Goal: Information Seeking & Learning: Find contact information

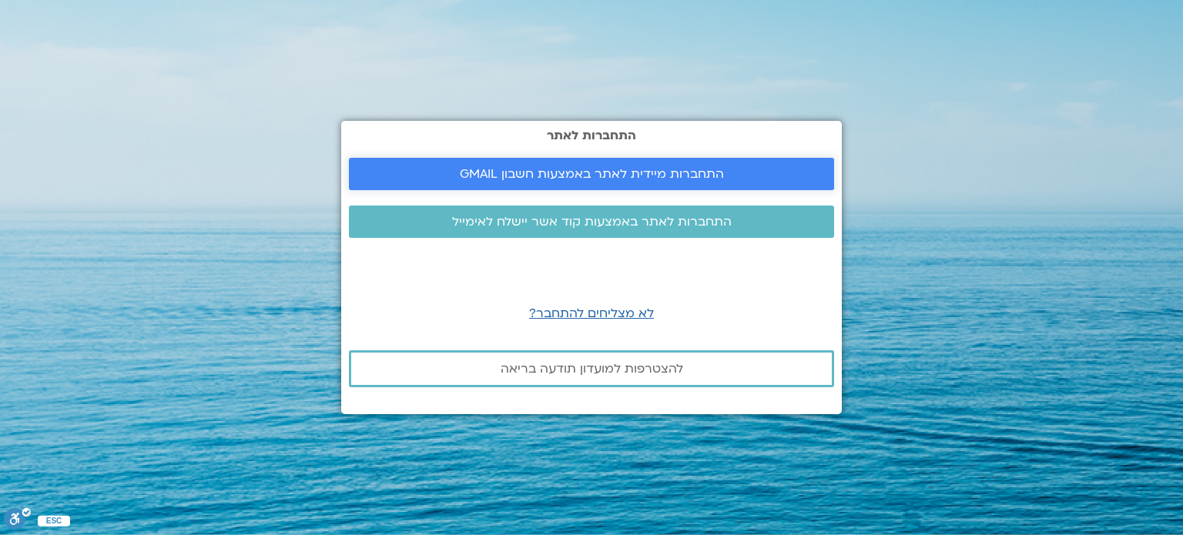
click at [583, 174] on span "התחברות מיידית לאתר באמצעות חשבון GMAIL" at bounding box center [592, 174] width 264 height 14
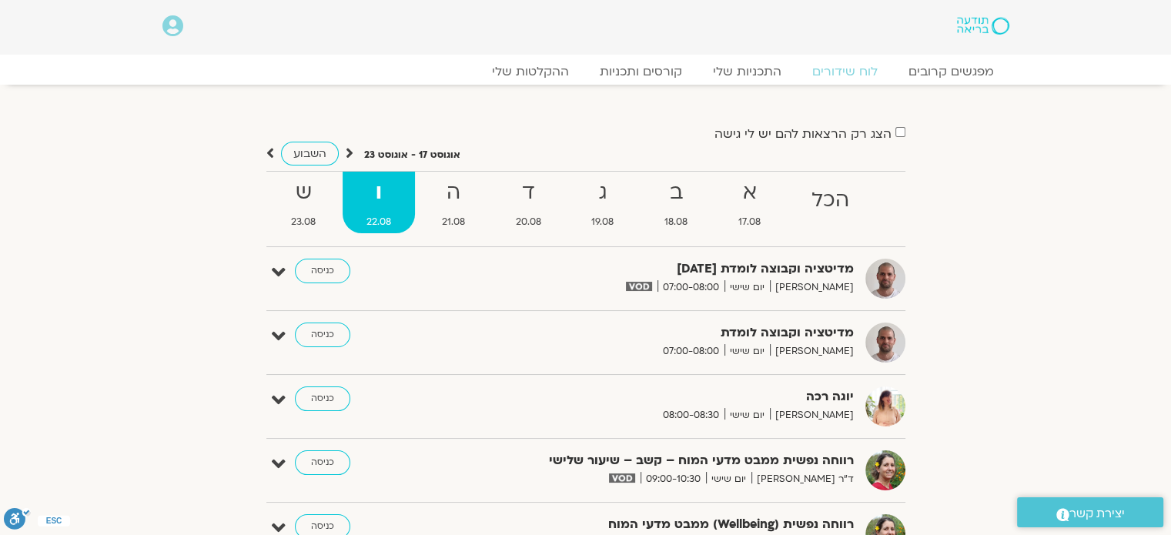
click at [913, 233] on div "הצג רק הרצאות להם יש לי גישה אוגוסט 17 - אוגוסט 23 השבוע להציג אירועים שפתוחים …" at bounding box center [586, 382] width 862 height 519
click at [933, 271] on div "הצג רק הרצאות להם יש לי גישה אוגוסט 17 - אוגוסט 23 השבוע להציג אירועים שפתוחים …" at bounding box center [586, 382] width 862 height 519
click at [845, 76] on link "לוח שידורים" at bounding box center [845, 71] width 116 height 18
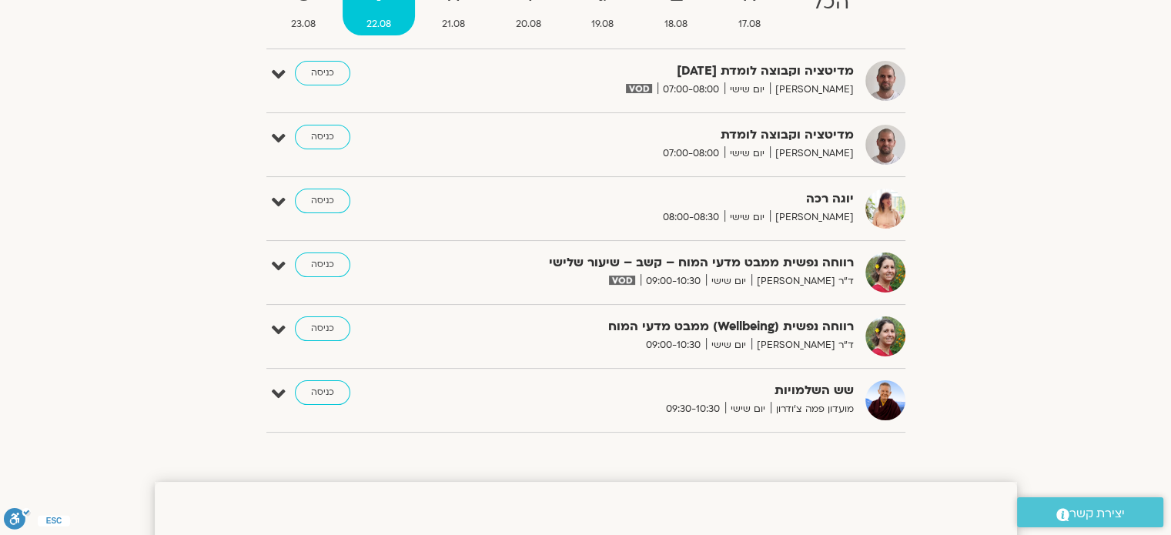
scroll to position [203, 0]
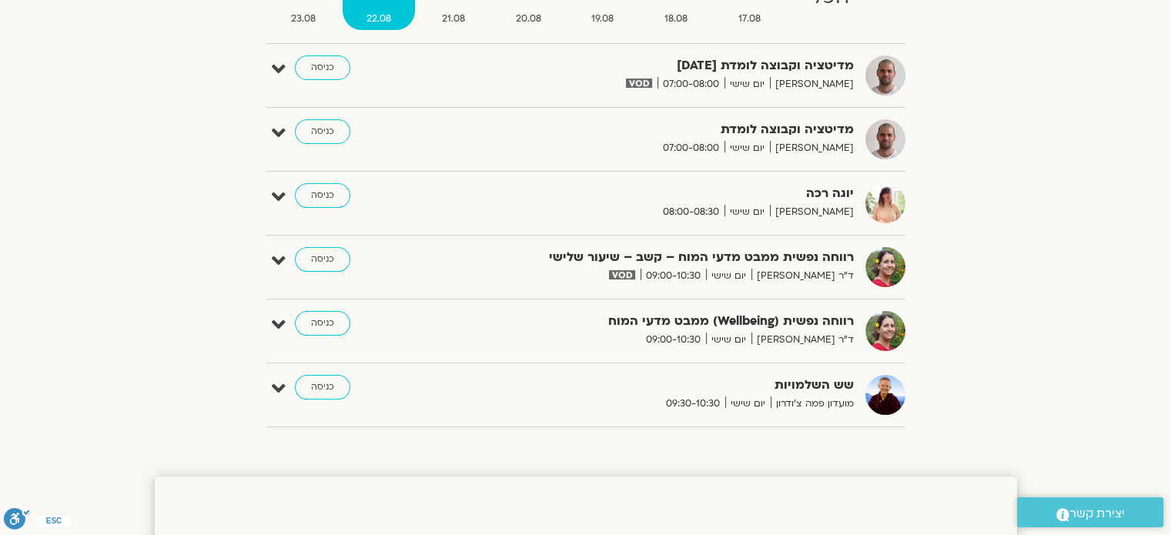
click at [785, 66] on strong "מדיטציה וקבוצה לומדת [DATE]" at bounding box center [665, 65] width 377 height 21
click at [785, 66] on strong "מדיטציה וקבוצה לומדת 22.8.25" at bounding box center [665, 65] width 377 height 21
click at [745, 72] on strong "מדיטציה וקבוצה לומדת 22.8.25" at bounding box center [665, 65] width 377 height 21
click at [283, 72] on icon at bounding box center [279, 70] width 14 height 22
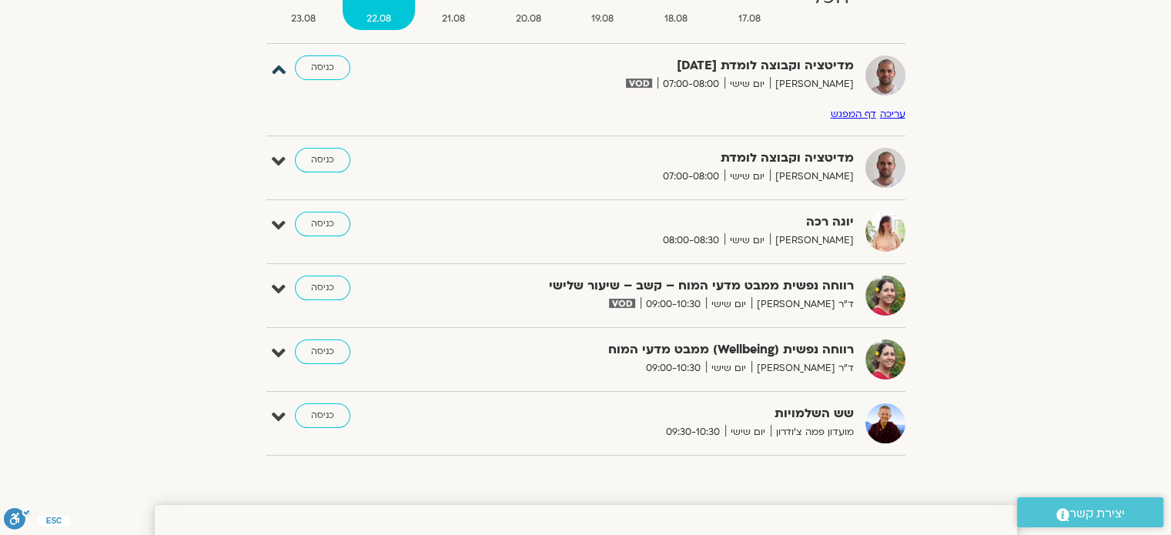
click at [281, 72] on icon at bounding box center [279, 70] width 14 height 22
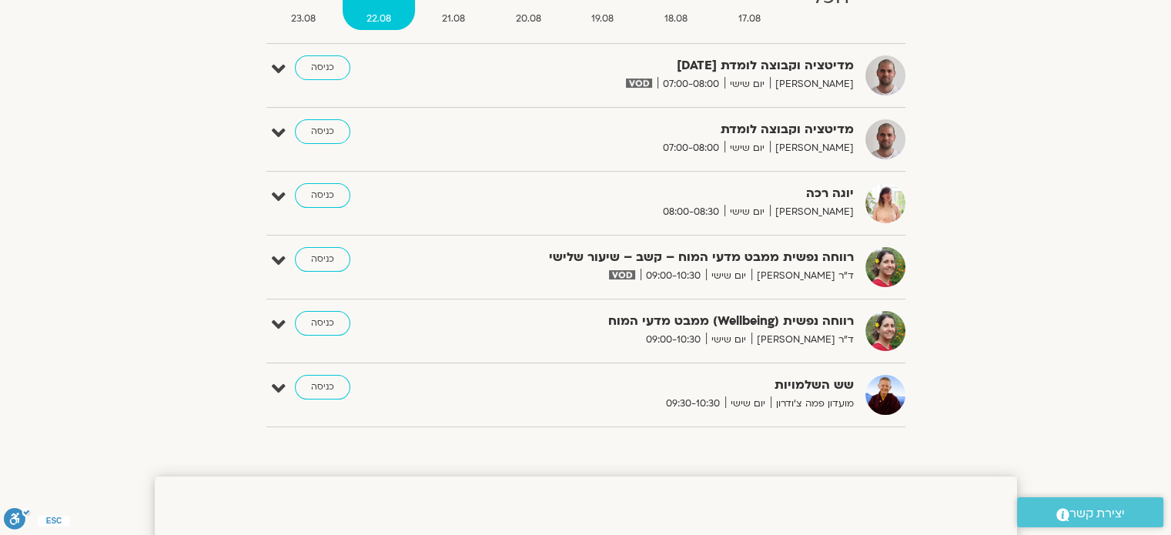
click at [651, 82] on img at bounding box center [638, 83] width 25 height 9
click at [318, 122] on link "כניסה" at bounding box center [322, 131] width 55 height 25
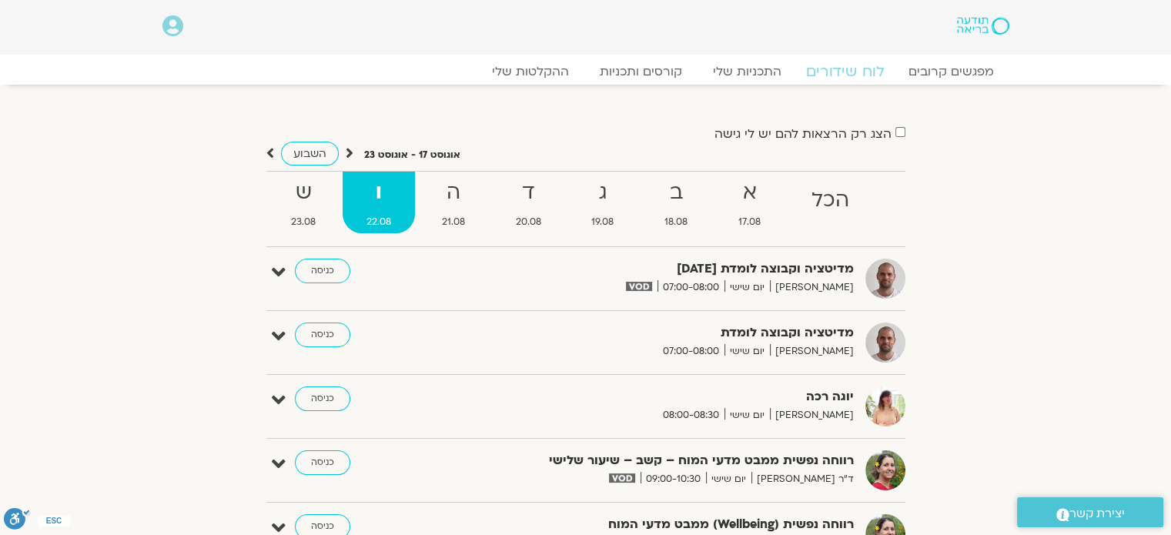
click at [841, 76] on link "לוח שידורים" at bounding box center [845, 71] width 116 height 18
click at [539, 196] on strong "ד" at bounding box center [528, 193] width 73 height 35
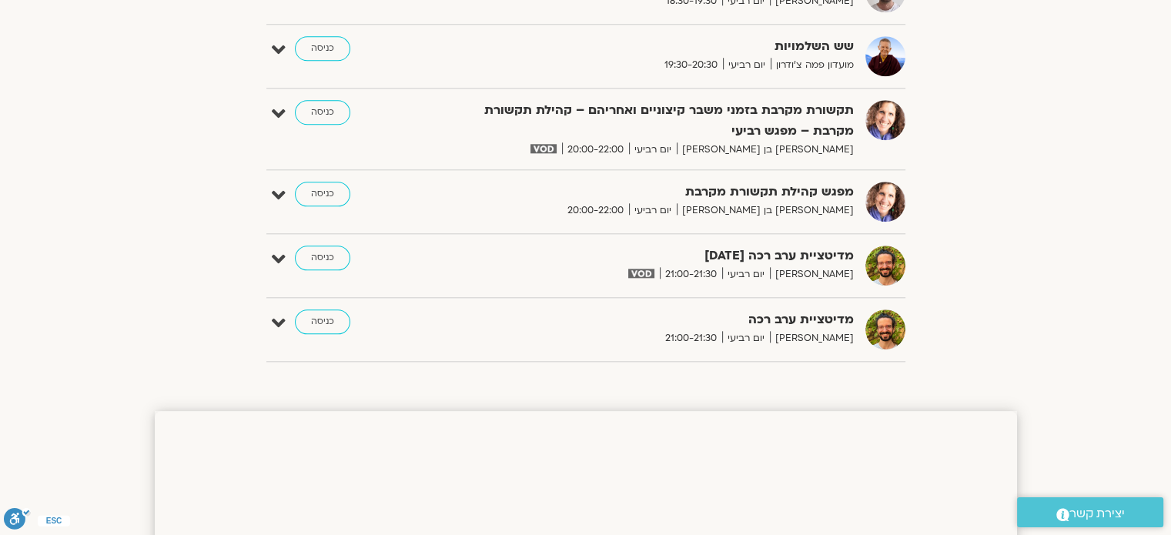
scroll to position [1694, 0]
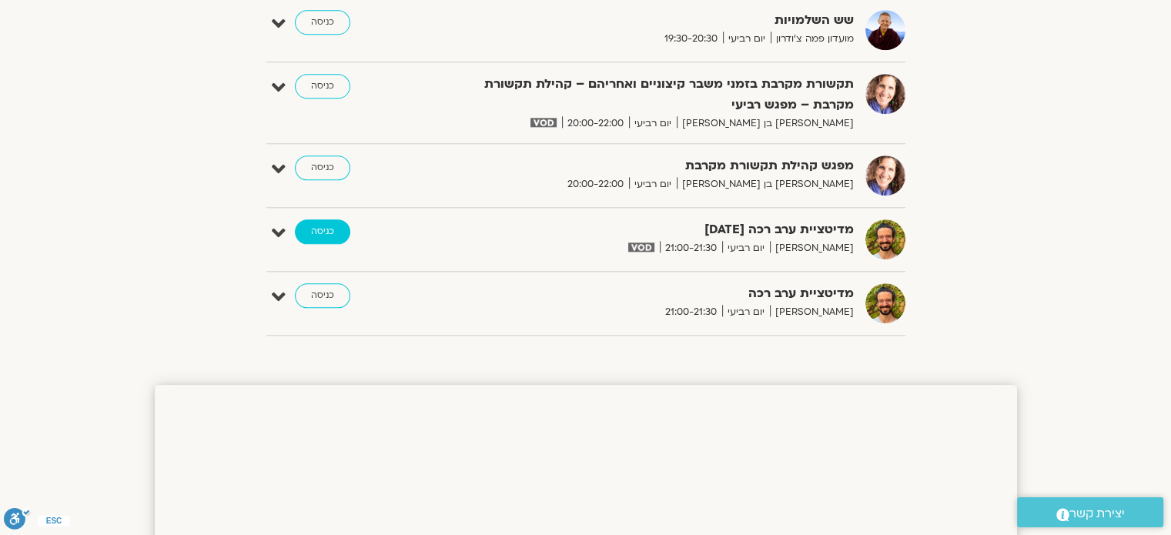
click at [336, 228] on link "כניסה" at bounding box center [322, 231] width 55 height 25
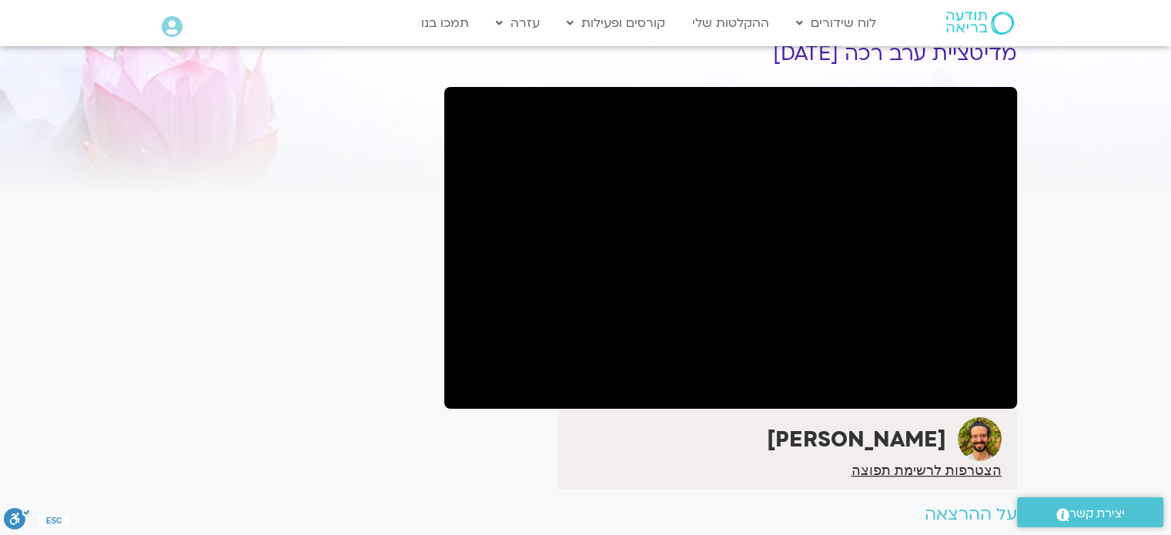
scroll to position [71, 0]
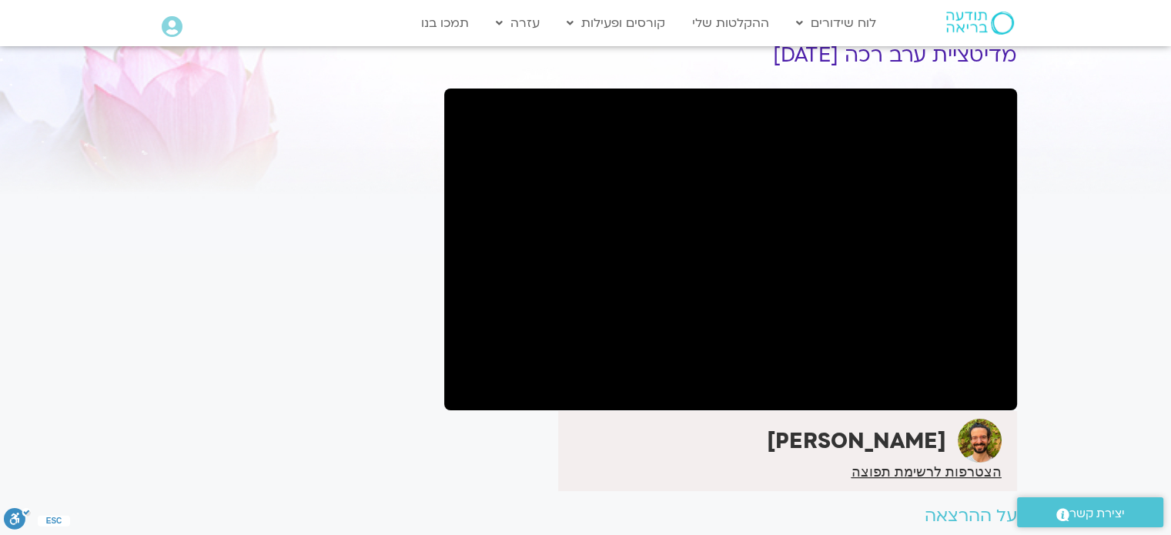
click at [1117, 340] on section "לספריית ה-VOD להקלטות שלי מדיטציית ערב רכה [DATE] [PERSON_NAME] הצטרפות לרשימת …" at bounding box center [585, 297] width 1171 height 621
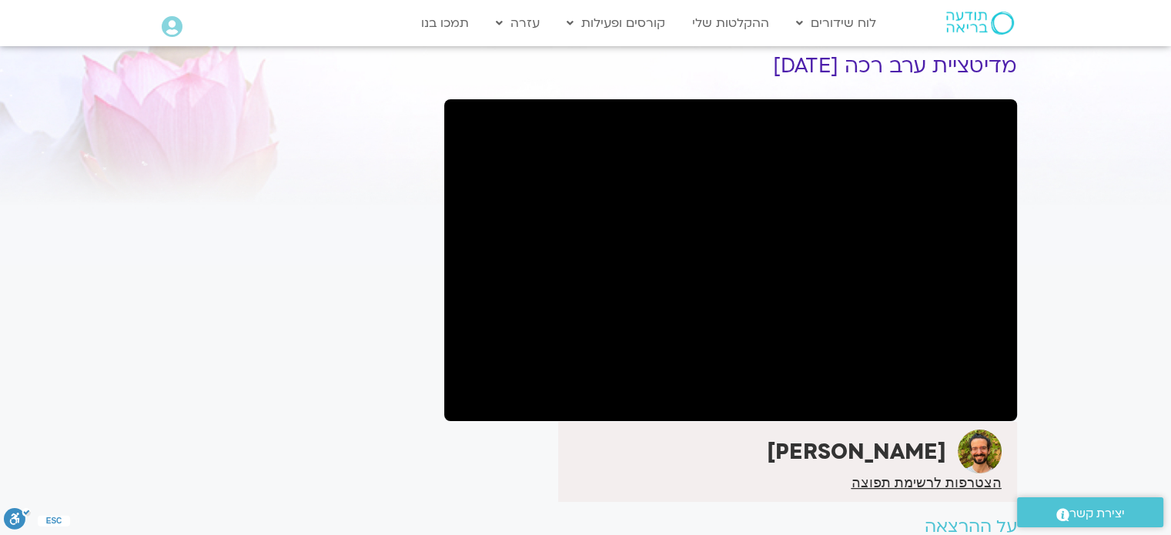
scroll to position [62, 0]
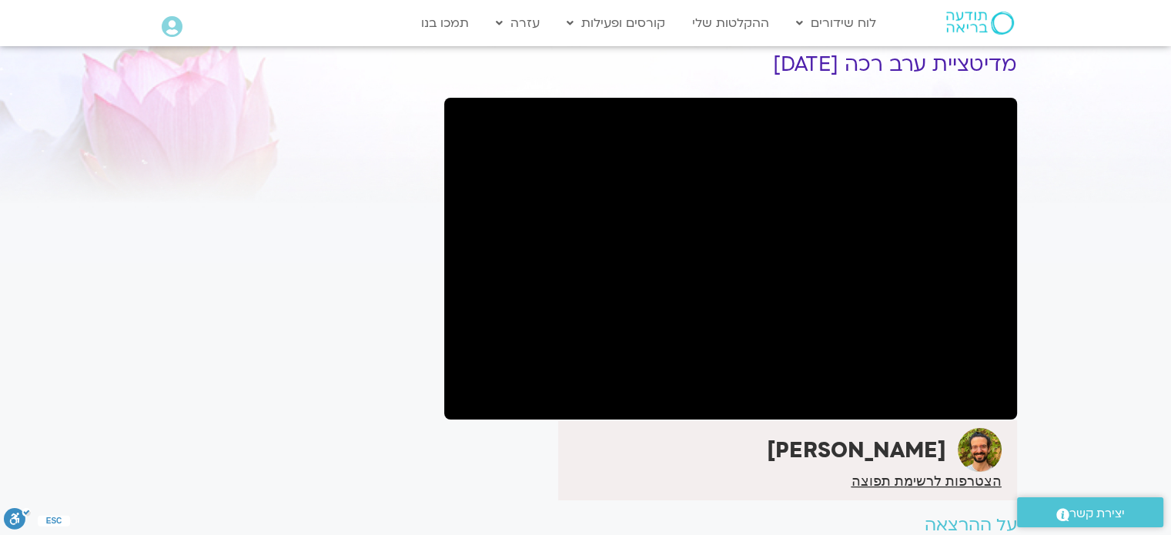
click at [1121, 307] on section "לספריית ה-VOD להקלטות שלי מדיטציית ערב רכה [DATE] [PERSON_NAME] הצטרפות לרשימת …" at bounding box center [585, 306] width 1171 height 621
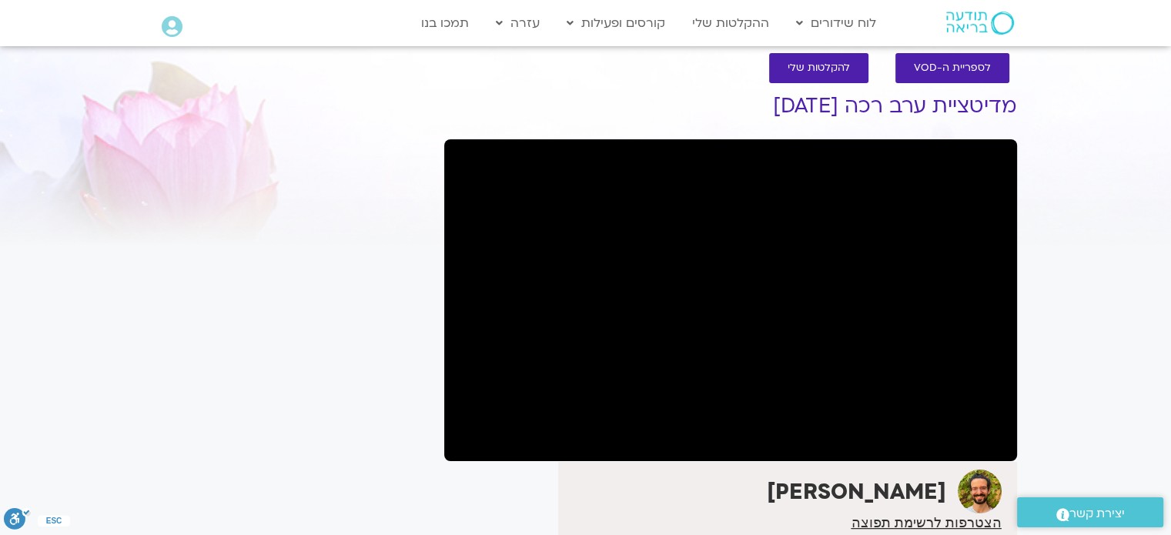
scroll to position [0, 0]
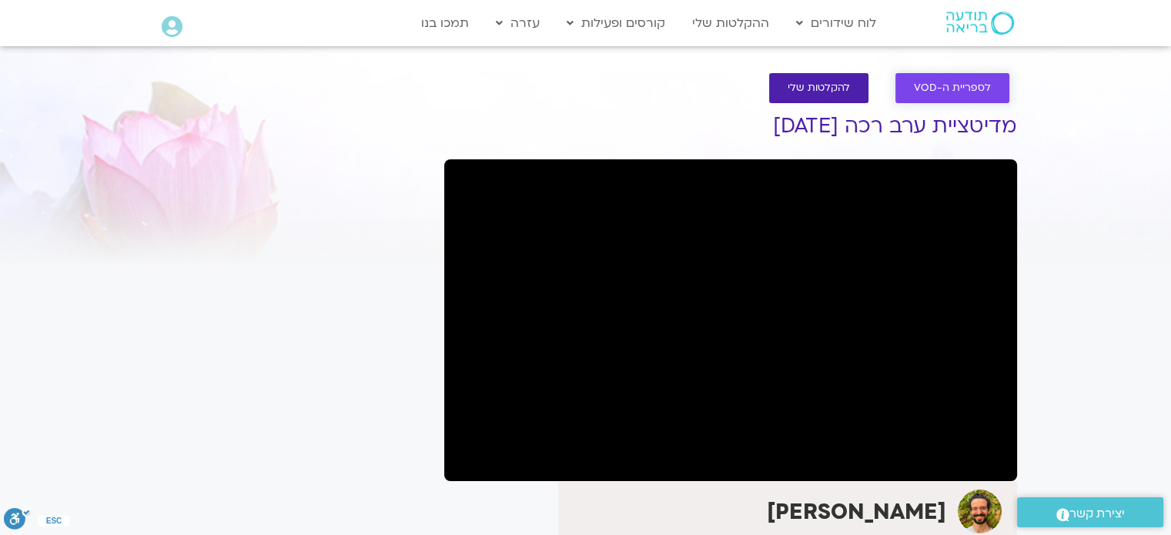
click at [940, 89] on span "לספריית ה-VOD" at bounding box center [952, 88] width 77 height 12
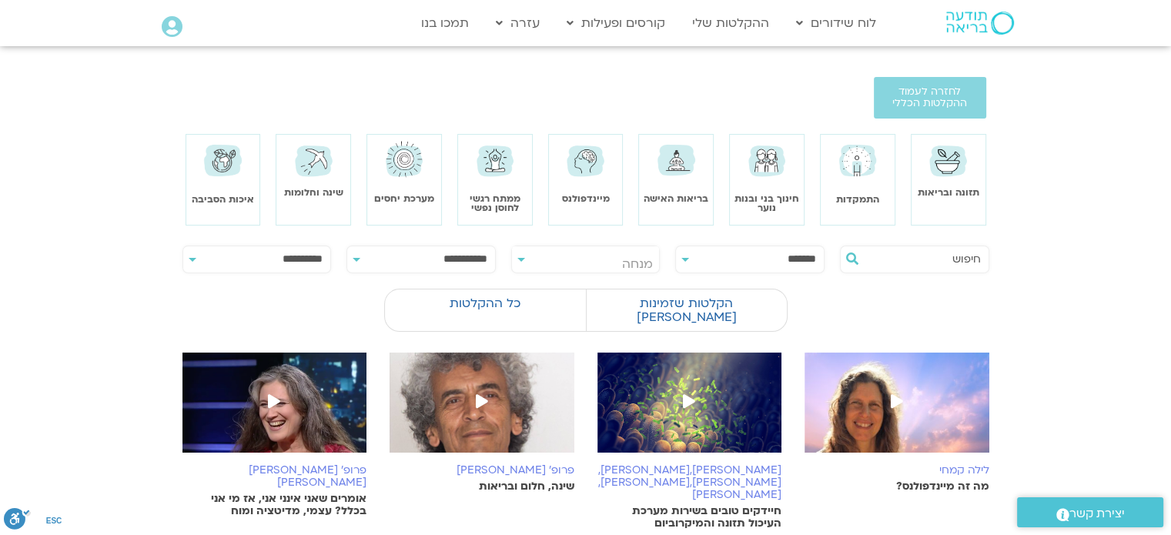
click at [775, 150] on img at bounding box center [767, 160] width 44 height 43
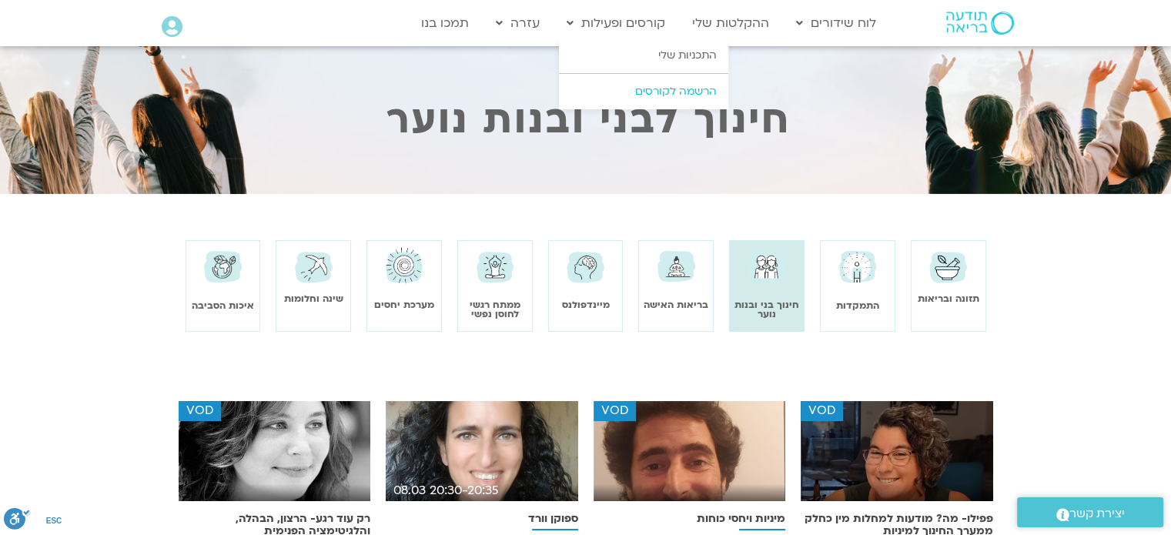
click at [691, 86] on link "הרשמה לקורסים" at bounding box center [643, 91] width 169 height 35
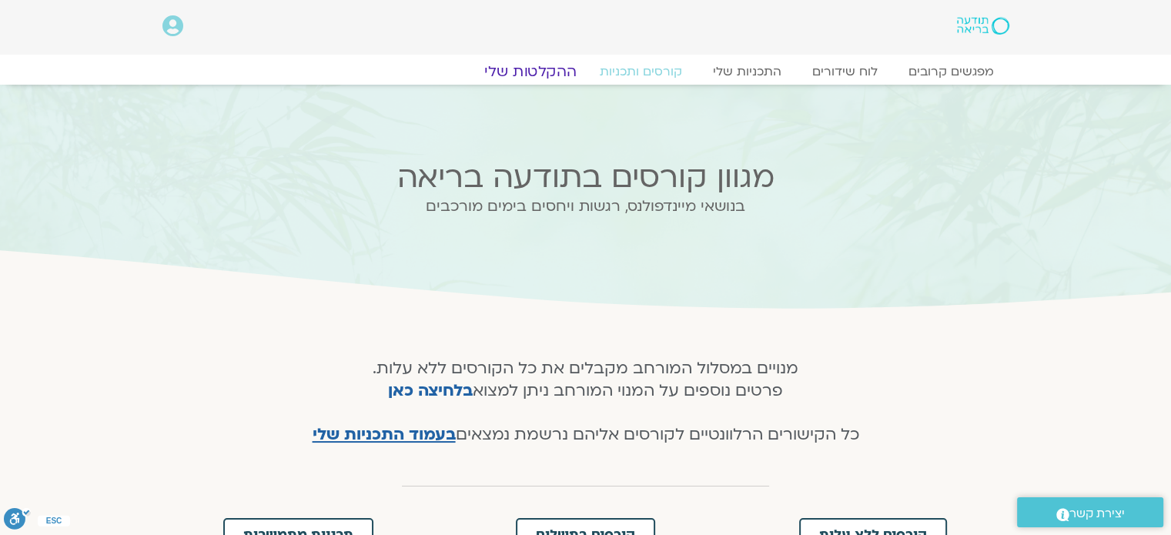
click at [567, 73] on link "ההקלטות שלי" at bounding box center [530, 71] width 129 height 18
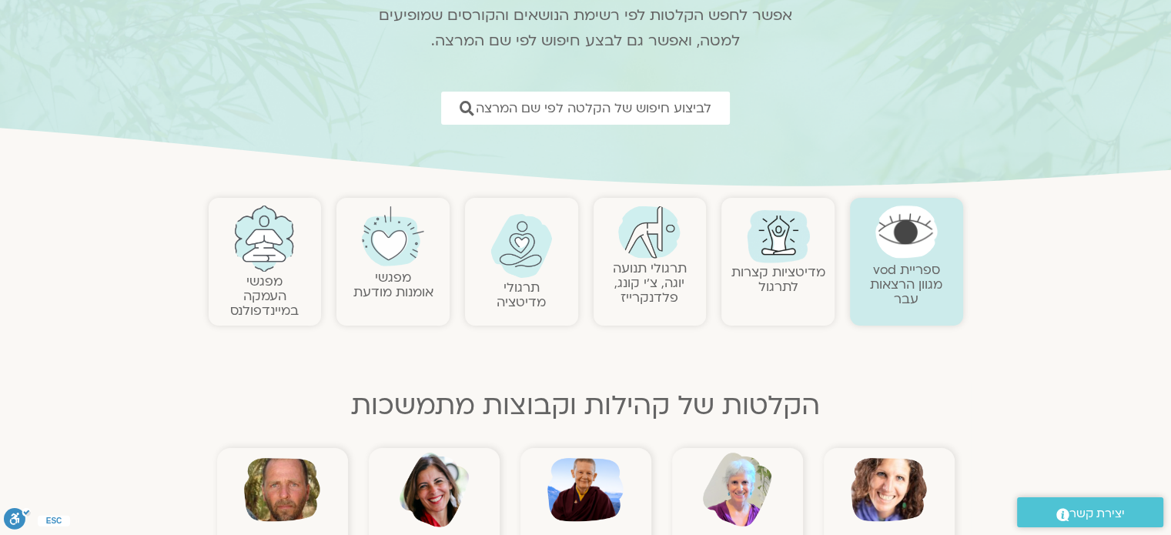
click at [775, 282] on link "מדיטציות קצרות לתרגול" at bounding box center [779, 279] width 94 height 32
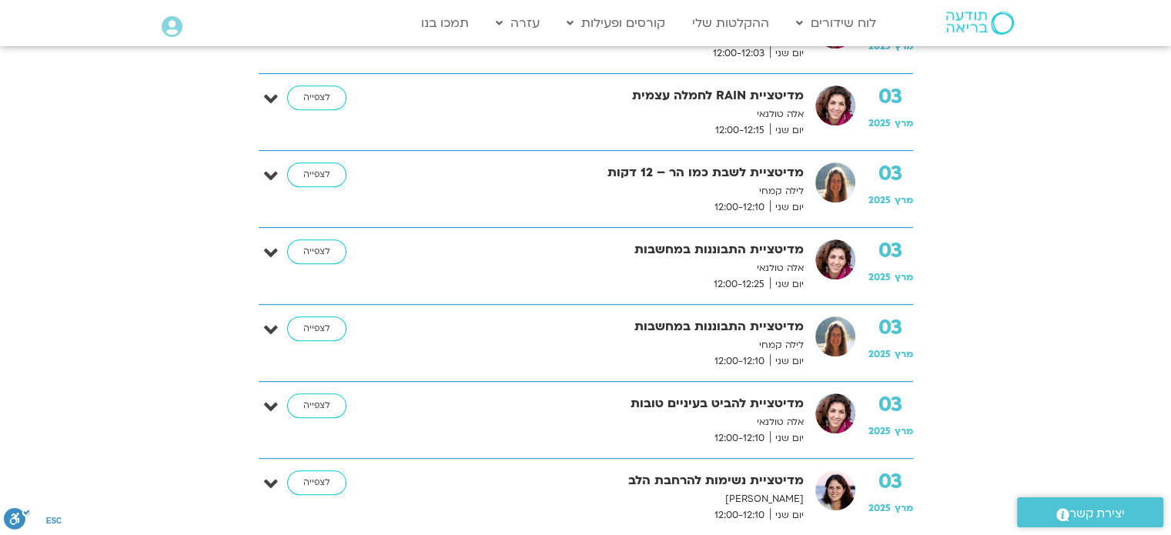
scroll to position [770, 0]
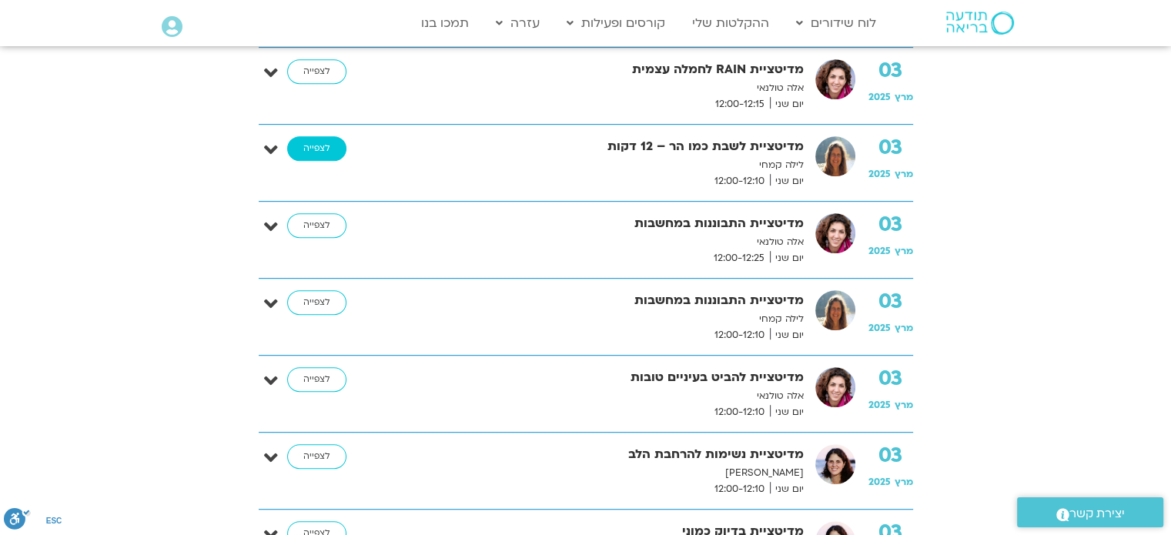
click at [320, 149] on link "לצפייה" at bounding box center [316, 148] width 59 height 25
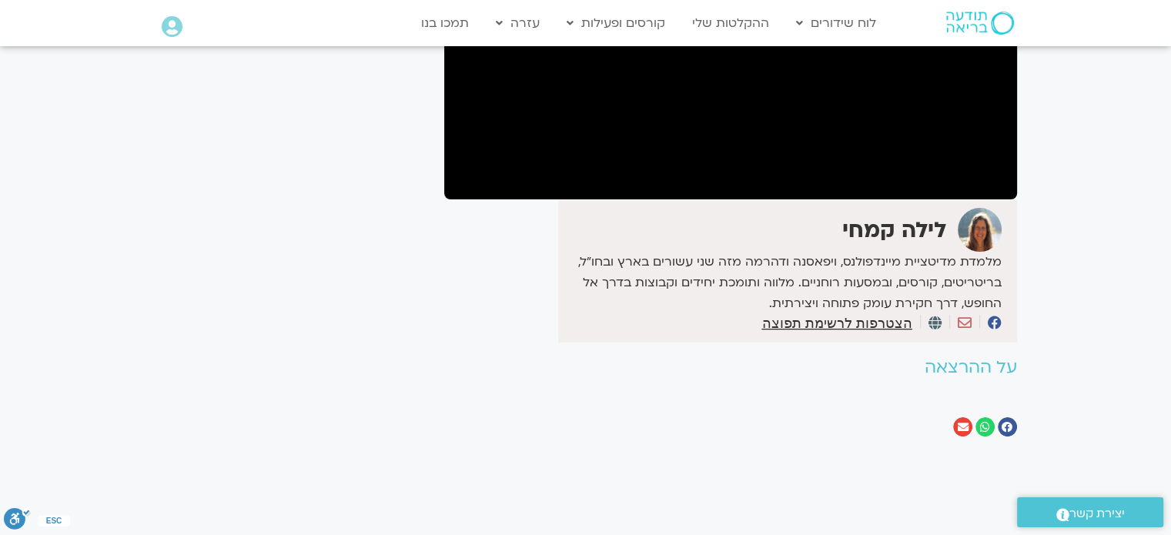
scroll to position [308, 0]
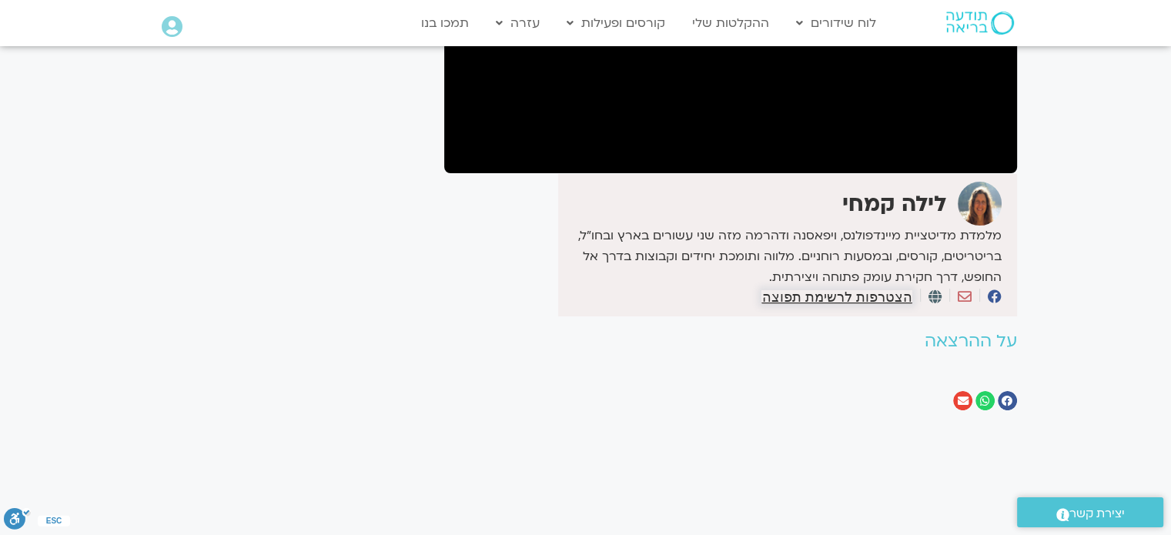
click at [845, 300] on span "הצטרפות לרשימת תפוצה" at bounding box center [837, 297] width 150 height 14
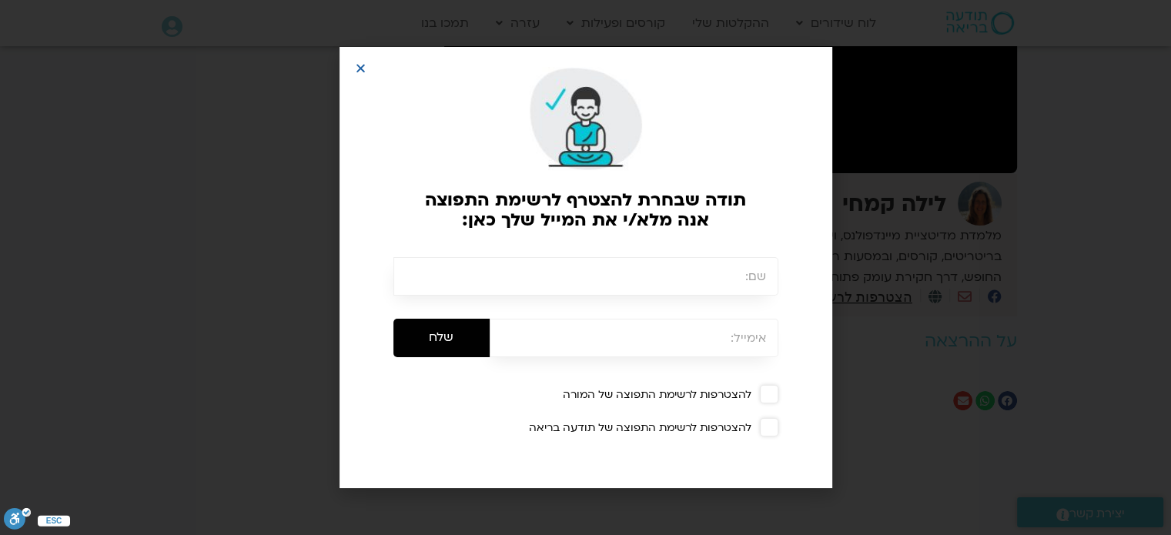
click at [647, 206] on h2 "תודה שבחרת להצטרף לרשימת התפוצה אנה מלא/י את המייל שלך כאן:" at bounding box center [586, 210] width 334 height 40
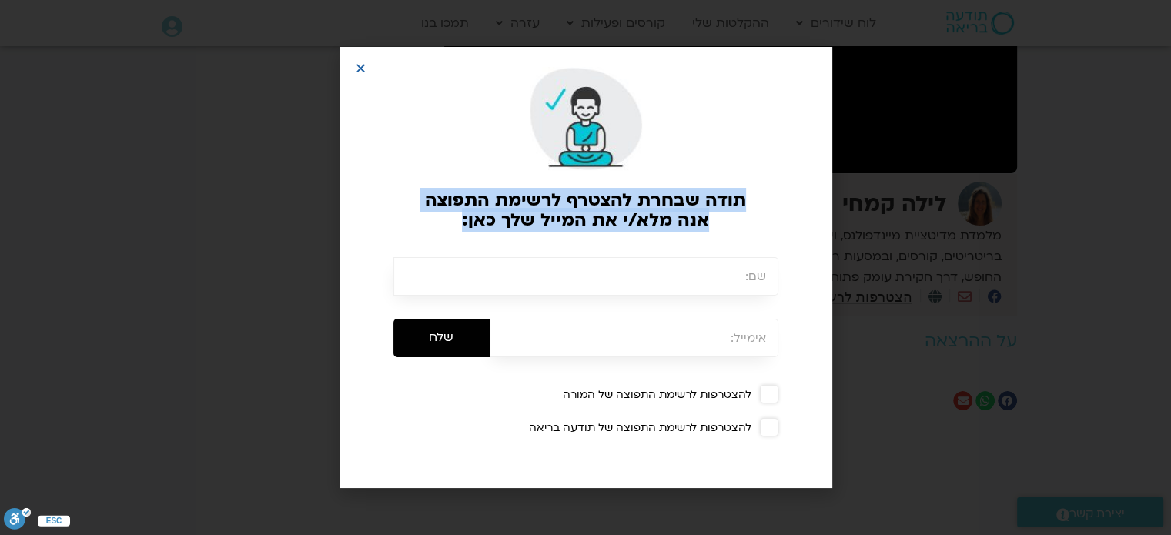
click at [647, 206] on h2 "תודה שבחרת להצטרף לרשימת התפוצה אנה מלא/י את המייל שלך כאן:" at bounding box center [586, 210] width 334 height 40
click at [672, 209] on h2 "תודה שבחרת להצטרף לרשימת התפוצה אנה מלא/י את המייל שלך כאן:" at bounding box center [586, 210] width 334 height 40
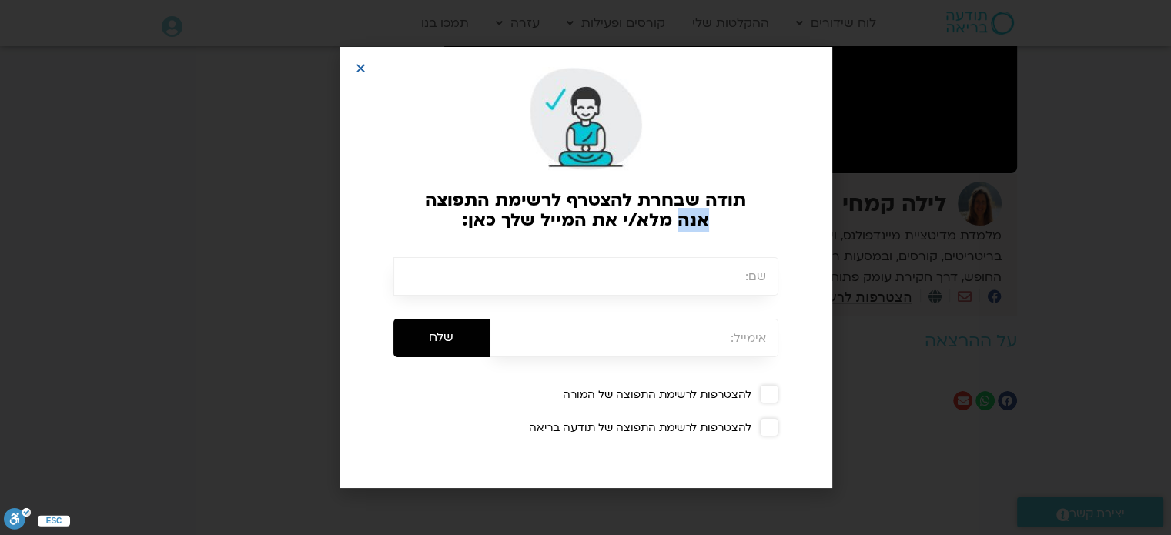
drag, startPoint x: 680, startPoint y: 226, endPoint x: 731, endPoint y: 219, distance: 51.3
click at [731, 219] on h2 "תודה שבחרת להצטרף לרשימת התפוצה אנה מלא/י את המייל שלך כאן:" at bounding box center [586, 210] width 334 height 40
click at [708, 219] on h2 "תודה שבחרת להצטרף לרשימת התפוצה אנה מלא/י את המייל שלך כאן:" at bounding box center [586, 210] width 334 height 40
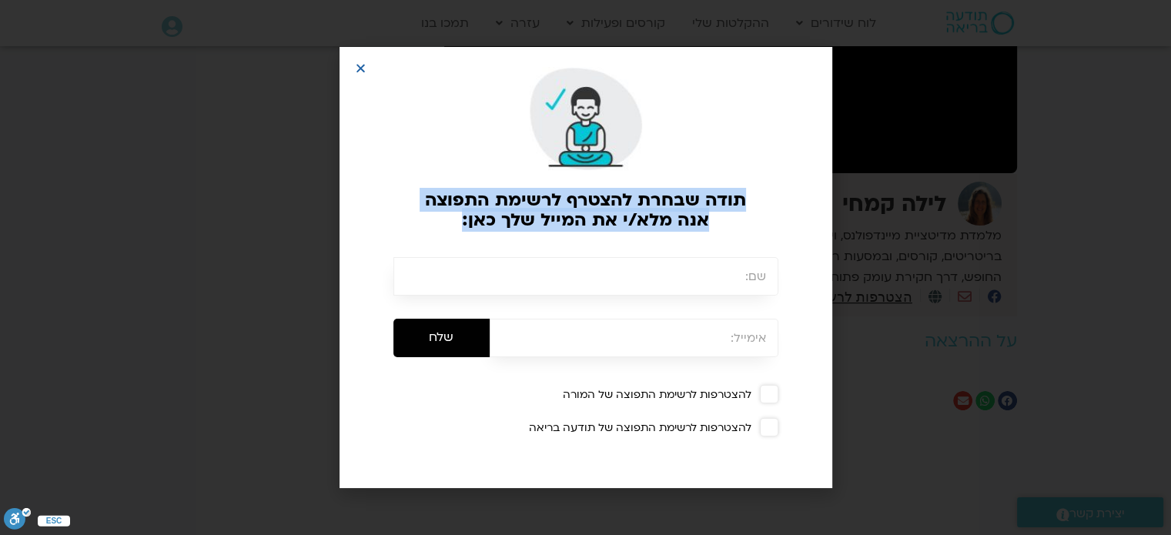
click at [708, 219] on h2 "תודה שבחרת להצטרף לרשימת התפוצה אנה מלא/י את המייל שלך כאן:" at bounding box center [586, 210] width 334 height 40
click at [693, 219] on h2 "תודה שבחרת להצטרף לרשימת התפוצה אנה מלא/י את המייל שלך כאן:" at bounding box center [586, 210] width 334 height 40
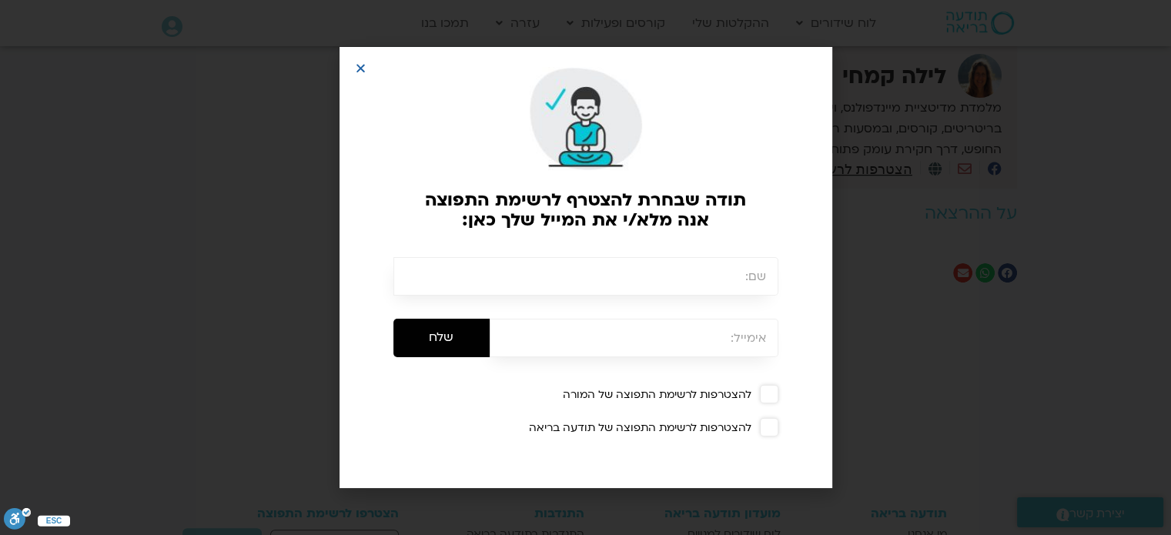
scroll to position [462, 0]
click at [601, 388] on div "להצטרפות לרשימת התפוצה של המורה" at bounding box center [598, 395] width 362 height 14
click at [750, 430] on div "להצטרפות לרשימת התפוצה של תודעה בריאה" at bounding box center [598, 428] width 362 height 14
click at [751, 428] on div "להצטרפות לרשימת התפוצה של תודעה בריאה" at bounding box center [598, 428] width 362 height 14
click at [752, 390] on div "להצטרפות לרשימת התפוצה של המורה" at bounding box center [598, 395] width 362 height 14
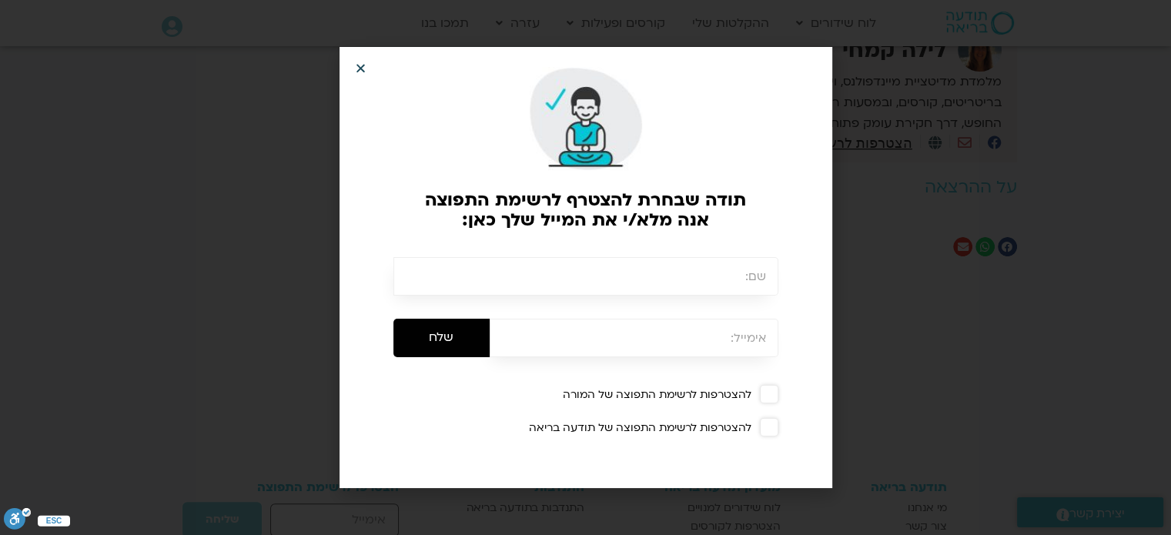
click at [362, 65] on icon "Close" at bounding box center [361, 68] width 12 height 12
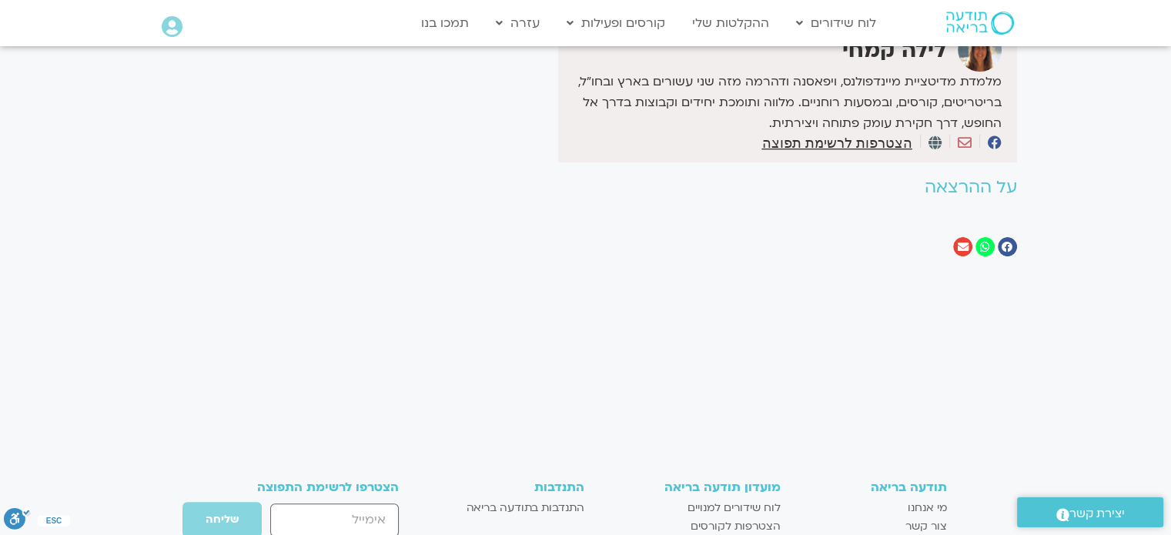
click at [988, 249] on icon "שיתוף ב whatsapp" at bounding box center [985, 247] width 10 height 11
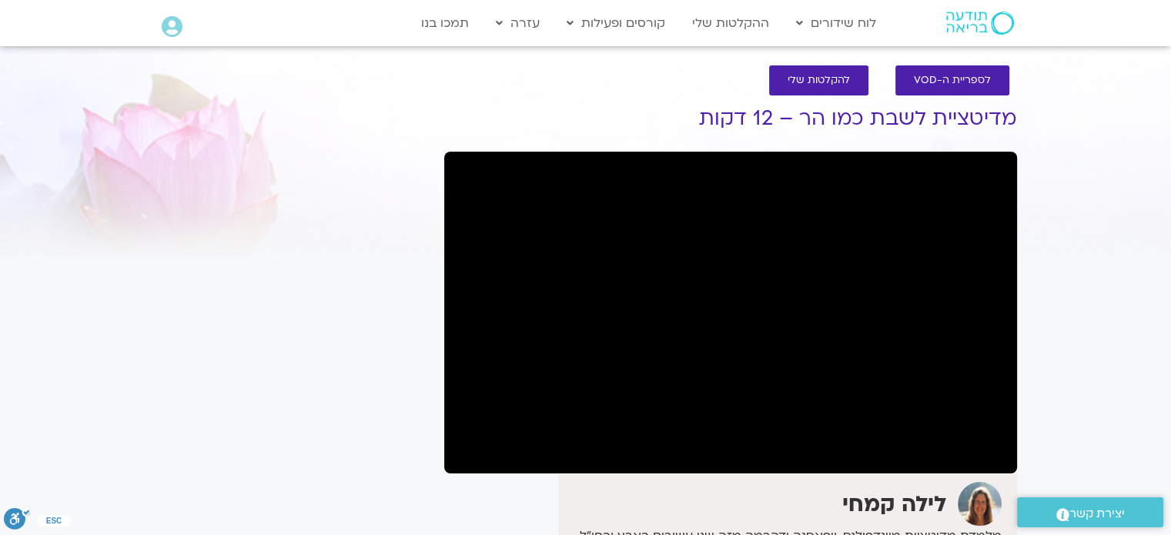
scroll to position [0, 0]
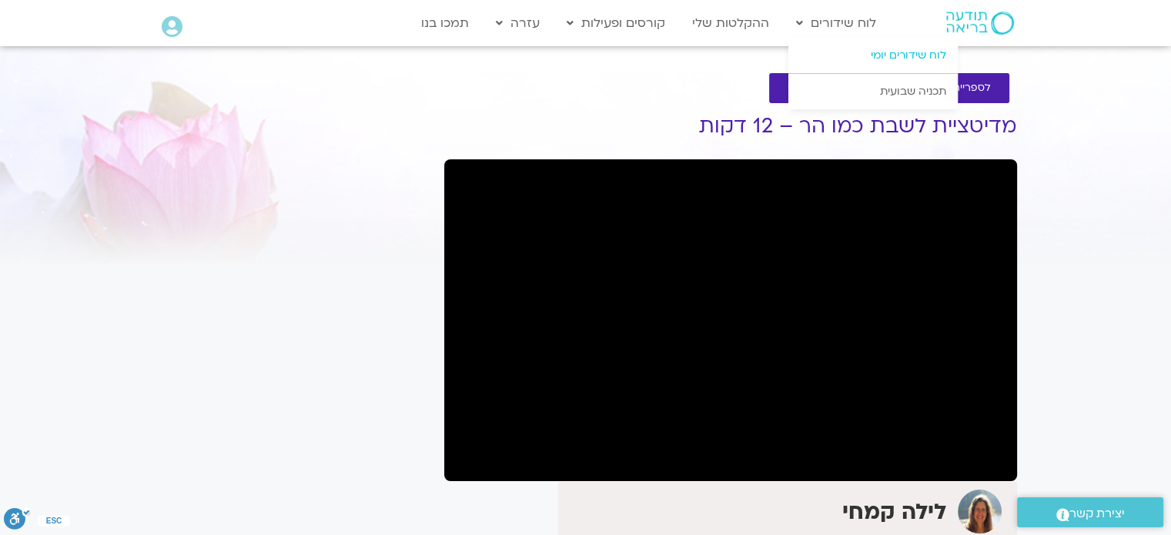
click at [888, 50] on link "לוח שידורים יומי" at bounding box center [873, 55] width 169 height 35
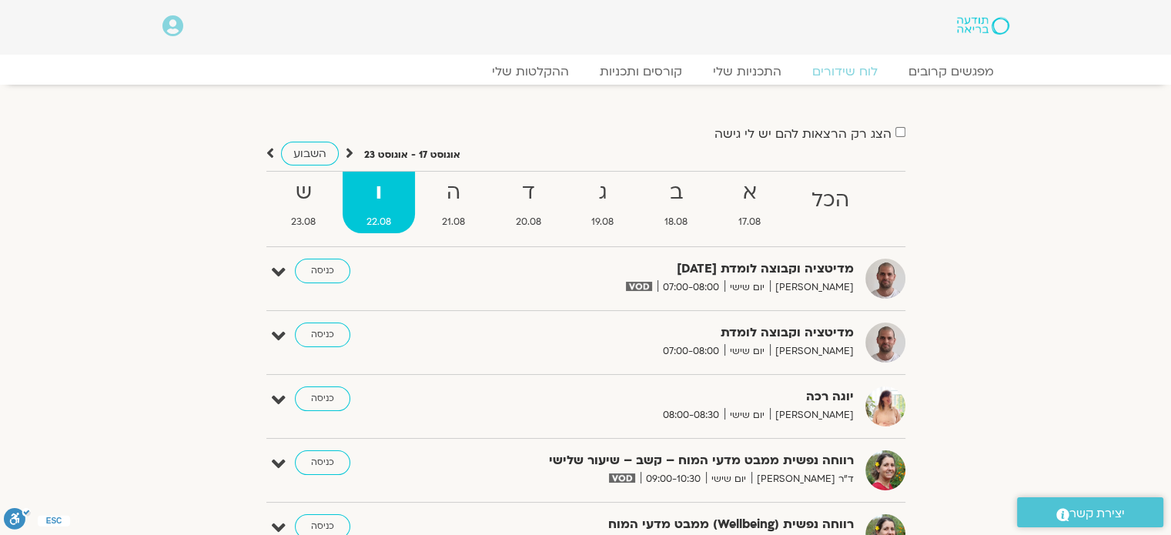
click at [1026, 213] on section "הצג רק הרצאות להם יש לי גישה אוגוסט 17 - אוגוסט 23 השבוע להציג אירועים שפתוחים …" at bounding box center [585, 367] width 1171 height 565
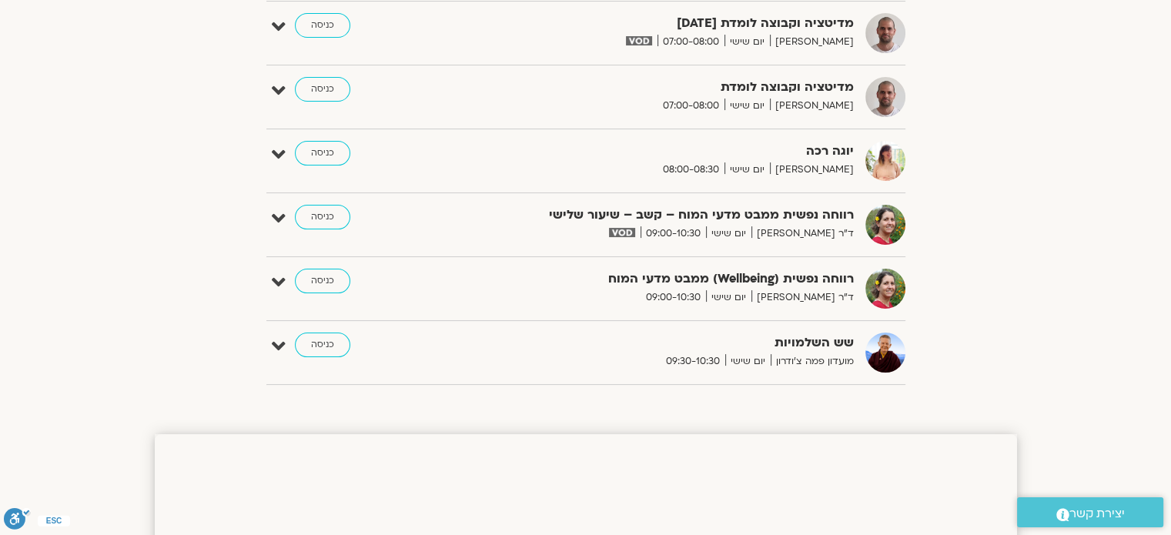
scroll to position [616, 0]
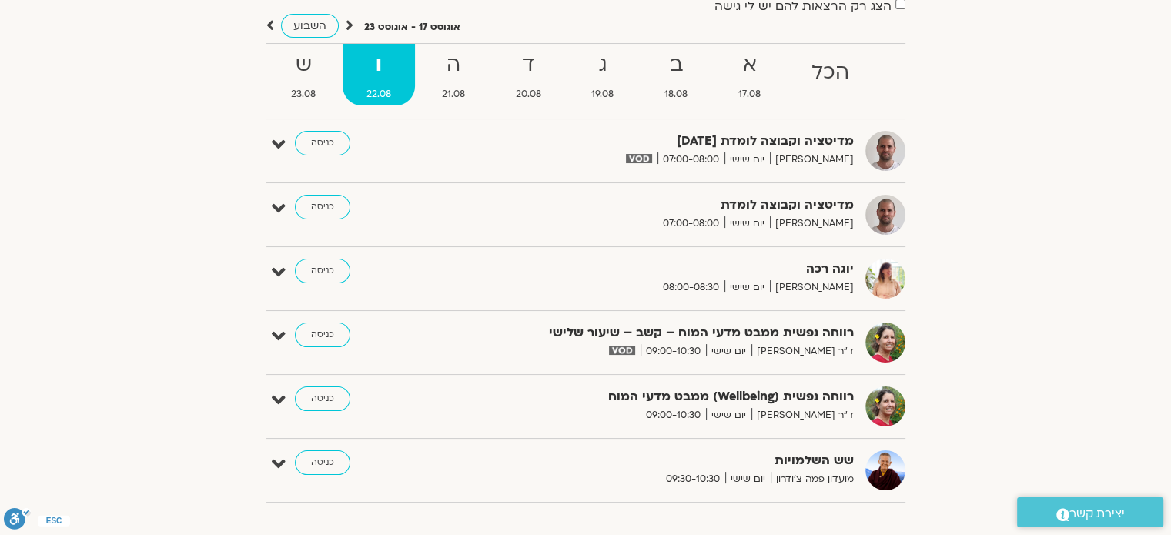
scroll to position [154, 0]
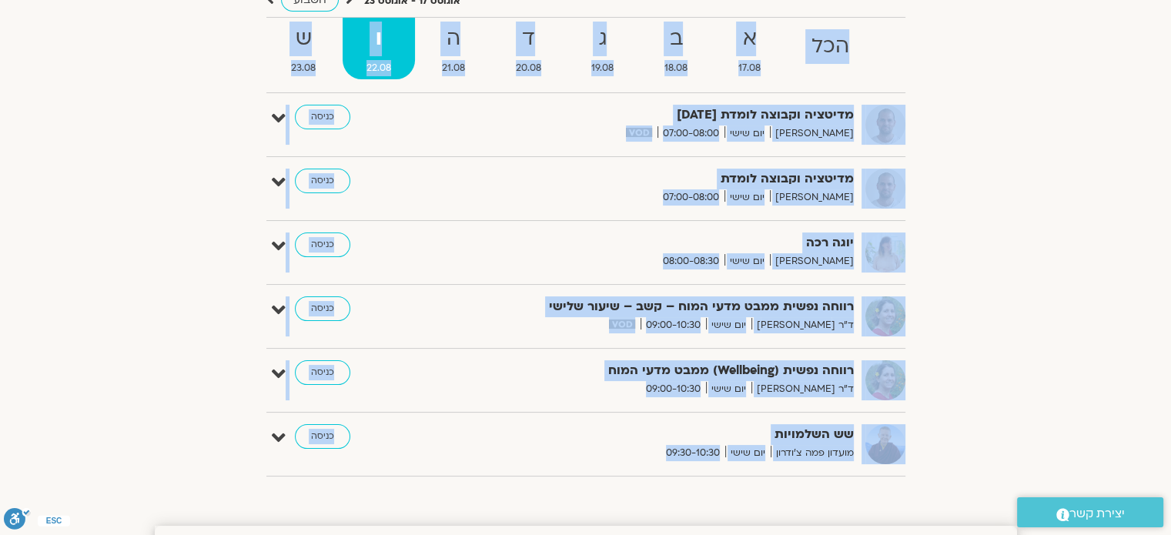
drag, startPoint x: 859, startPoint y: 464, endPoint x: 926, endPoint y: 29, distance: 440.1
click at [926, 29] on div "הצג רק הרצאות להם יש לי גישה אוגוסט 17 - אוגוסט 23 השבוע להציג אירועים שפתוחים …" at bounding box center [586, 228] width 862 height 519
click at [1010, 310] on div "הצג רק הרצאות להם יש לי גישה אוגוסט 17 - אוגוסט 23 השבוע להציג אירועים שפתוחים …" at bounding box center [586, 228] width 862 height 519
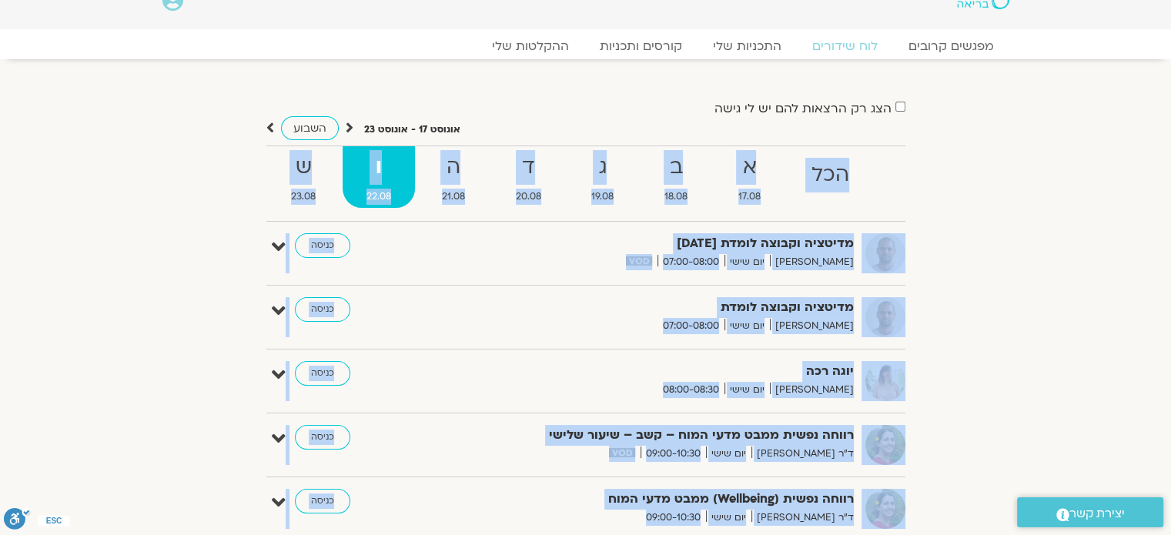
scroll to position [0, 0]
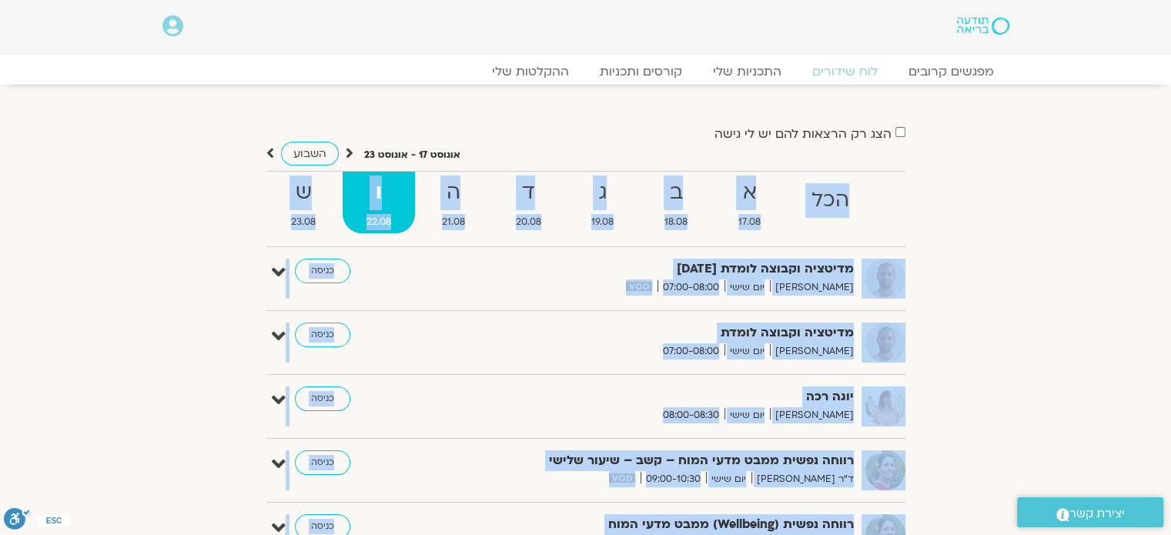
click at [985, 308] on div "הצג רק הרצאות להם יש לי גישה אוגוסט 17 - אוגוסט 23 השבוע להציג אירועים שפתוחים …" at bounding box center [586, 382] width 862 height 519
click at [1020, 232] on div "הצג רק הרצאות להם יש לי גישה אוגוסט 17 - אוגוסט 23 השבוע להציג אירועים שפתוחים …" at bounding box center [586, 367] width 878 height 565
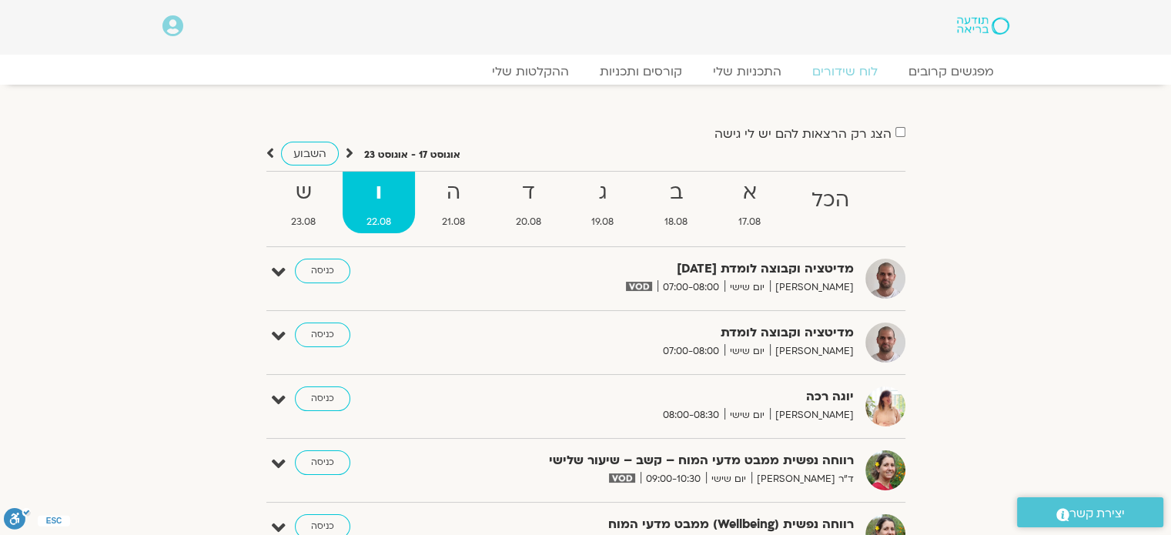
click at [1033, 193] on section "הצג רק הרצאות להם יש לי גישה אוגוסט 17 - אוגוסט 23 השבוע להציג אירועים שפתוחים …" at bounding box center [585, 367] width 1171 height 565
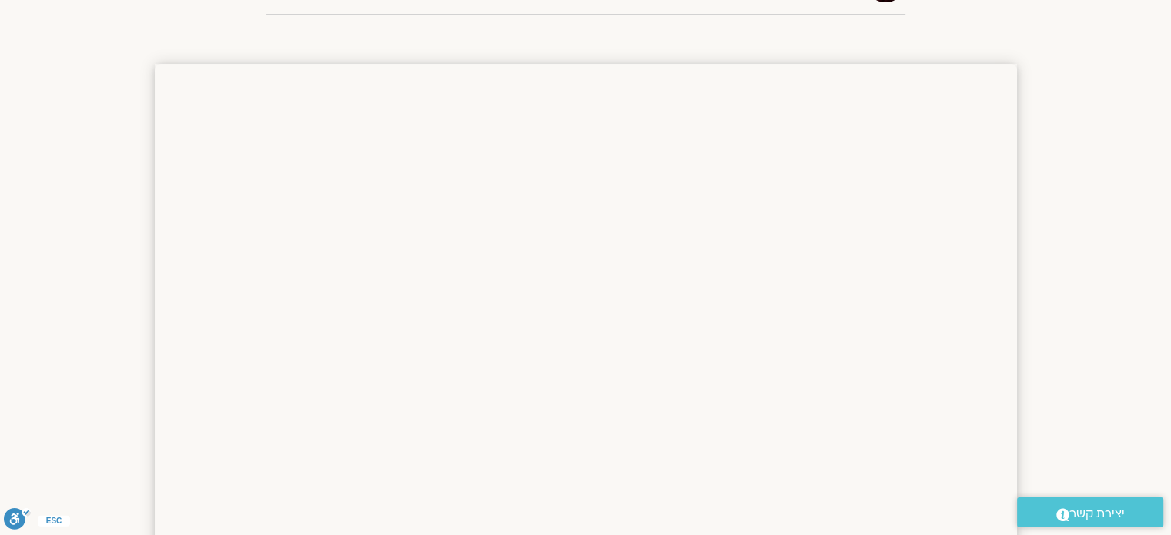
scroll to position [638, 0]
click at [1095, 286] on section at bounding box center [585, 508] width 1171 height 1232
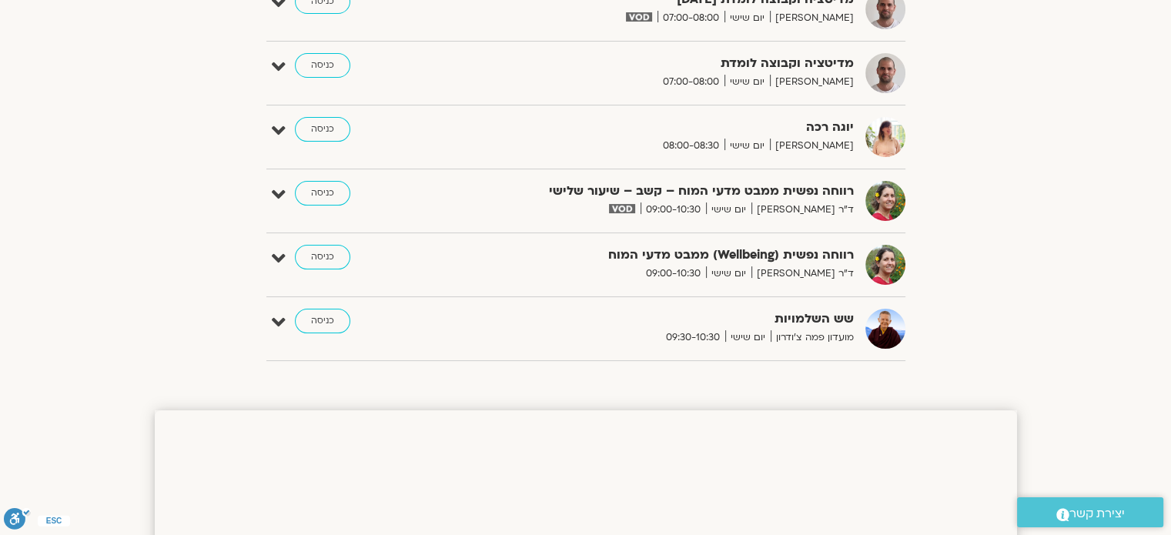
scroll to position [296, 0]
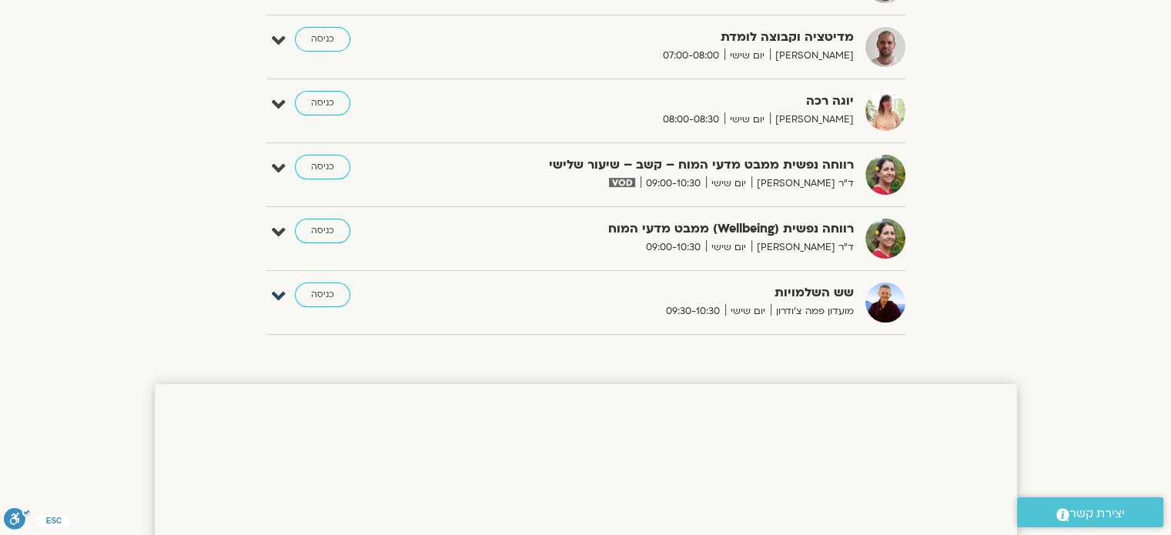
click at [272, 290] on icon at bounding box center [279, 297] width 14 height 22
click at [889, 339] on link "עריכה" at bounding box center [892, 341] width 25 height 12
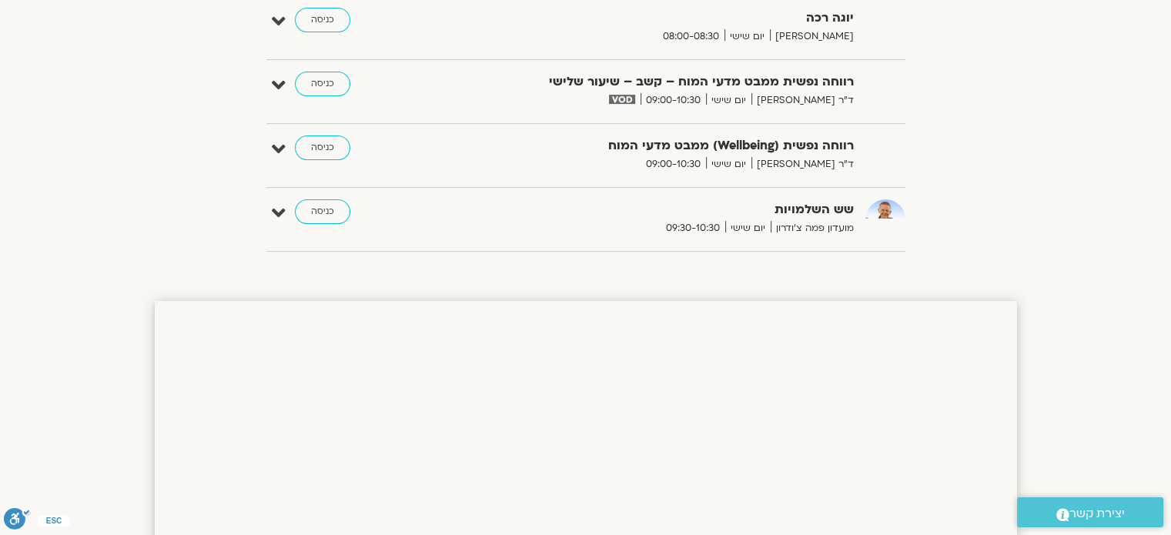
scroll to position [462, 0]
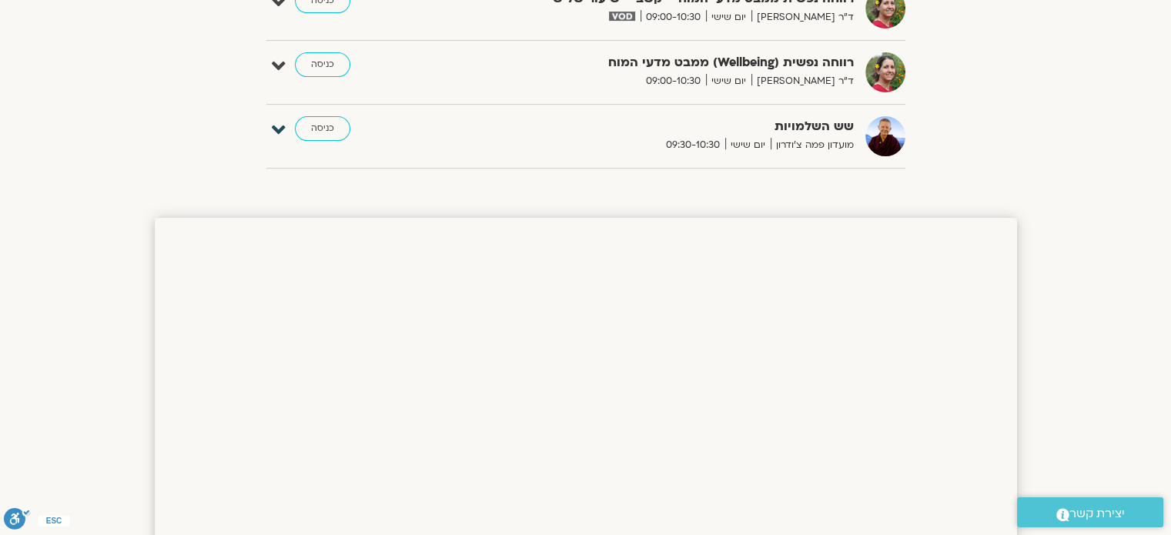
click at [280, 127] on icon at bounding box center [279, 130] width 14 height 22
click at [840, 178] on link "דף המפגש" at bounding box center [853, 175] width 45 height 12
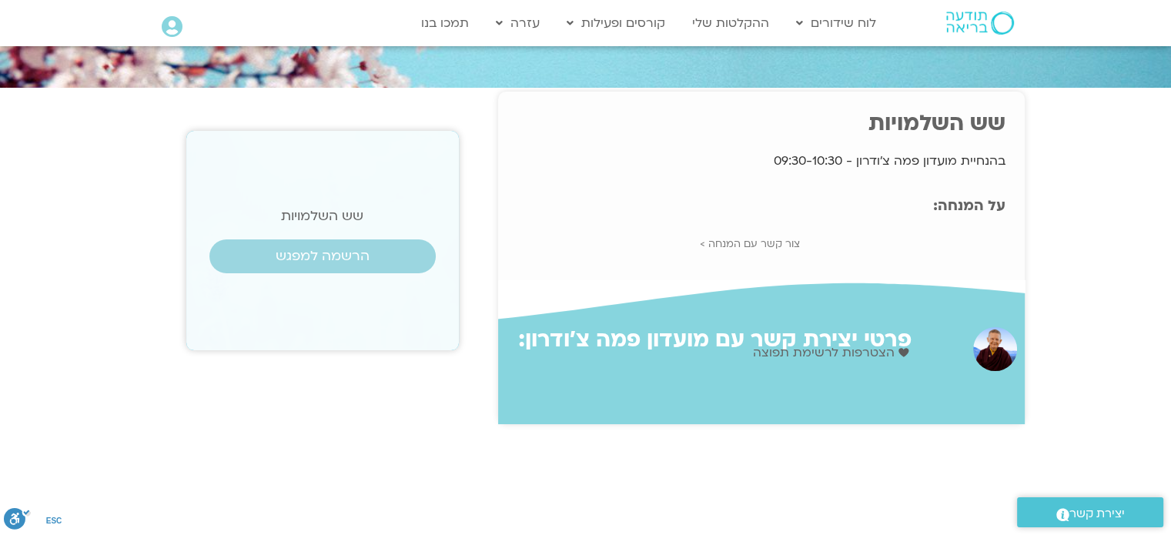
click at [1046, 224] on section "שש השלמויות בהנחיית מועדון פמה צ'ודרון - 09:30-10:30 הרשמה למפגש על המנחה: [PER…" at bounding box center [585, 258] width 1171 height 333
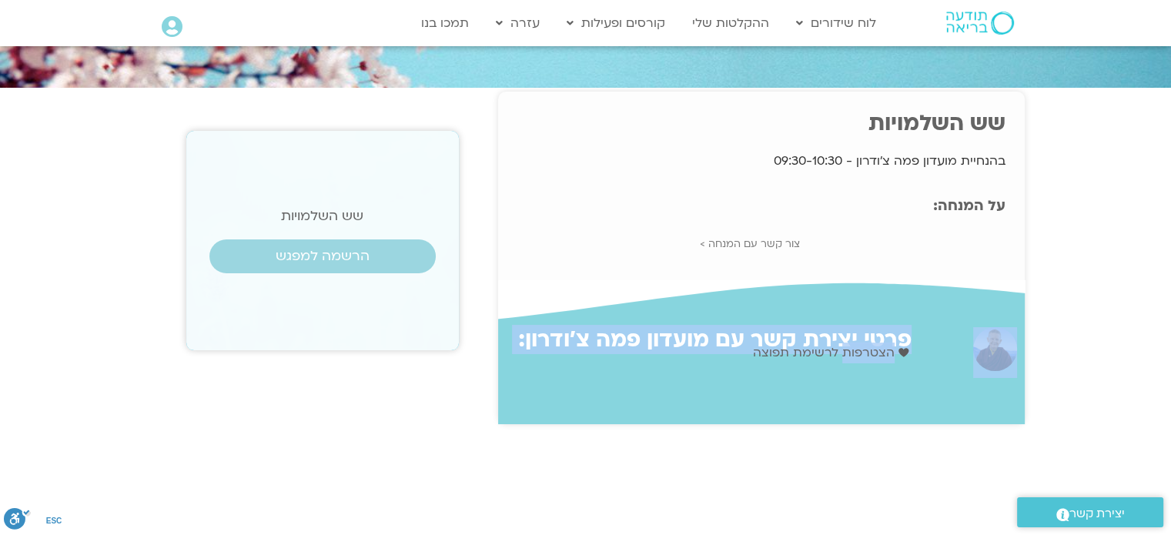
drag, startPoint x: 854, startPoint y: 321, endPoint x: 842, endPoint y: 390, distance: 70.3
click at [842, 390] on section "פרטי יצירת קשר עם מועדון פמה צ'ודרון: Fill 1 Created with Sketch. הצטרפות לרשימ…" at bounding box center [761, 352] width 527 height 143
click at [1098, 291] on section "שש השלמויות בהנחיית מועדון פמה צ'ודרון - 09:30-10:30 הרשמה למפגש על המנחה: [PER…" at bounding box center [585, 258] width 1171 height 333
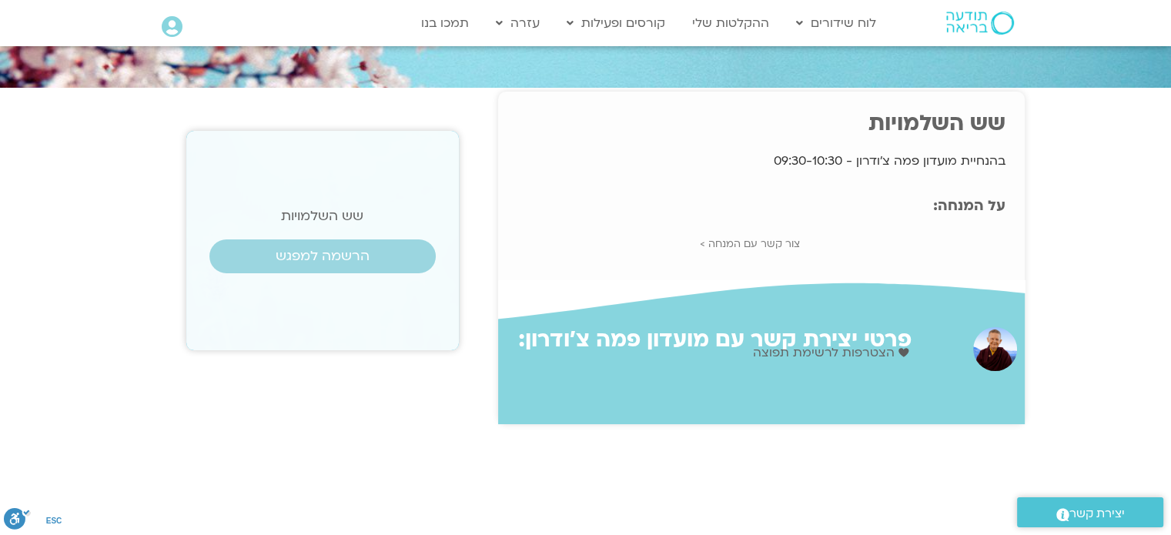
click at [793, 239] on link "צור קשר עם המנחה >" at bounding box center [750, 244] width 100 height 14
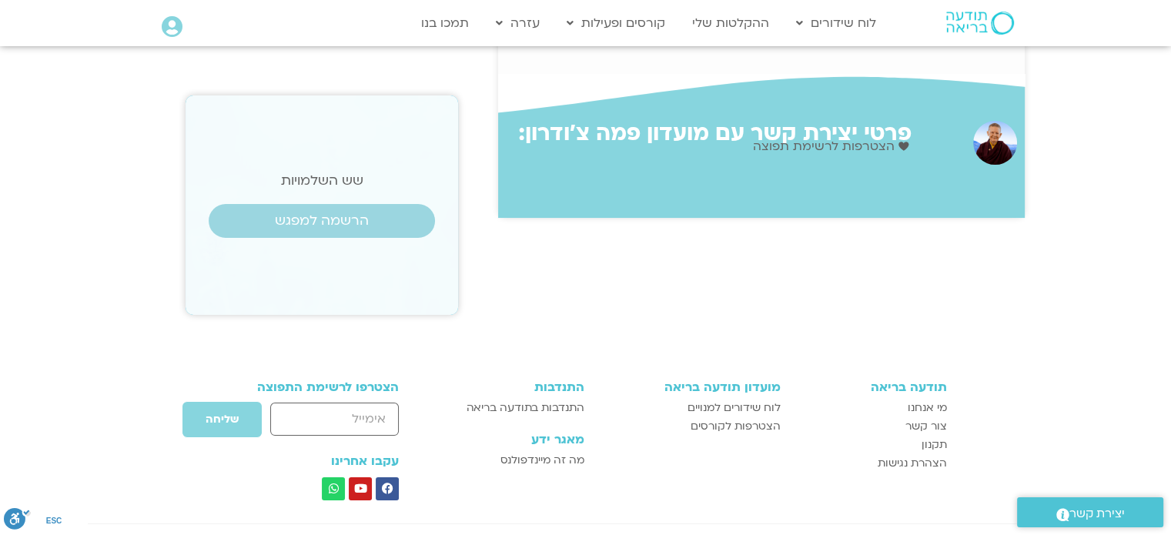
scroll to position [265, 0]
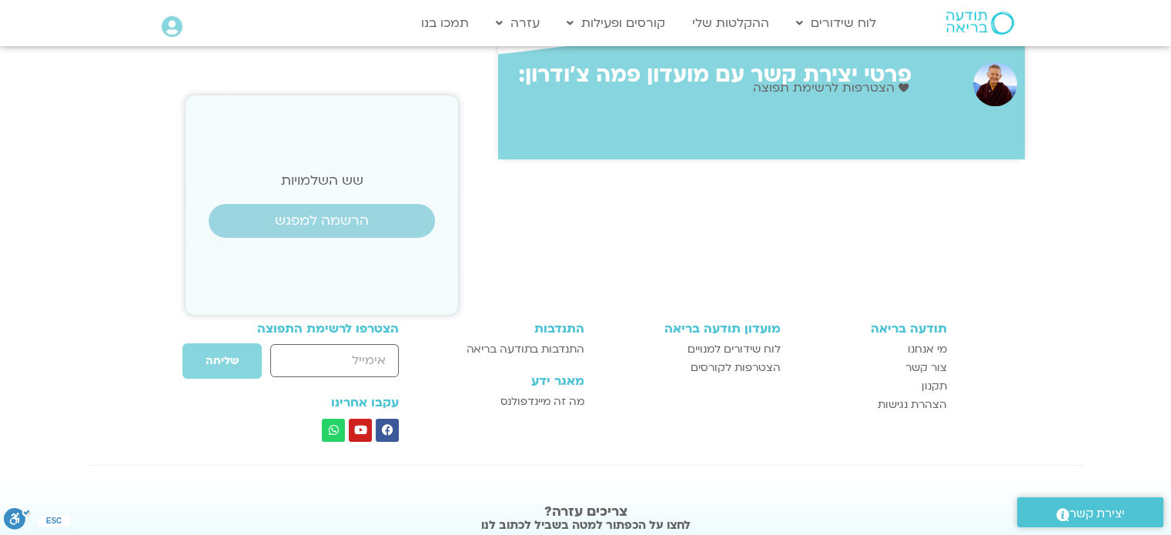
click at [874, 93] on span "הצטרפות לרשימת תפוצה" at bounding box center [826, 88] width 146 height 21
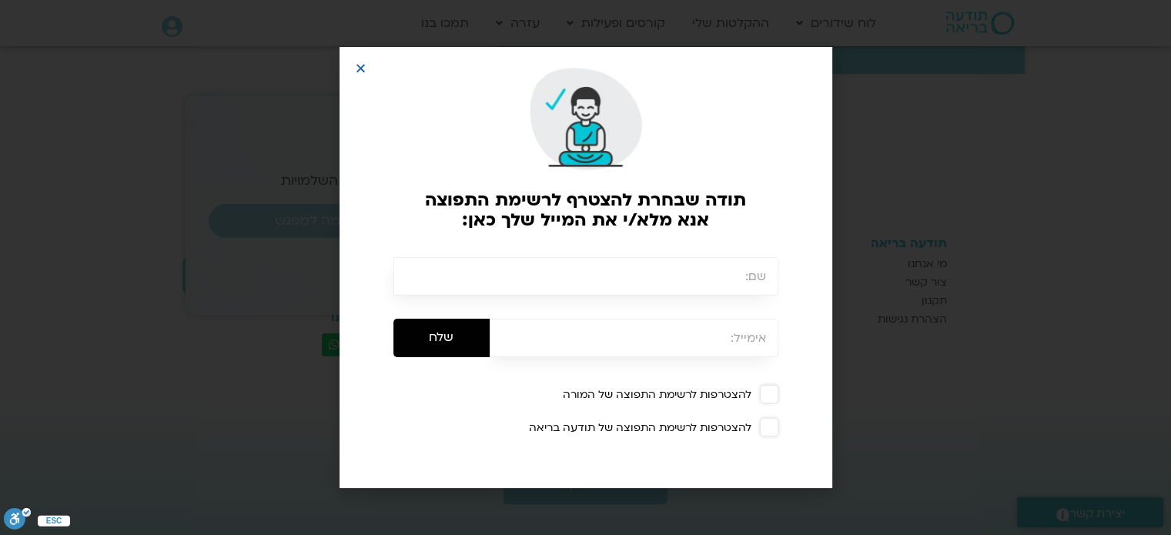
scroll to position [380, 0]
click at [360, 62] on icon "Close" at bounding box center [361, 68] width 12 height 12
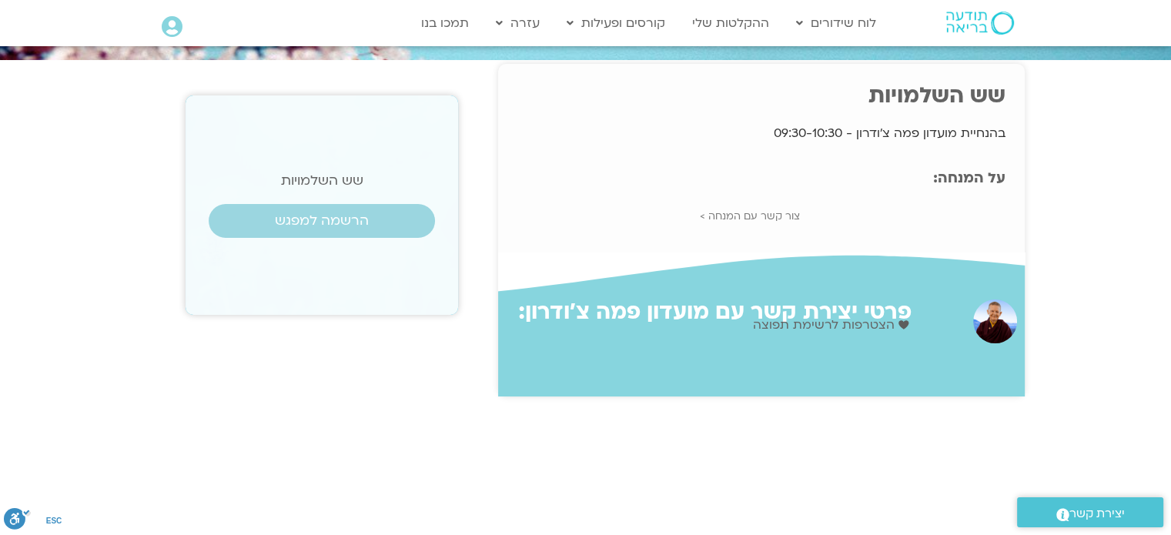
scroll to position [0, 0]
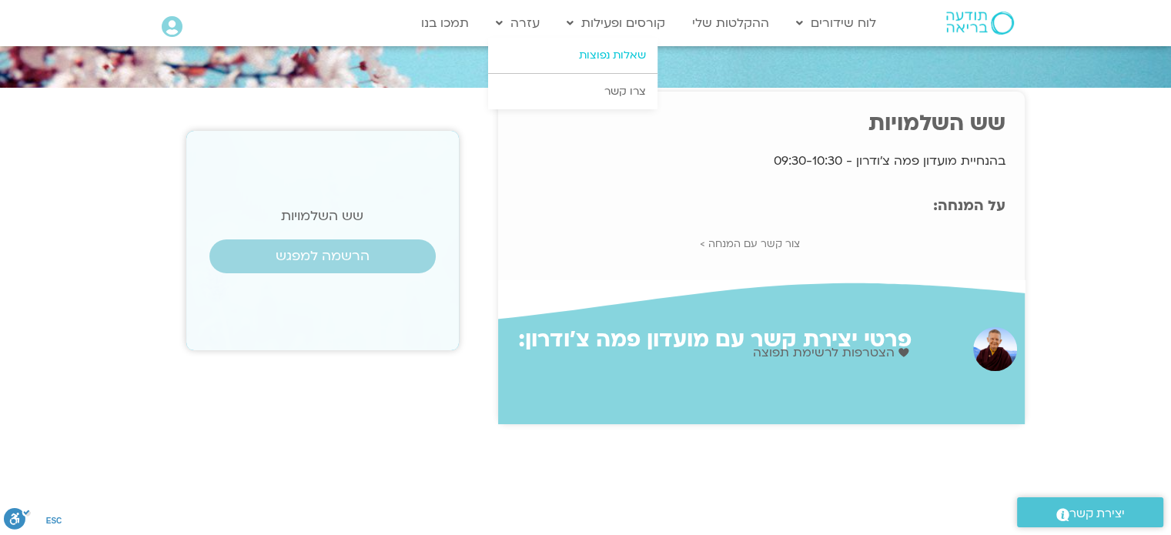
click at [603, 53] on link "שאלות נפוצות" at bounding box center [572, 55] width 169 height 35
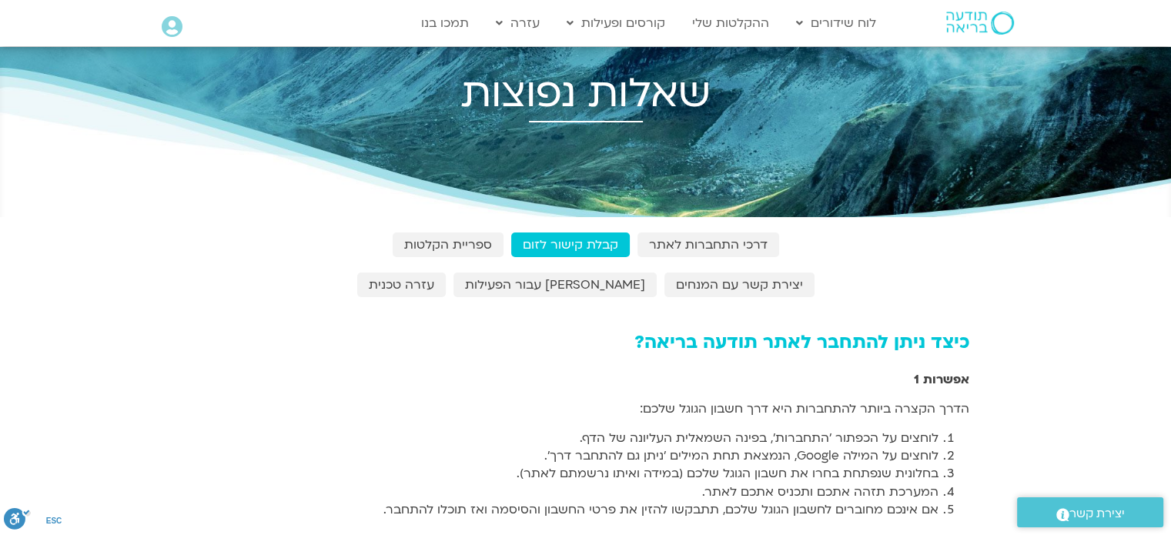
scroll to position [154, 0]
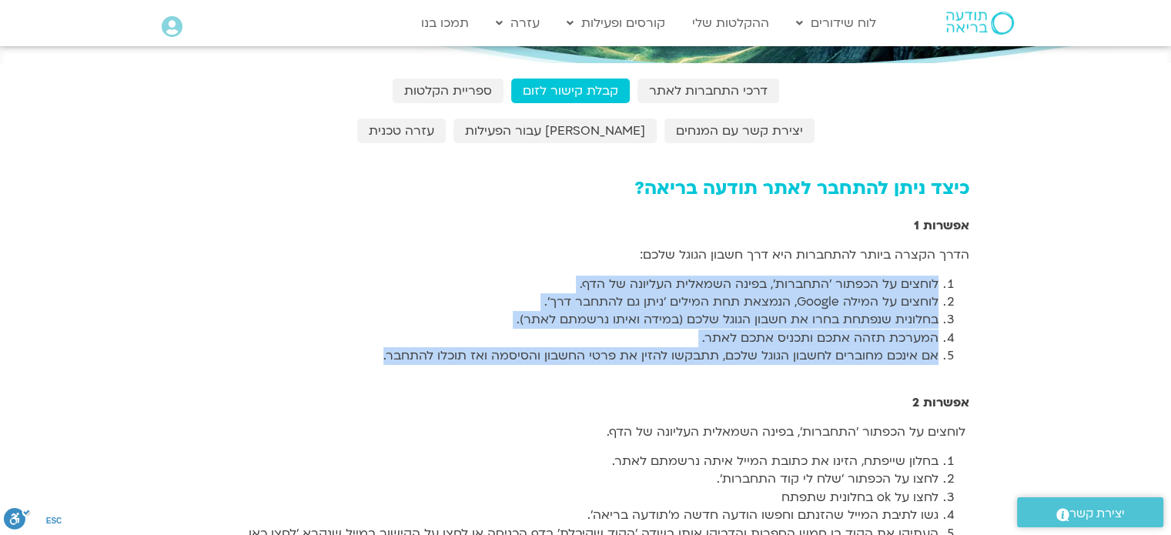
drag, startPoint x: 1006, startPoint y: 286, endPoint x: 994, endPoint y: 380, distance: 95.5
click at [994, 380] on section "כיצד ניתן להתחבר לאתר תודעה בריאה? אפשרות 1 הדרך הקצרה ביותר להתחברות היא דרך ח…" at bounding box center [585, 398] width 1171 height 456
click at [1013, 332] on section "כיצד ניתן להתחבר לאתר תודעה בריאה? אפשרות 1 הדרך הקצרה ביותר להתחברות היא דרך ח…" at bounding box center [585, 398] width 1171 height 456
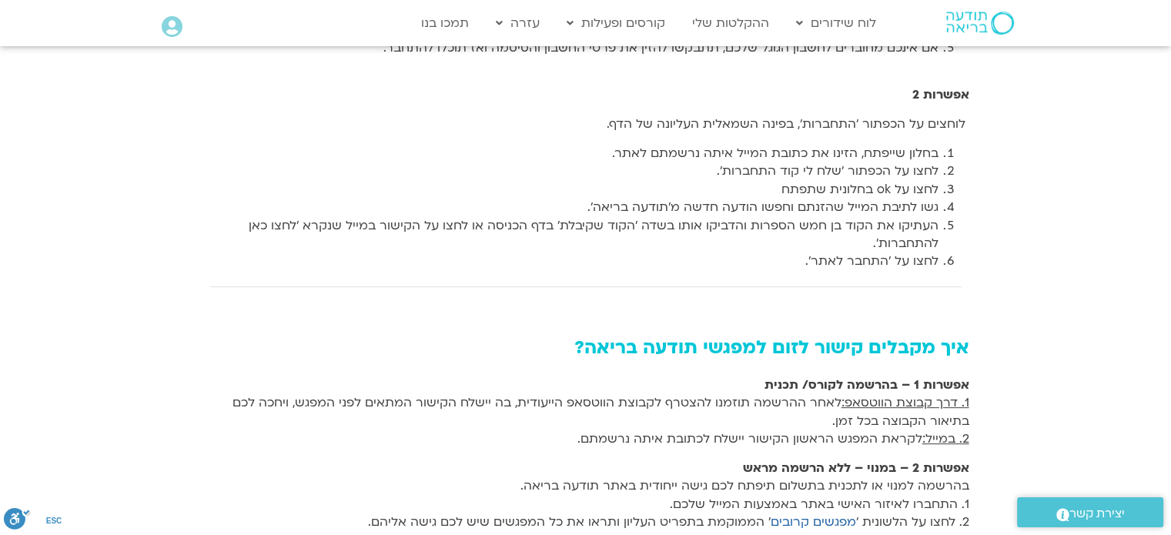
scroll to position [616, 0]
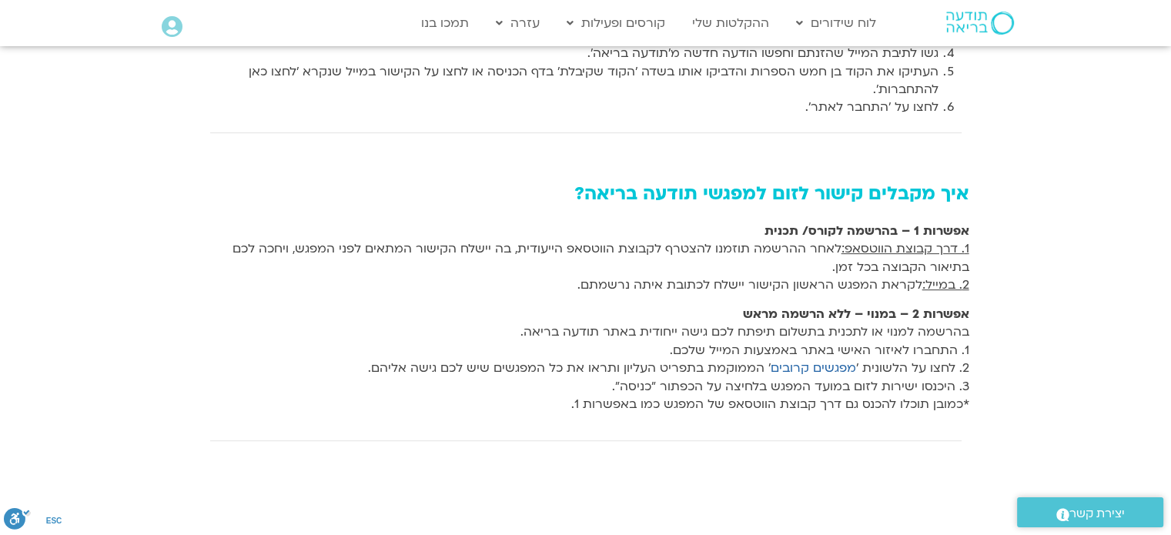
drag, startPoint x: 635, startPoint y: 264, endPoint x: 640, endPoint y: 255, distance: 10.3
click at [640, 255] on p "אפשרות 1 – בהרשמה לקורס/ תכנית 1. דרך קבוצת הווטסאפ: לאחר ההרשמה תוזמנו להצטרף …" at bounding box center [586, 259] width 767 height 72
drag, startPoint x: 899, startPoint y: 232, endPoint x: 802, endPoint y: 236, distance: 96.3
click at [802, 236] on strong "אפשרות 1 – בהרשמה לקורס/ תכנית" at bounding box center [867, 231] width 205 height 17
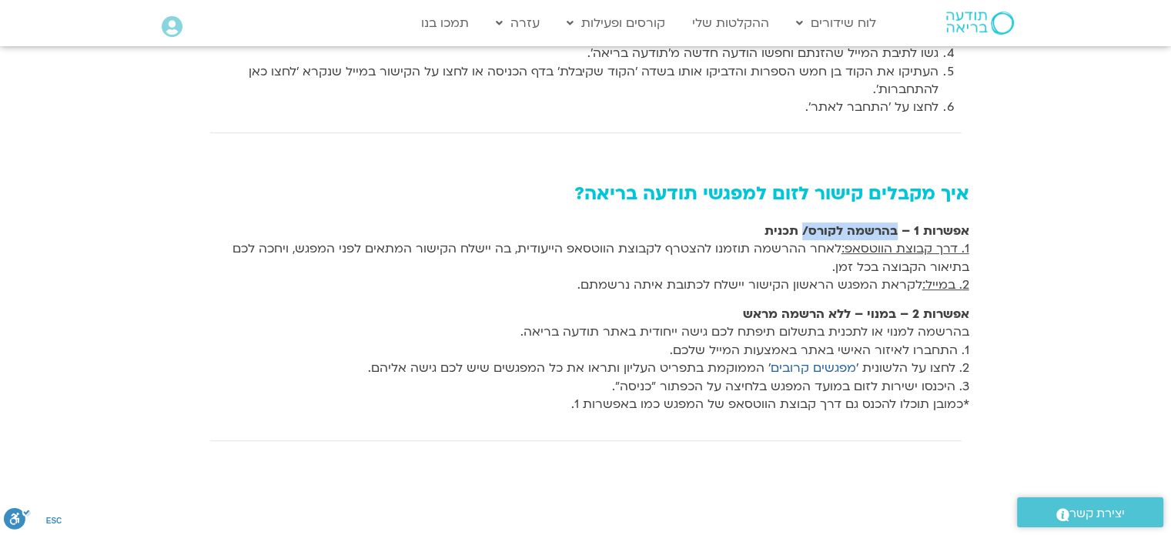
click at [802, 236] on strong "אפשרות 1 – בהרשמה לקורס/ תכנית" at bounding box center [867, 231] width 205 height 17
click at [932, 249] on span "1. דרך קבוצת הווטסאפ:" at bounding box center [906, 248] width 128 height 17
click at [946, 278] on span "2. במייל:" at bounding box center [945, 284] width 47 height 17
drag, startPoint x: 979, startPoint y: 319, endPoint x: 1013, endPoint y: 320, distance: 34.7
click at [1013, 320] on section "איך מקבלים קישור לזום למפגשי תודעה בריאה? אפשרות 1 – בהרשמה לקורס/ תכנית 1. דרך…" at bounding box center [585, 324] width 1171 height 296
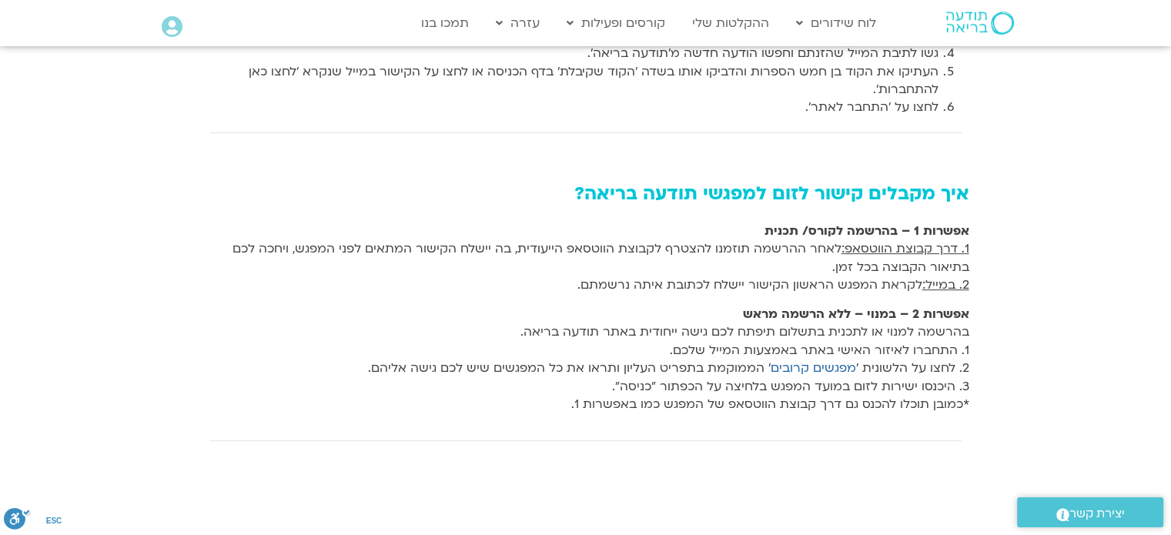
click at [1013, 320] on section "איך מקבלים קישור לזום למפגשי תודעה בריאה? אפשרות 1 – בהרשמה לקורס/ תכנית 1. דרך…" at bounding box center [585, 324] width 1171 height 296
click at [1027, 320] on section "איך מקבלים קישור לזום למפגשי תודעה בריאה? אפשרות 1 – בהרשמה לקורס/ תכנית 1. דרך…" at bounding box center [585, 324] width 1171 height 296
drag, startPoint x: 1014, startPoint y: 313, endPoint x: 1026, endPoint y: 324, distance: 15.8
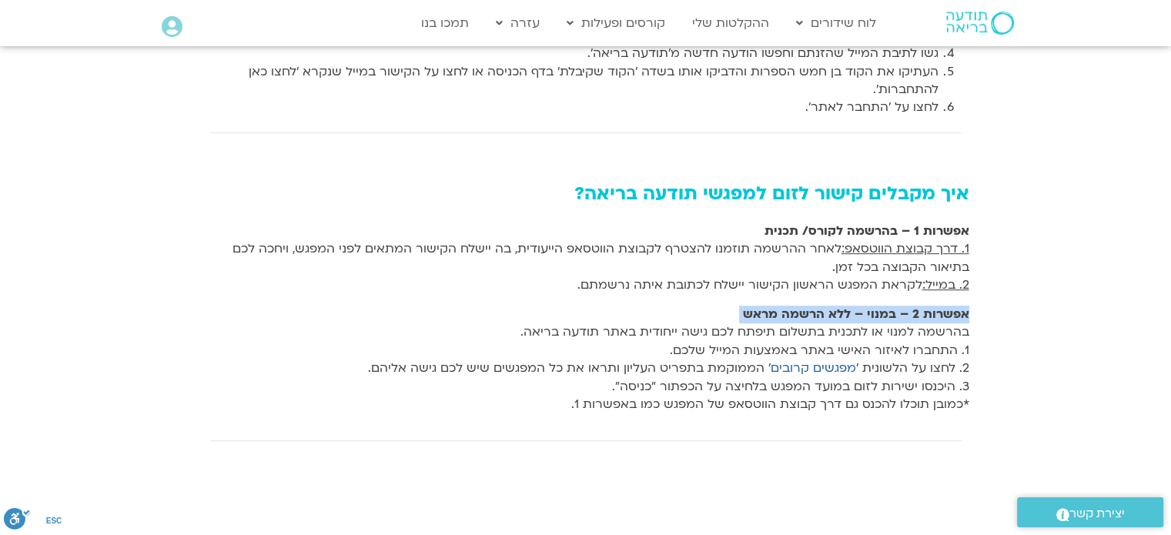
click at [1026, 324] on section "איך מקבלים קישור לזום למפגשי תודעה בריאה? אפשרות 1 – בהרשמה לקורס/ תכנית 1. דרך…" at bounding box center [585, 324] width 1171 height 296
drag, startPoint x: 1007, startPoint y: 313, endPoint x: 1016, endPoint y: 324, distance: 14.3
click at [1016, 326] on section "איך מקבלים קישור לזום למפגשי תודעה בריאה? אפשרות 1 – בהרשמה לקורס/ תכנית 1. דרך…" at bounding box center [585, 324] width 1171 height 296
click at [1016, 324] on section "איך מקבלים קישור לזום למפגשי תודעה בריאה? אפשרות 1 – בהרשמה לקורס/ תכנית 1. דרך…" at bounding box center [585, 324] width 1171 height 296
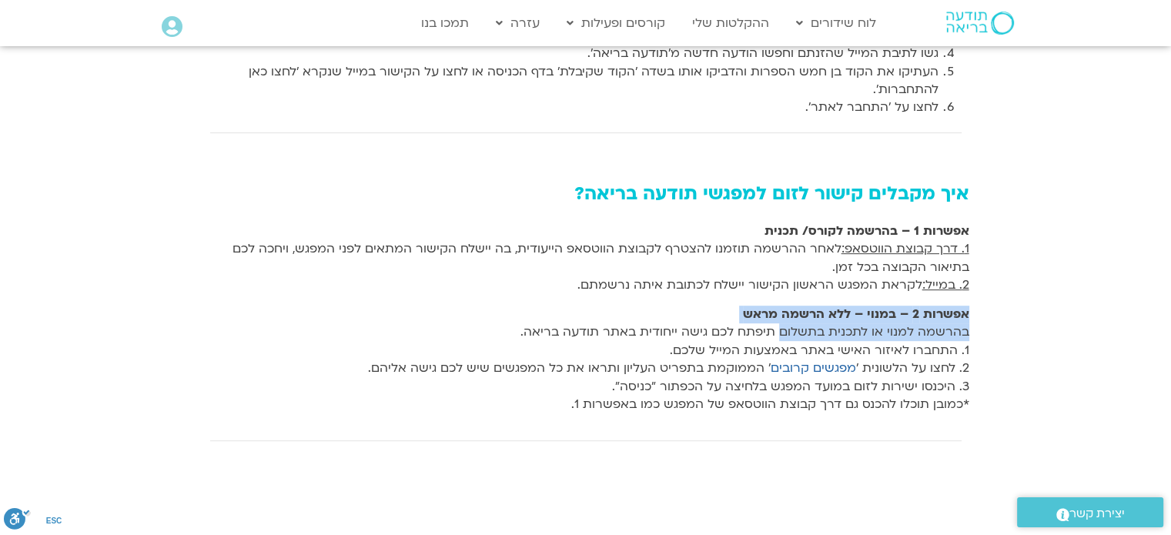
drag, startPoint x: 1010, startPoint y: 319, endPoint x: 783, endPoint y: 337, distance: 227.8
click at [783, 337] on section "איך מקבלים קישור לזום למפגשי תודעה בריאה? אפשרות 1 – בהרשמה לקורס/ תכנית 1. דרך…" at bounding box center [585, 324] width 1171 height 296
click at [783, 337] on p "אפשרות 2 – במנוי – ללא הרשמה מראש בהרשמה למנוי או לתכנית בתשלום תיפתח לכם גישה …" at bounding box center [586, 360] width 767 height 108
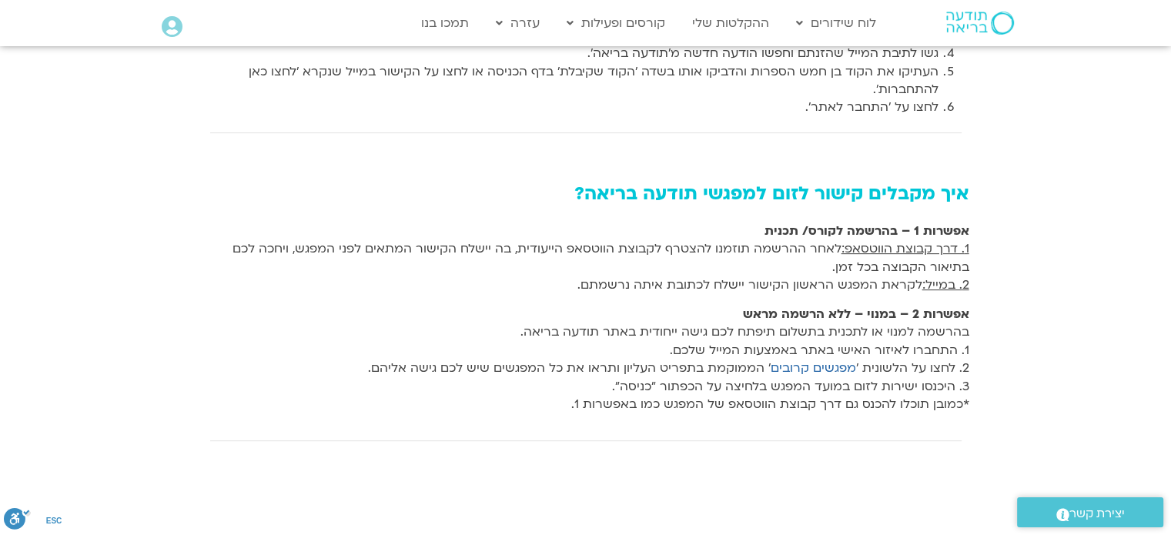
click at [1001, 313] on section "איך מקבלים קישור לזום למפגשי תודעה בריאה? אפשרות 1 – בהרשמה לקורס/ תכנית 1. דרך…" at bounding box center [585, 324] width 1171 height 296
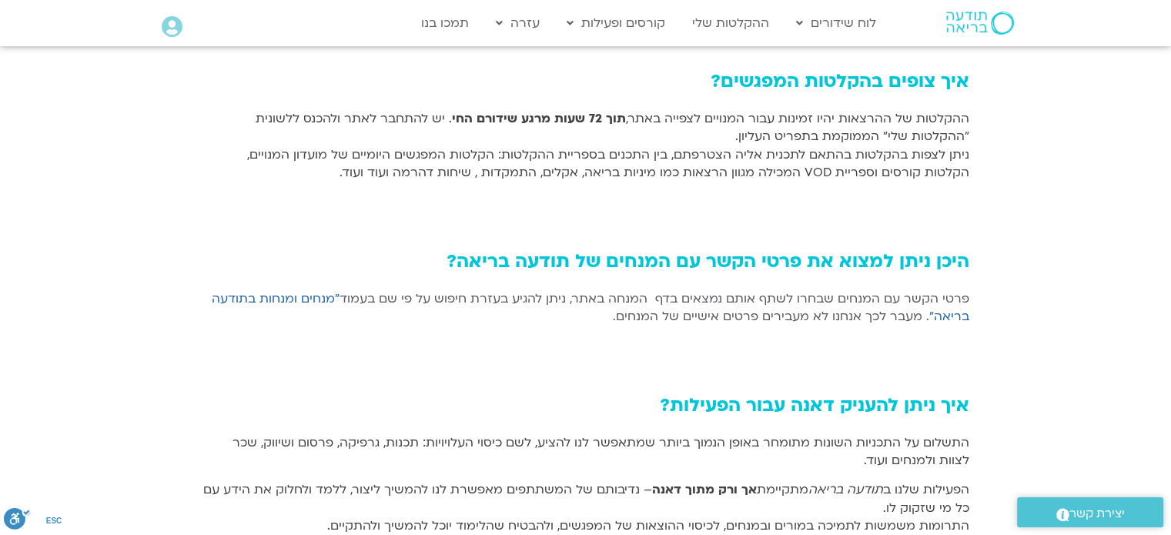
scroll to position [1100, 0]
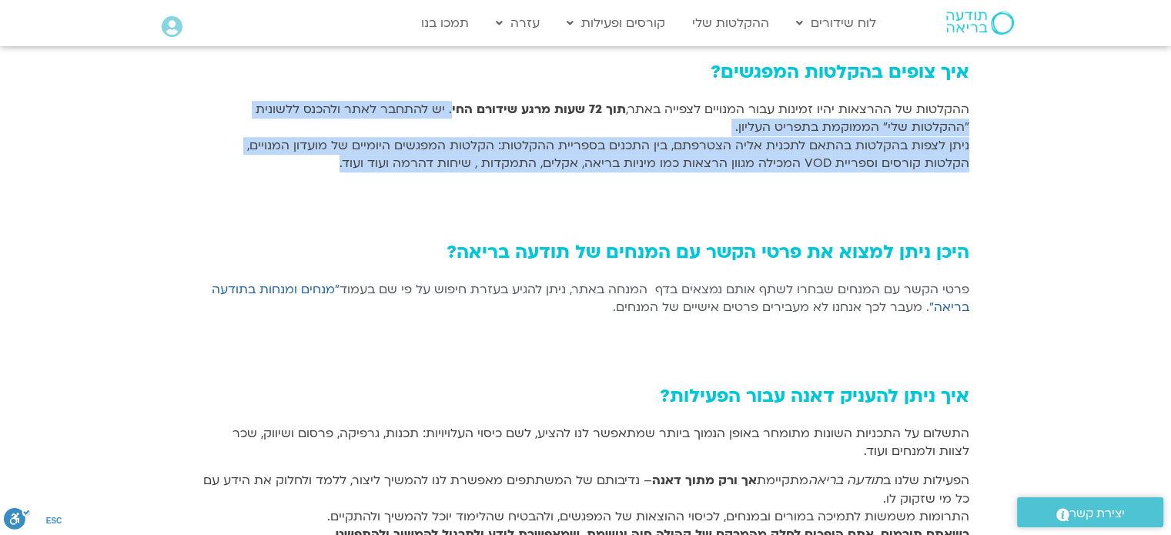
drag, startPoint x: 789, startPoint y: 127, endPoint x: 980, endPoint y: 184, distance: 200.0
click at [980, 184] on div "שאלות נפוצות​ דרכי התחברות לאתר קבלת קישור לזום ספריית הקלטות יצירת קשר עם המנח…" at bounding box center [585, 7] width 1171 height 2120
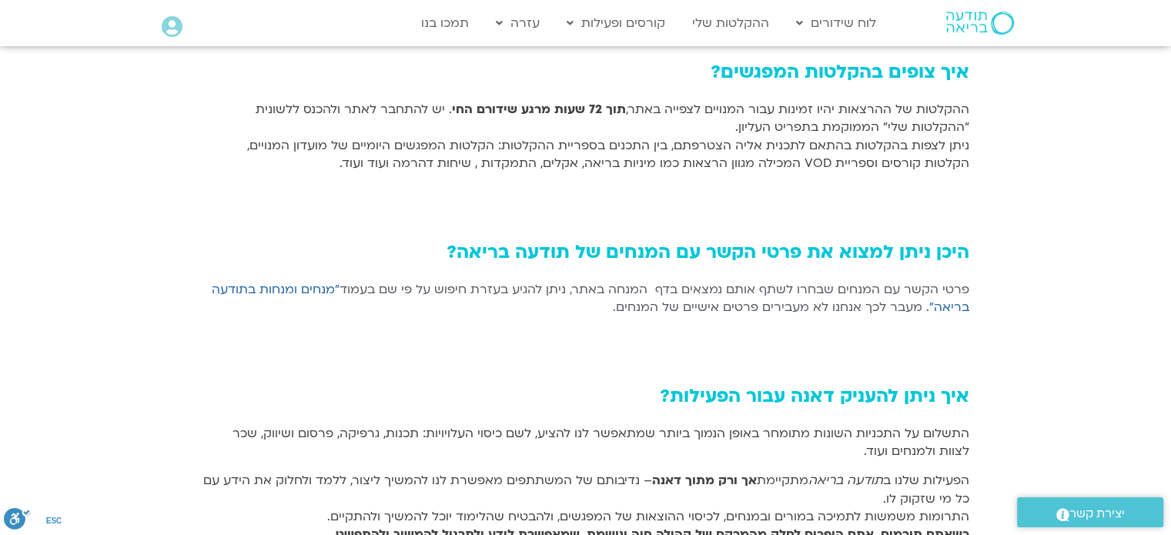
click at [1021, 246] on section "היכן ניתן למצוא את פרטי הקשר עם המנחים של תודעה בריאה? פרטי הקשר עם המנחים שבחר…" at bounding box center [585, 246] width 1171 height 132
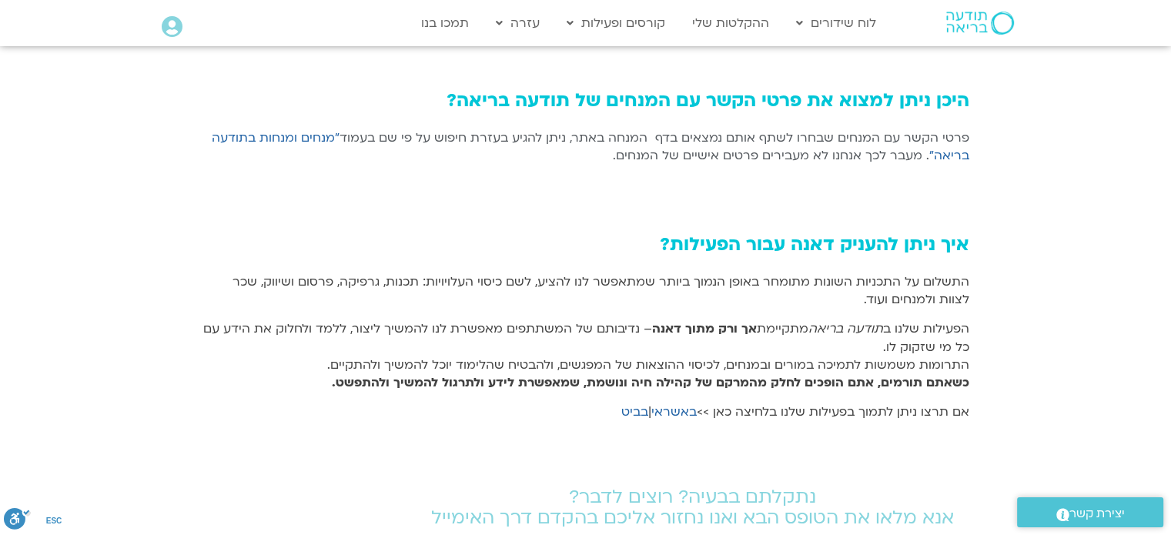
scroll to position [1267, 0]
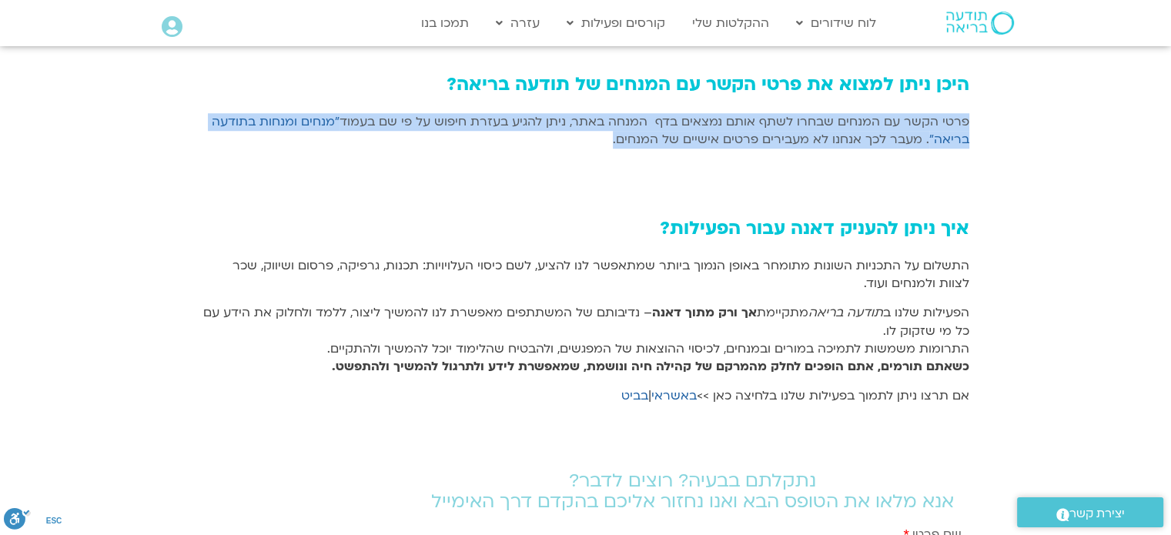
drag, startPoint x: 979, startPoint y: 119, endPoint x: 976, endPoint y: 166, distance: 47.1
click at [924, 194] on div at bounding box center [586, 183] width 767 height 39
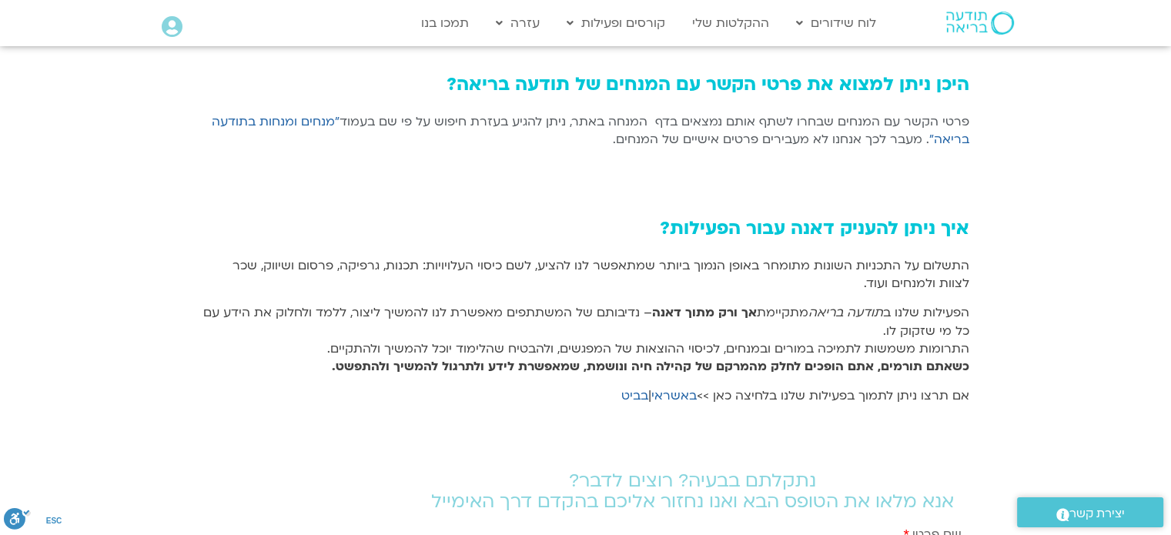
drag, startPoint x: 337, startPoint y: 136, endPoint x: 344, endPoint y: 99, distance: 37.6
click at [344, 98] on div "היכן ניתן למצוא את פרטי הקשר עם המנחים של תודעה בריאה? פרטי הקשר עם המנחים שבחר…" at bounding box center [586, 78] width 782 height 132
click at [395, 156] on div "איך ניתן להעניק [PERSON_NAME] עבור הפעילות? התשלום על התכניות השונות מתומחר באו…" at bounding box center [586, 278] width 782 height 245
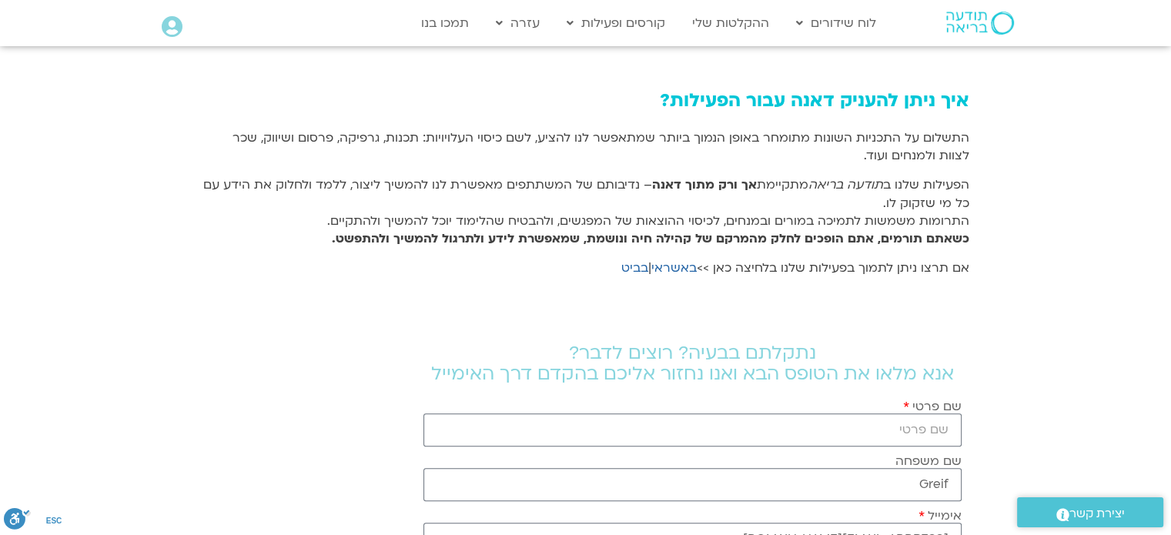
scroll to position [1421, 0]
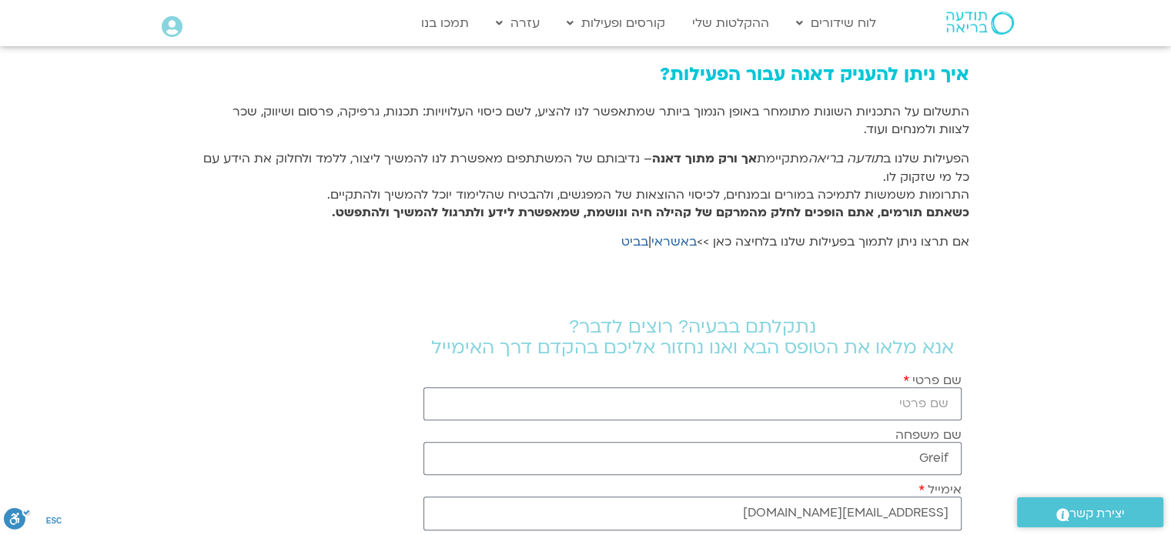
drag, startPoint x: 447, startPoint y: 124, endPoint x: 394, endPoint y: 172, distance: 71.4
click at [394, 172] on div "התשלום על התכניות השונות מתומחר באופן הנמוך ביותר שמתאפשר לנו להציע, לשם כיסוי …" at bounding box center [586, 177] width 767 height 149
click at [394, 172] on p "הפעילות שלנו ב תודעה בריאה מתקיימת אך ורק מתוך [PERSON_NAME] – נדיבותם של המשתת…" at bounding box center [586, 186] width 767 height 72
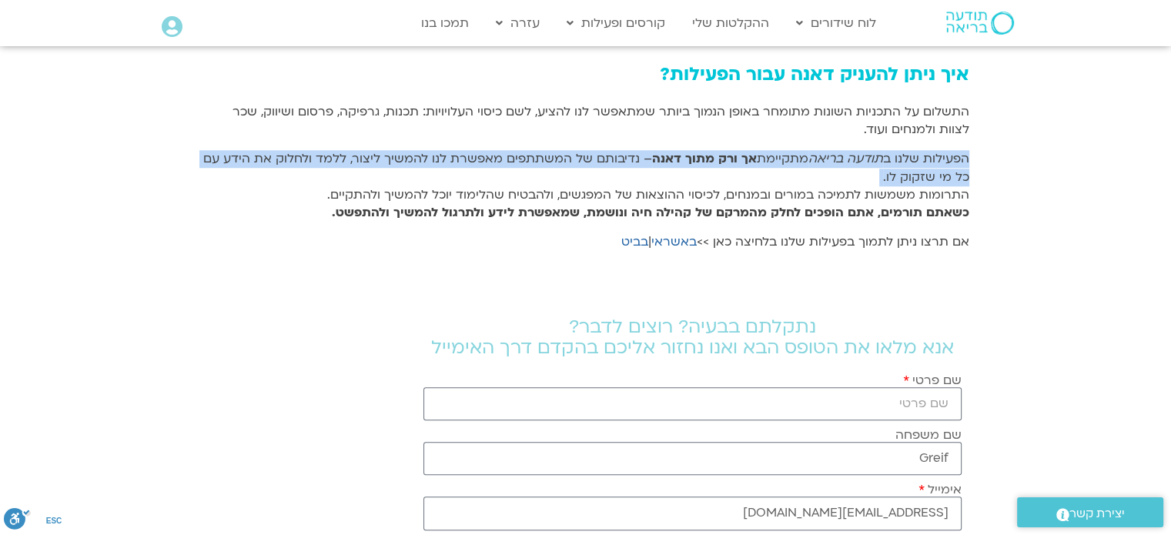
click at [394, 172] on p "הפעילות שלנו ב תודעה בריאה מתקיימת אך ורק מתוך דאנה – נדיבותם של המשתתפים מאפשר…" at bounding box center [586, 186] width 767 height 72
click at [387, 174] on p "הפעילות שלנו ב תודעה בריאה מתקיימת אך ורק מתוך דאנה – נדיבותם של המשתתפים מאפשר…" at bounding box center [586, 186] width 767 height 72
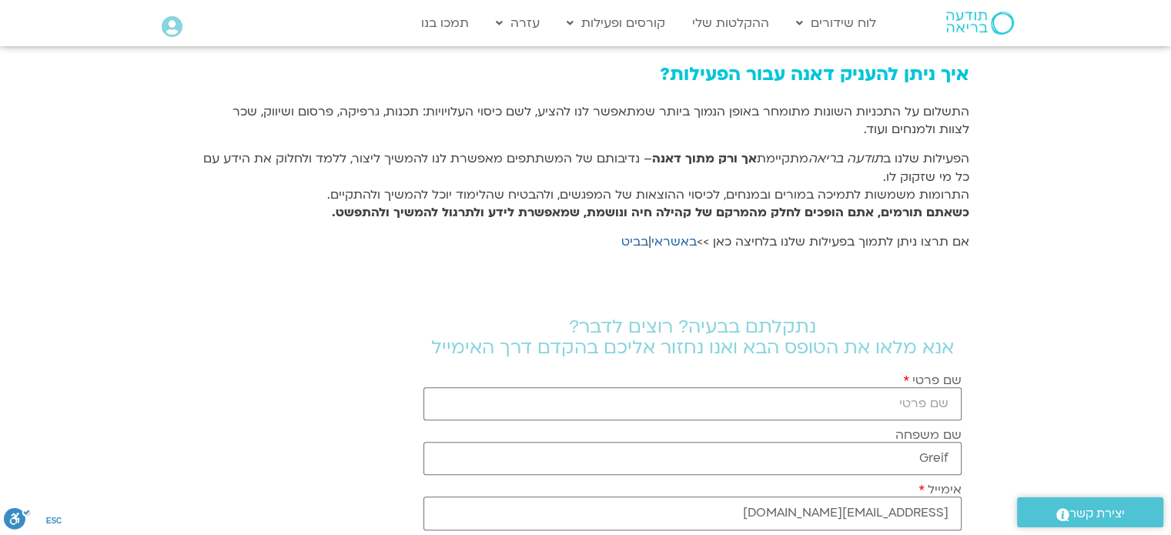
drag, startPoint x: 359, startPoint y: 172, endPoint x: 303, endPoint y: 169, distance: 56.3
click at [303, 169] on p "הפעילות שלנו ב תודעה בריאה מתקיימת אך ורק מתוך דאנה – נדיבותם של המשתתפים מאפשר…" at bounding box center [586, 186] width 767 height 72
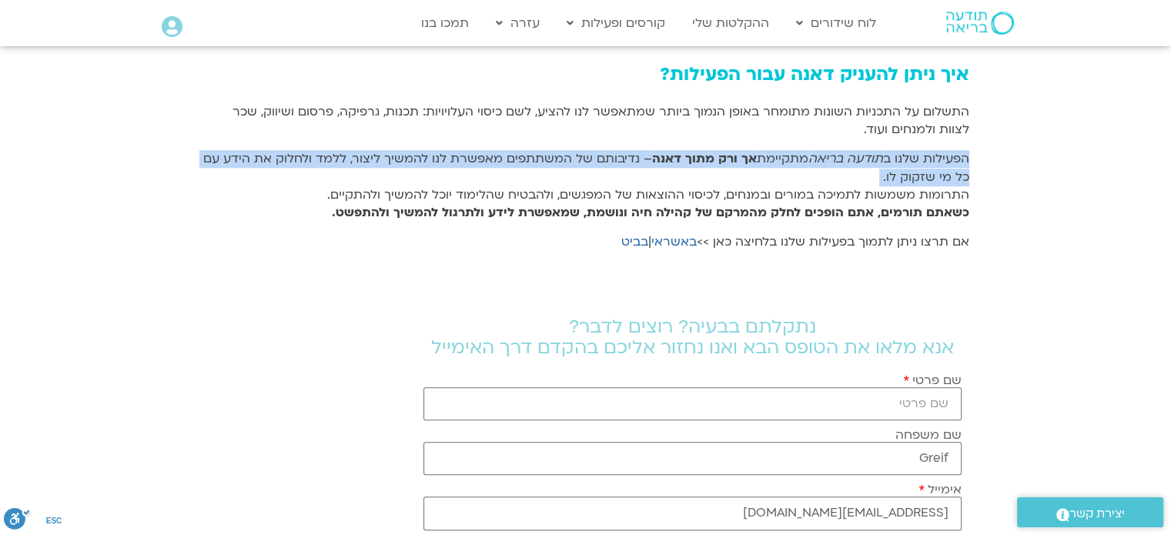
click at [303, 169] on p "הפעילות שלנו ב תודעה בריאה מתקיימת אך ורק מתוך דאנה – נדיבותם של המשתתפים מאפשר…" at bounding box center [586, 186] width 767 height 72
click at [356, 160] on span "– נדיבותם של המשתתפים מאפשרת לנו להמשיך ליצור, ללמד ולחלוק את הידע עם כל מי שזק…" at bounding box center [586, 167] width 766 height 35
drag, startPoint x: 782, startPoint y: 175, endPoint x: 961, endPoint y: 117, distance: 187.7
click at [973, 111] on div "איך ניתן להעניק דאנה עבור הפעילות? התשלום על התכניות השונות מתומחר באופן הנמוך …" at bounding box center [586, 124] width 782 height 245
click at [934, 132] on p "התשלום על התכניות השונות מתומחר באופן הנמוך ביותר שמתאפשר לנו להציע, לשם כיסוי …" at bounding box center [586, 121] width 767 height 36
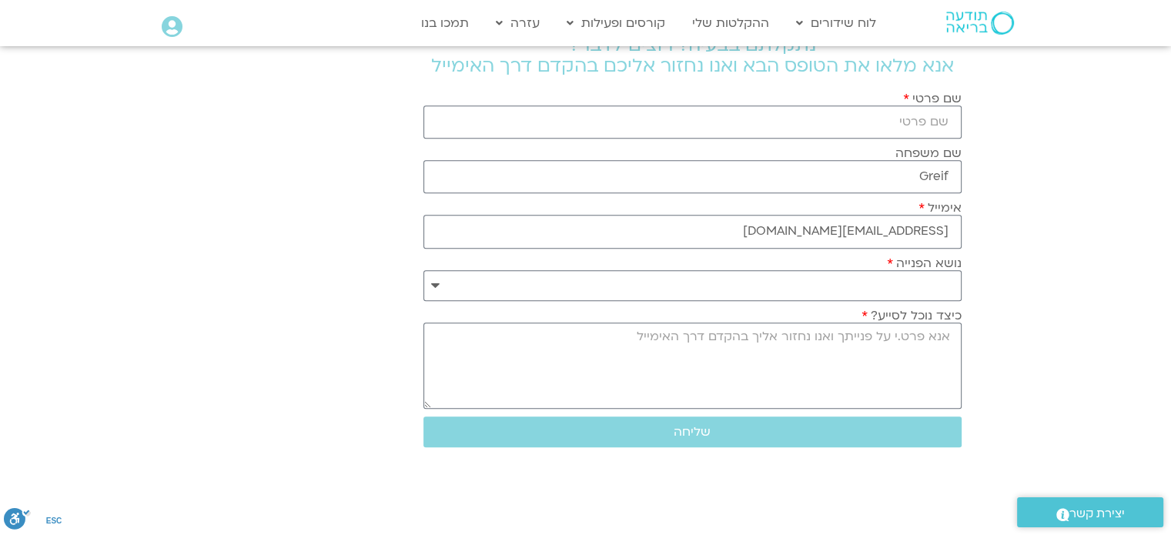
scroll to position [1729, 0]
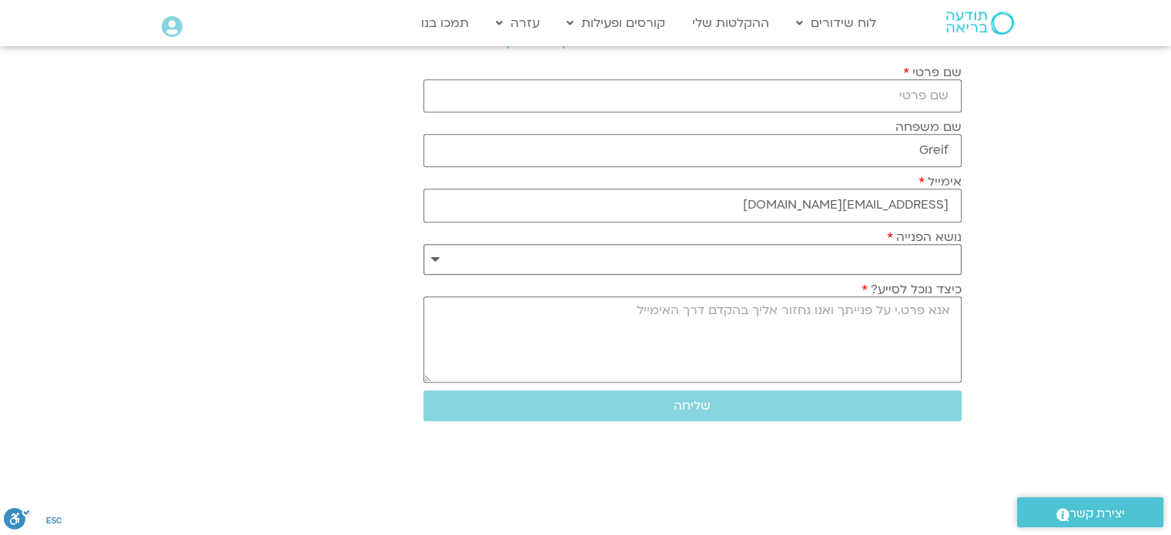
click at [914, 256] on select "**********" at bounding box center [692, 259] width 537 height 31
click at [1070, 300] on section "**********" at bounding box center [585, 215] width 1171 height 444
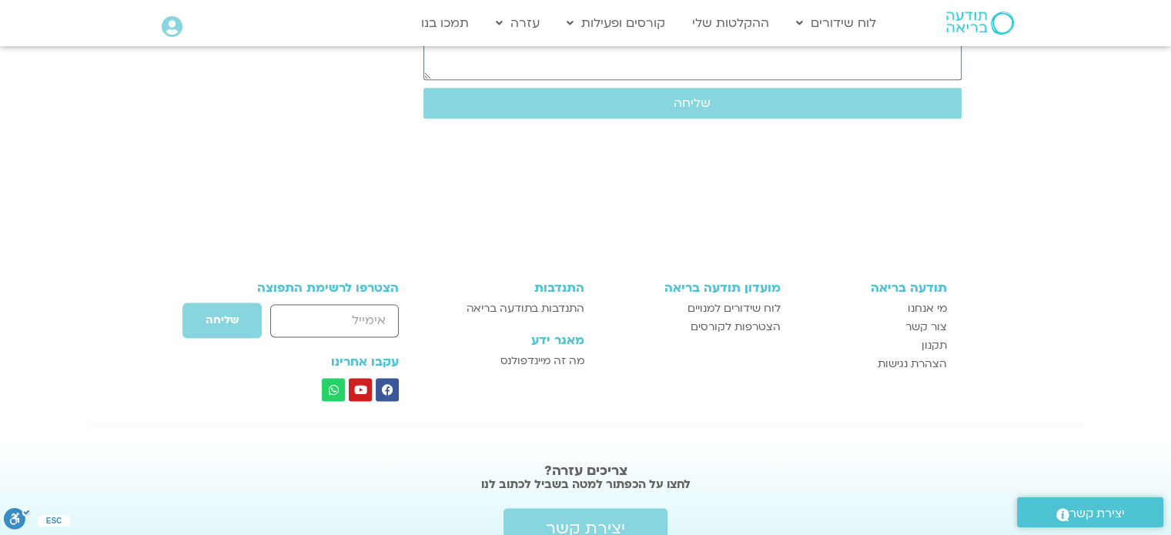
scroll to position [2106, 0]
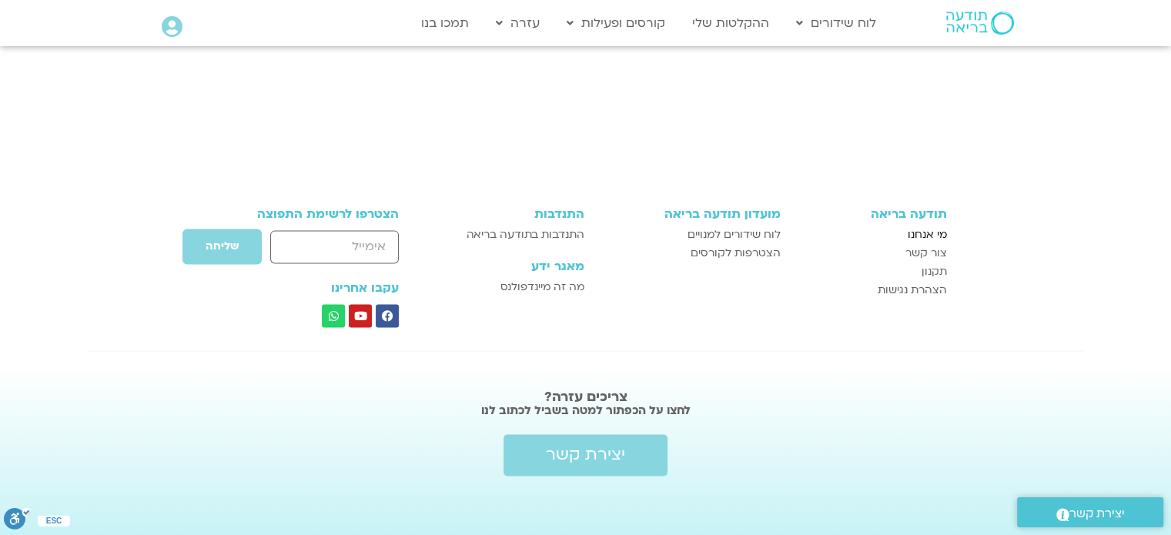
click at [927, 233] on span "מי אנחנו" at bounding box center [927, 235] width 39 height 18
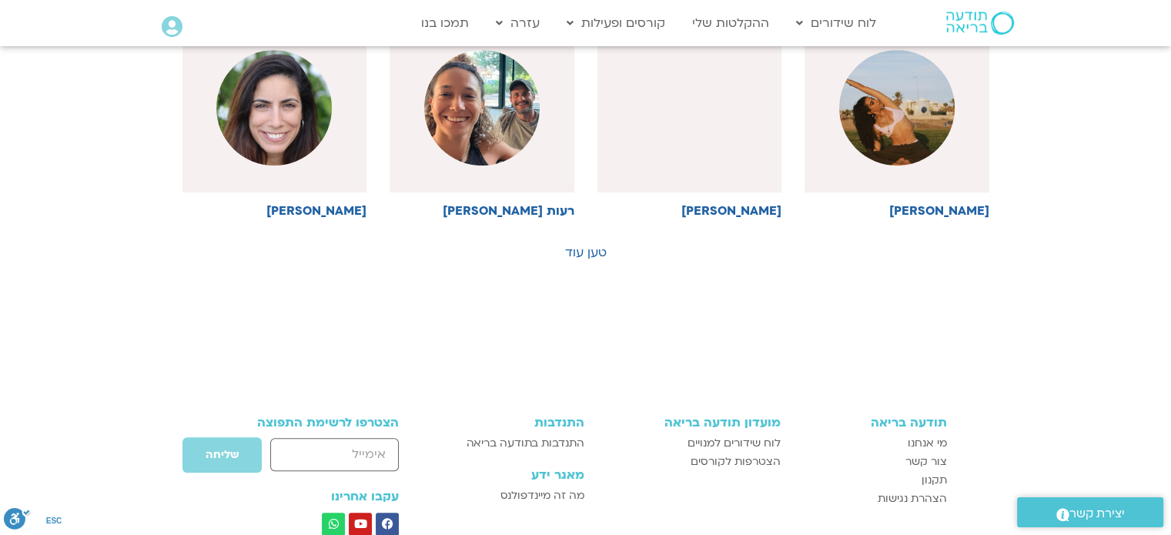
scroll to position [924, 0]
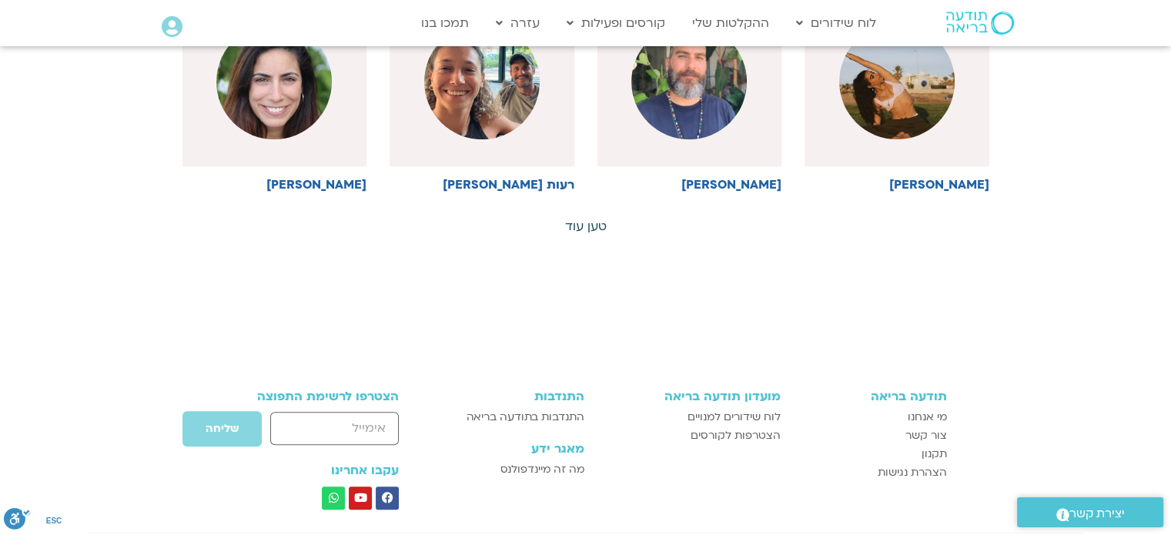
click at [593, 226] on link "טען עוד" at bounding box center [586, 226] width 42 height 17
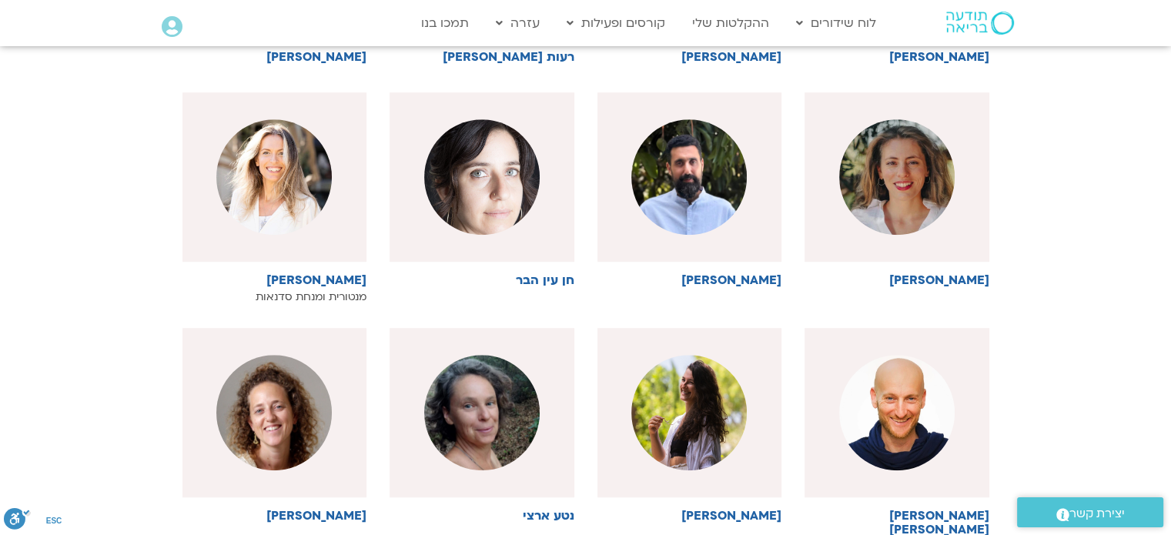
scroll to position [1078, 0]
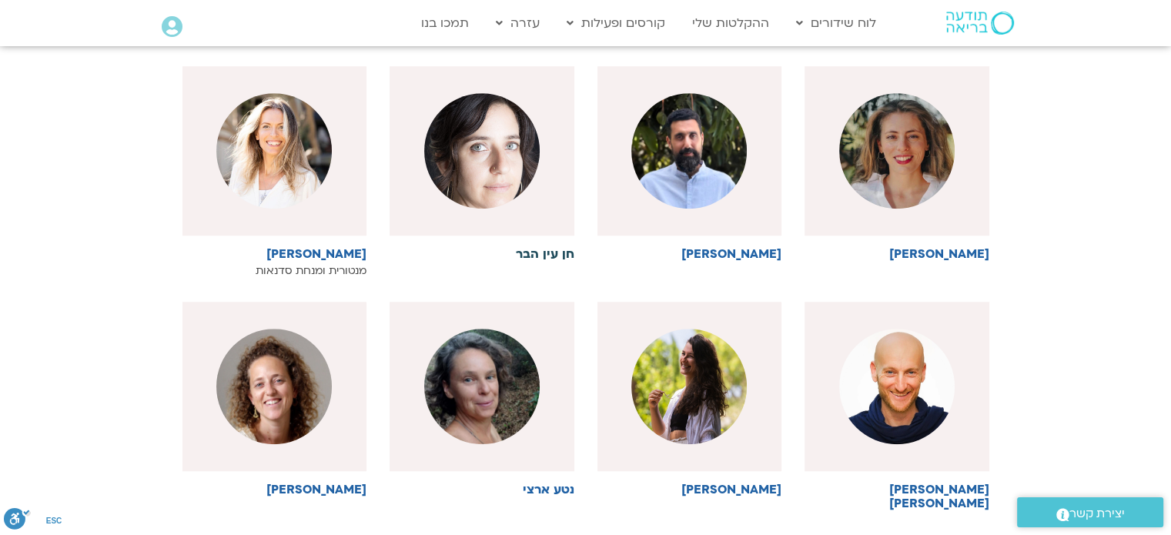
click at [520, 139] on img at bounding box center [482, 151] width 116 height 116
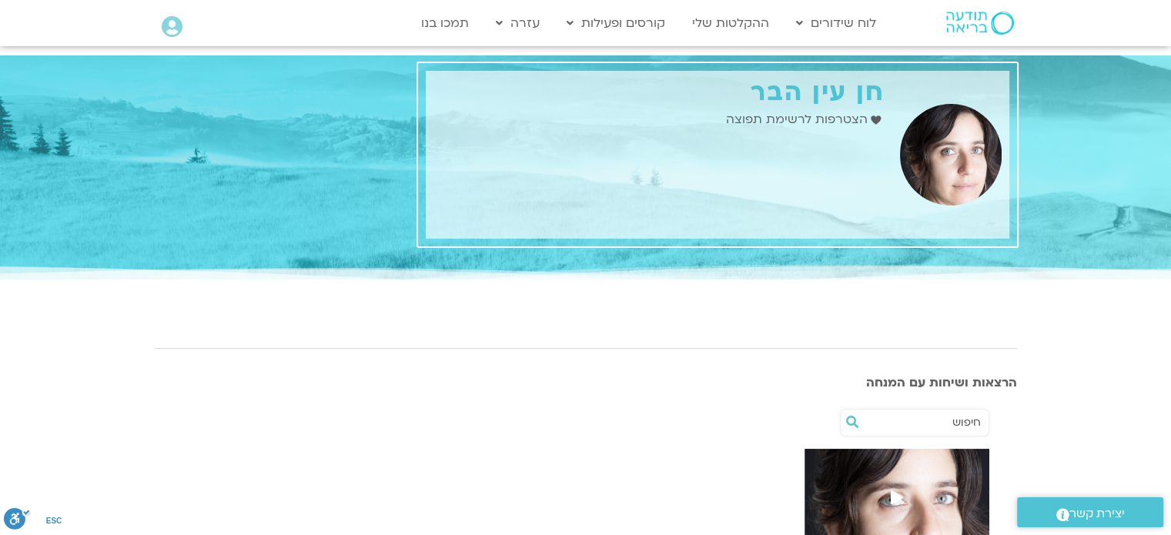
click at [990, 22] on img at bounding box center [980, 23] width 68 height 23
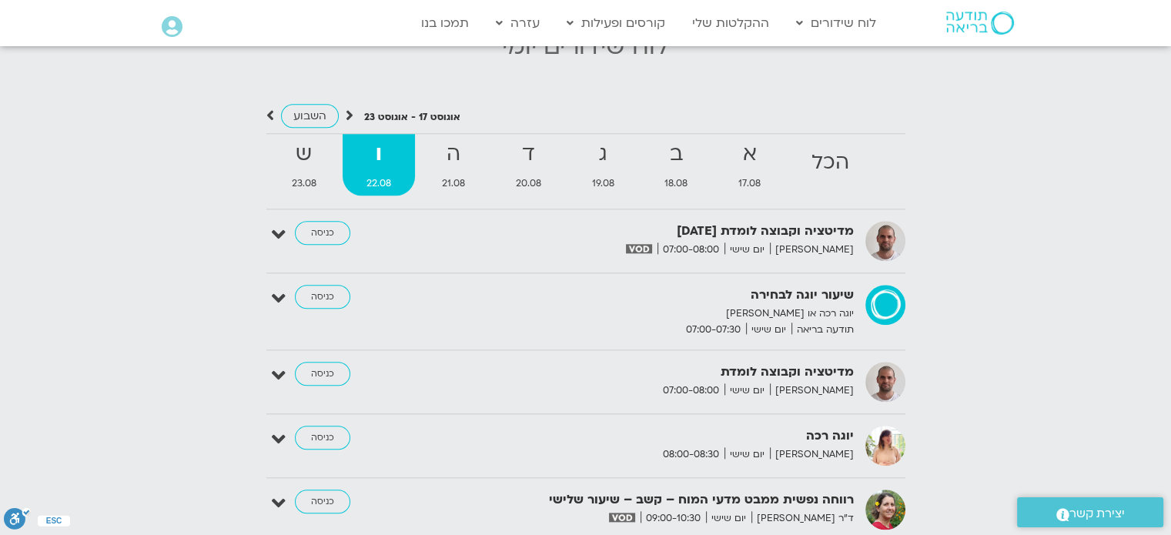
scroll to position [1540, 0]
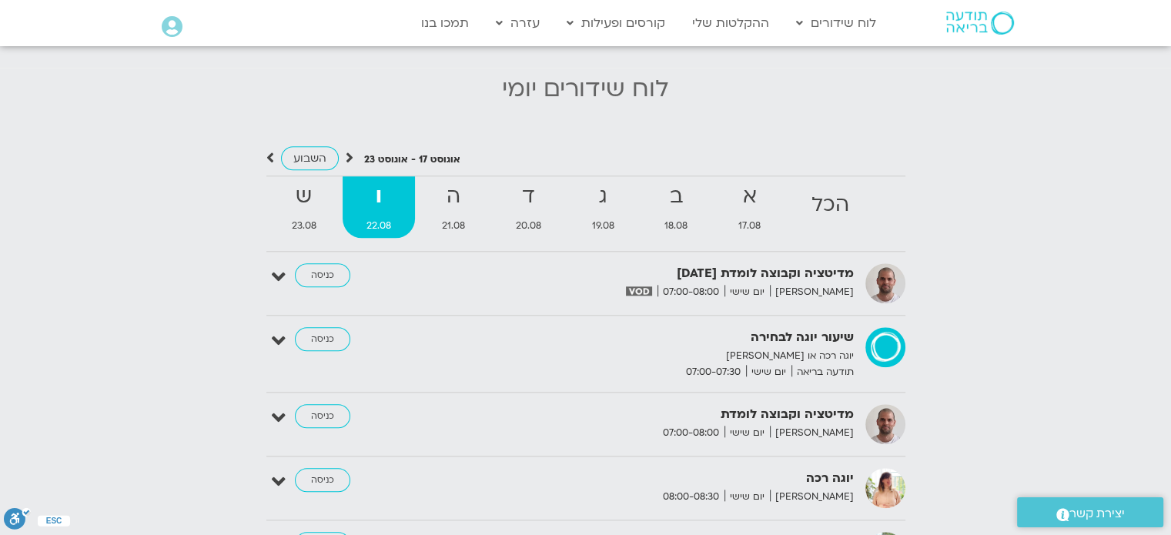
click at [1003, 243] on div "[DATE] - [DATE] השבוע להציג אירועים שפתוחים עבורי הכל א 17.08 ב 18.08 ג 19.08 ד…" at bounding box center [586, 436] width 1156 height 575
click at [265, 149] on div "אוגוסט 17 - אוגוסט 23 השבוע להציג אירועים שפתוחים עבורי הכל א 17.08 ב 18.08 ג 1…" at bounding box center [586, 436] width 1156 height 575
click at [271, 150] on icon at bounding box center [270, 157] width 8 height 15
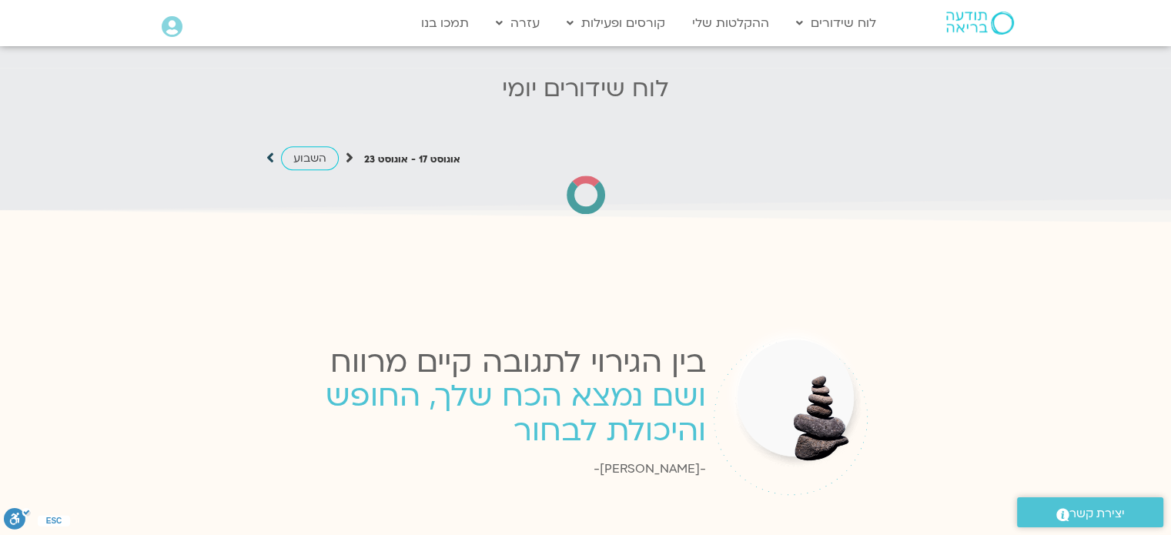
click at [273, 150] on icon at bounding box center [270, 157] width 8 height 15
click at [342, 149] on div "השבוע" at bounding box center [309, 158] width 87 height 19
click at [350, 150] on icon at bounding box center [350, 157] width 8 height 15
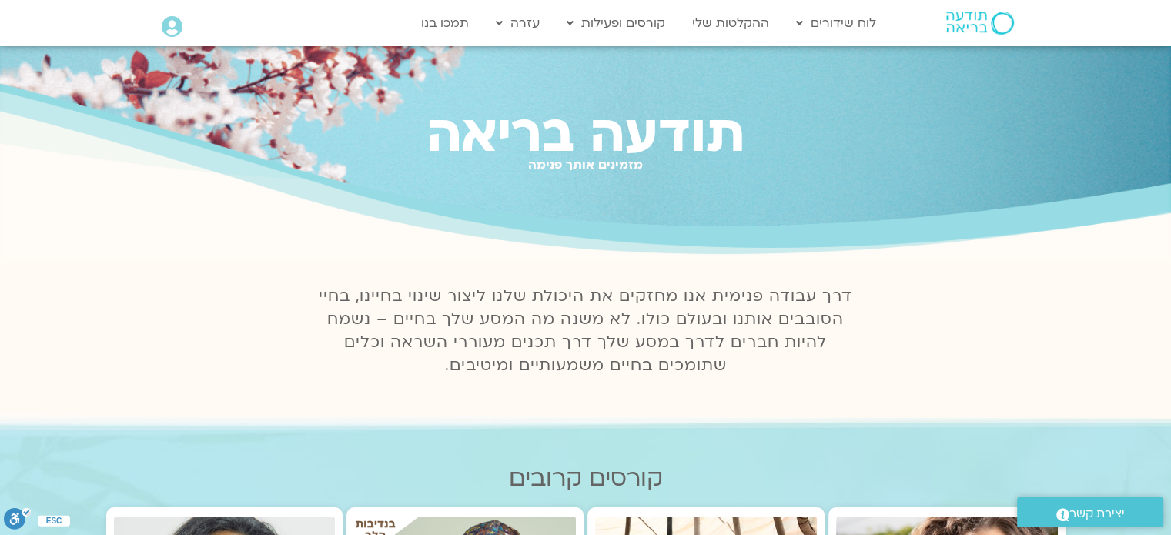
scroll to position [0, 0]
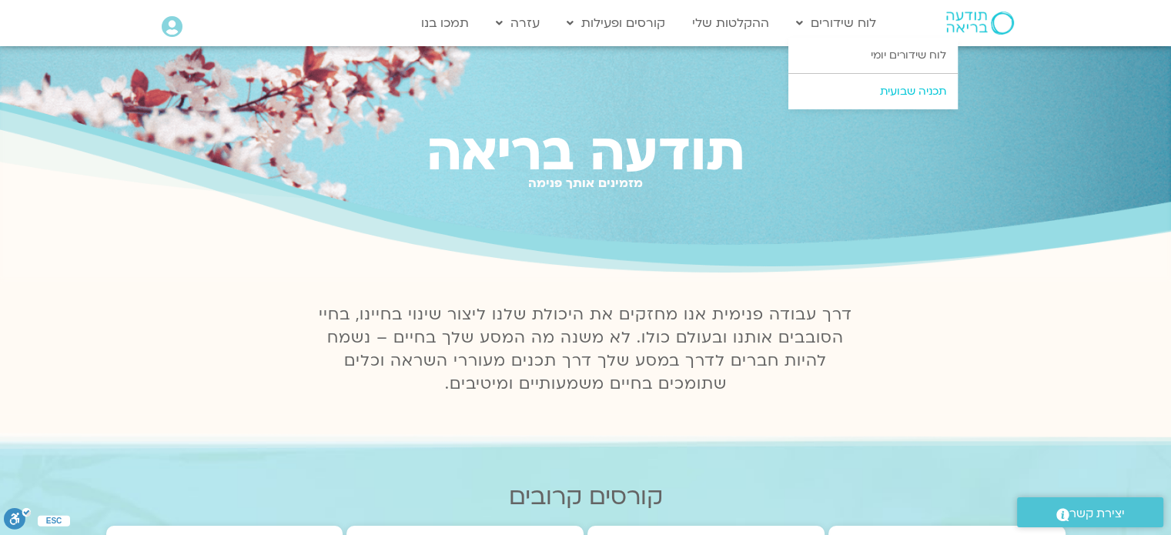
click at [887, 89] on link "תכניה שבועית" at bounding box center [873, 91] width 169 height 35
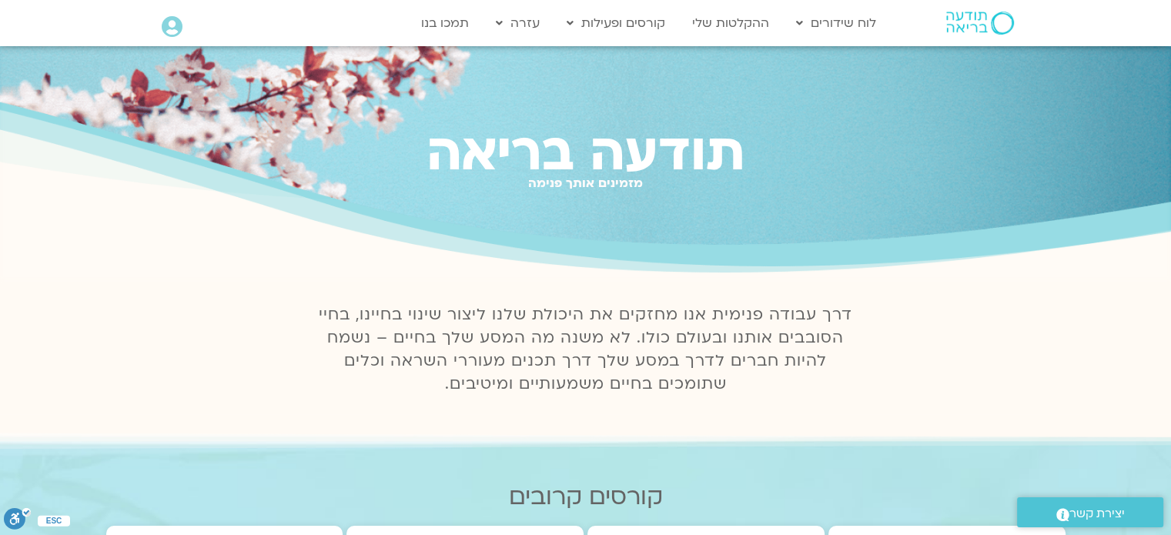
click at [999, 82] on div "תודעה בריאה מזמינים אותך פנימה" at bounding box center [585, 163] width 1171 height 234
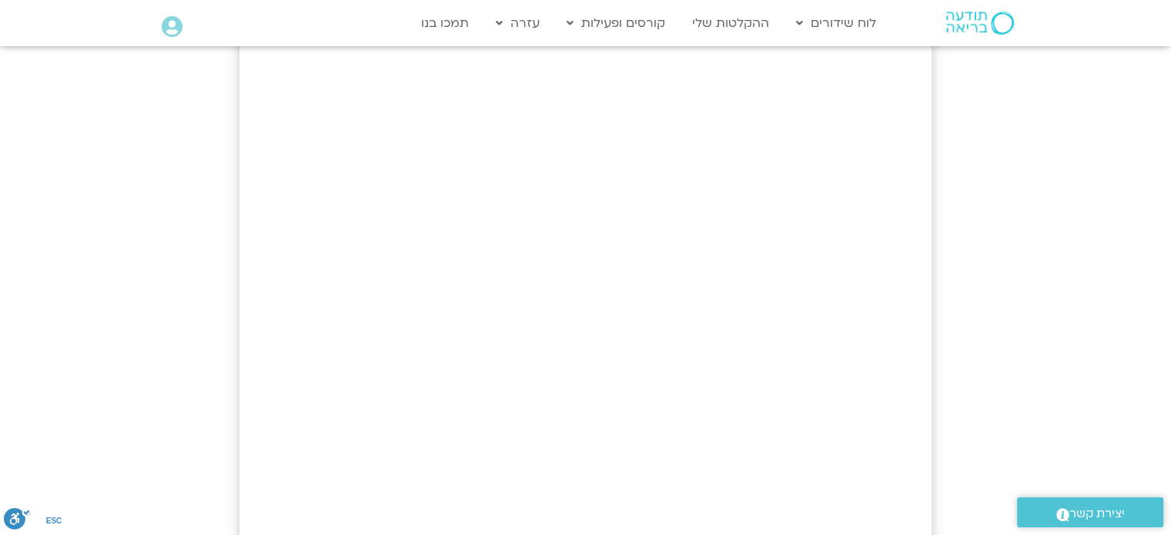
scroll to position [308, 0]
click at [1062, 265] on div at bounding box center [585, 274] width 1171 height 1072
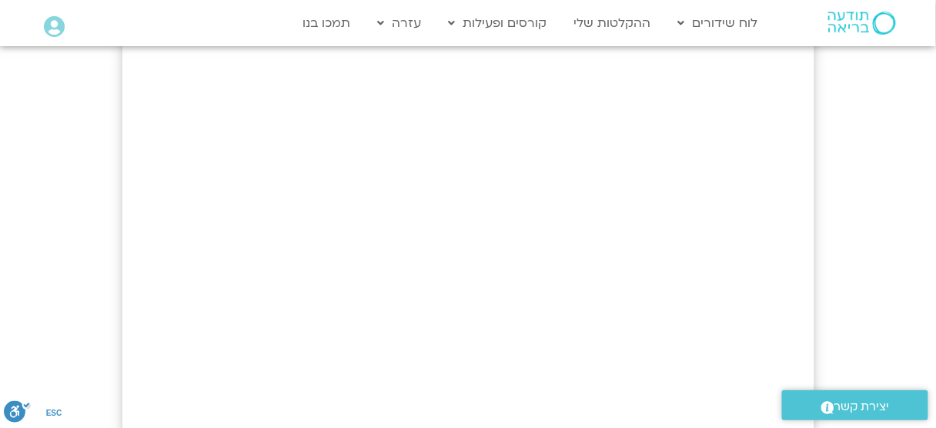
click at [916, 205] on div at bounding box center [468, 274] width 936 height 1072
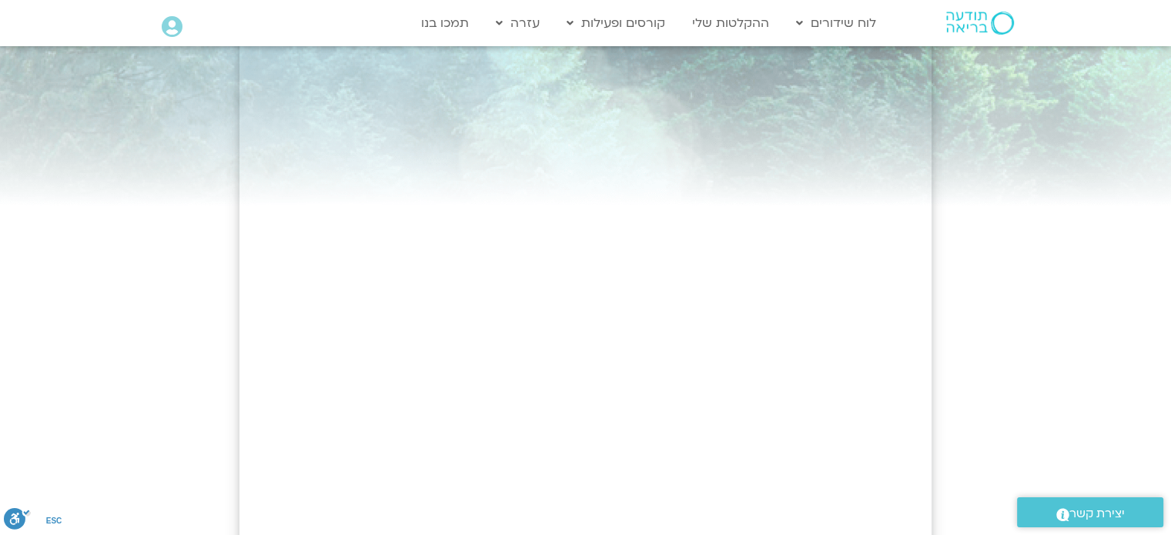
scroll to position [154, 0]
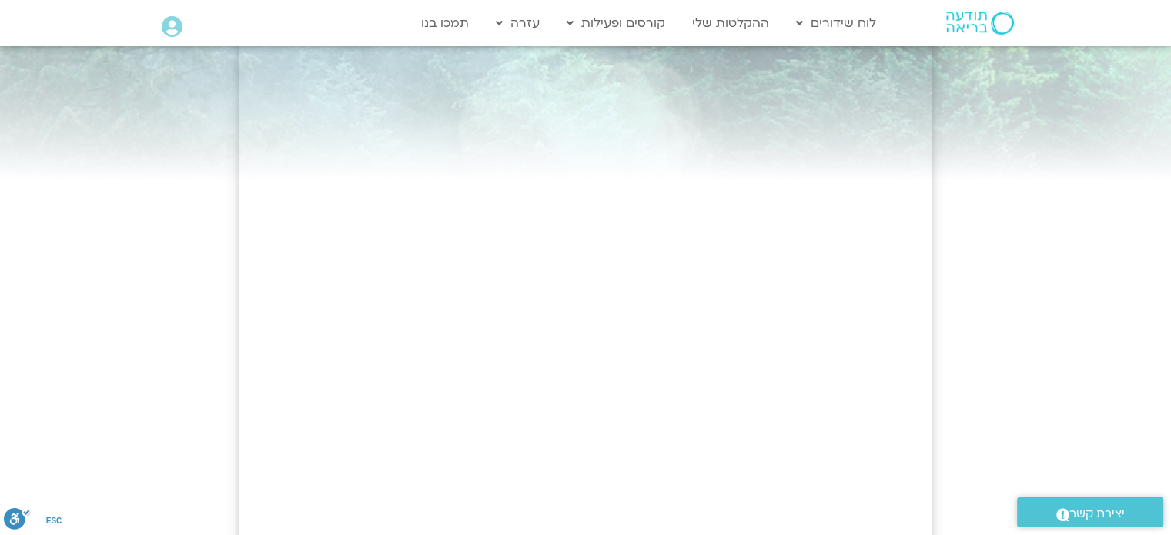
click at [1008, 305] on div at bounding box center [585, 428] width 1171 height 1072
click at [948, 366] on div at bounding box center [585, 428] width 1171 height 1072
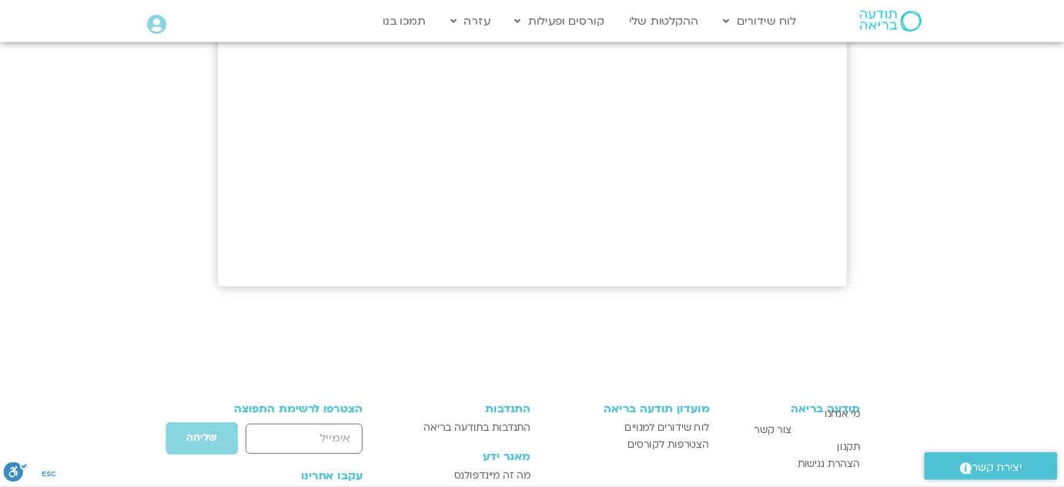
scroll to position [770, 0]
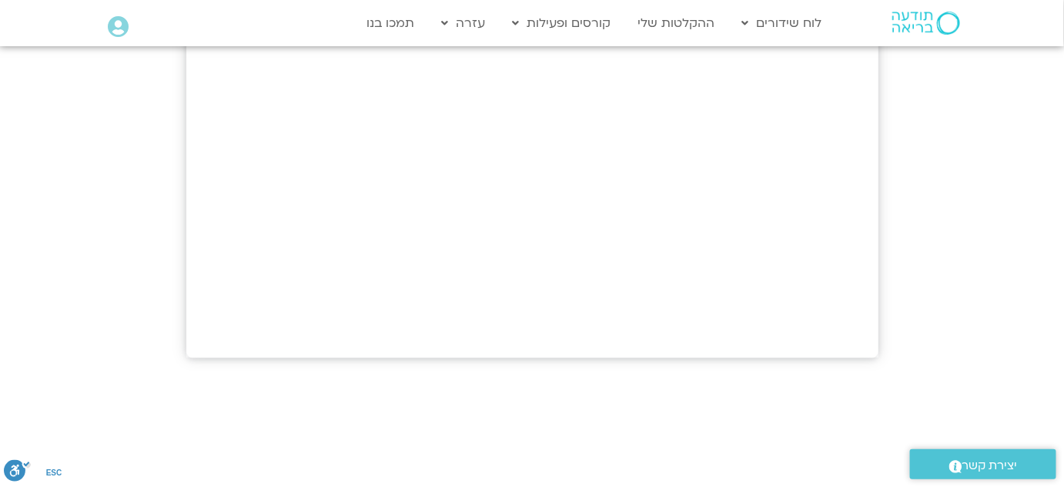
scroll to position [727, 0]
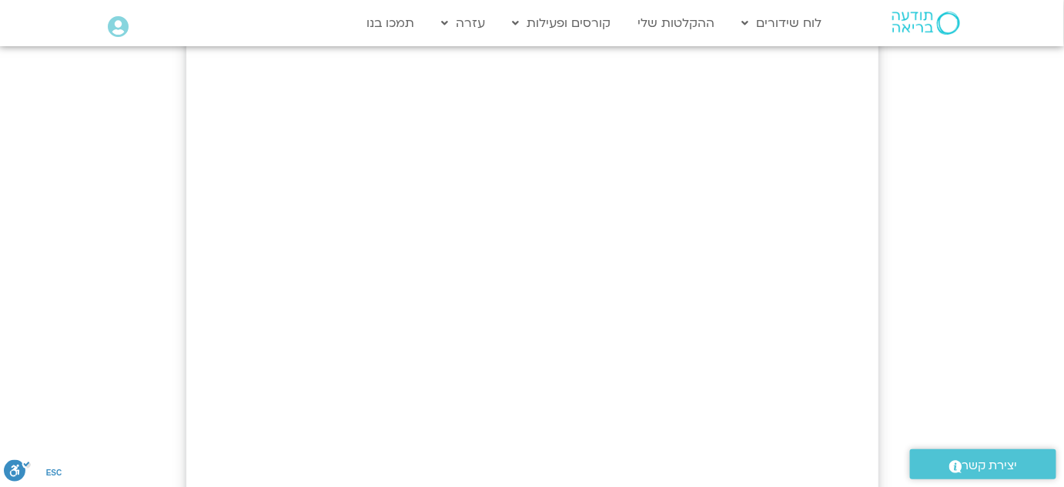
scroll to position [0, 0]
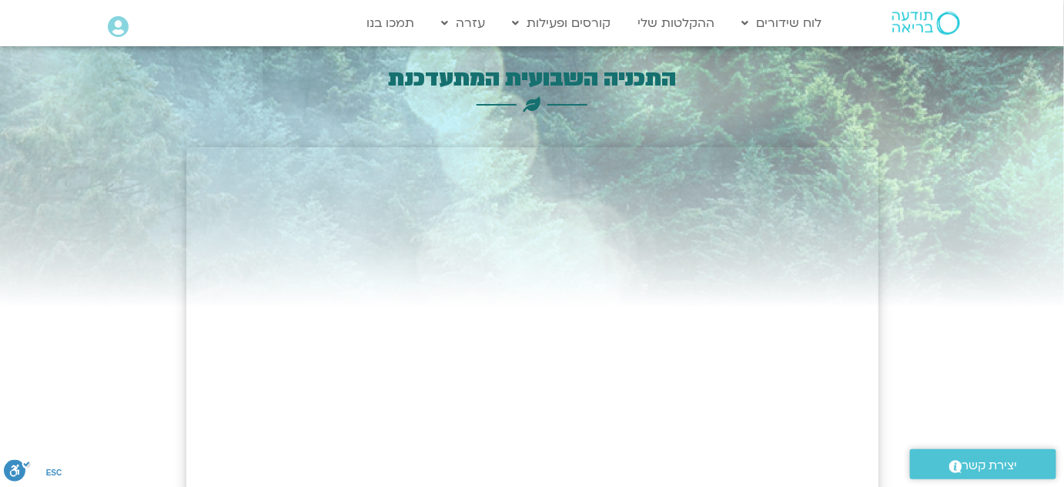
click at [946, 23] on img at bounding box center [926, 23] width 68 height 23
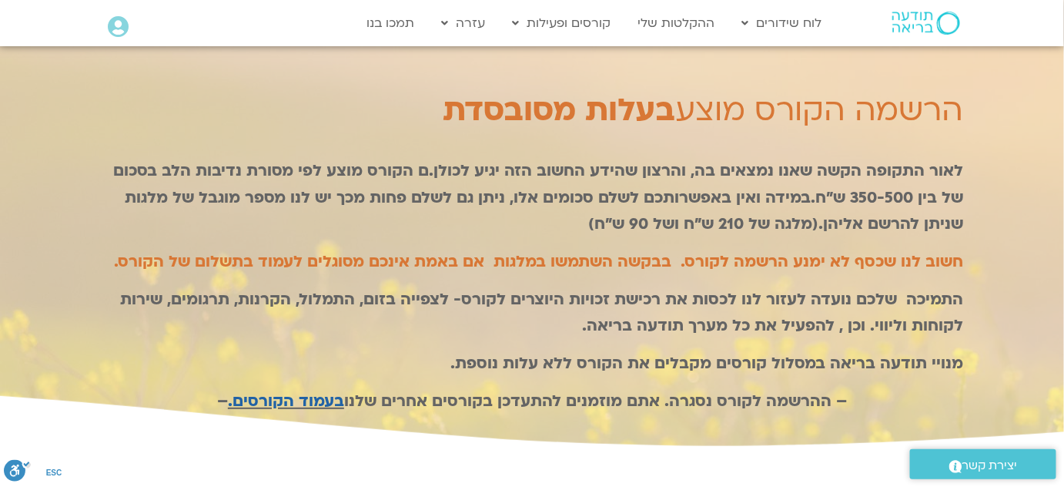
scroll to position [3891, 0]
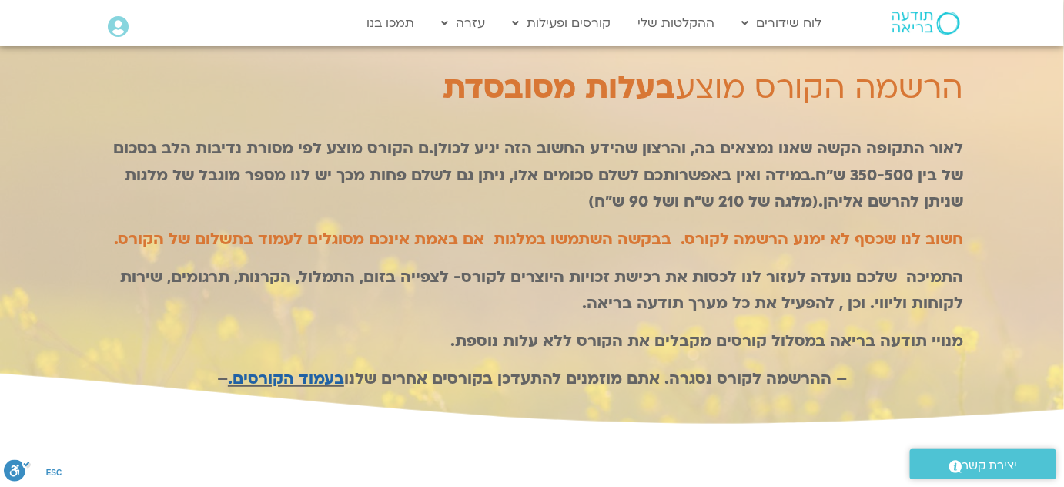
drag, startPoint x: 1070, startPoint y: 22, endPoint x: 1074, endPoint y: 408, distance: 386.6
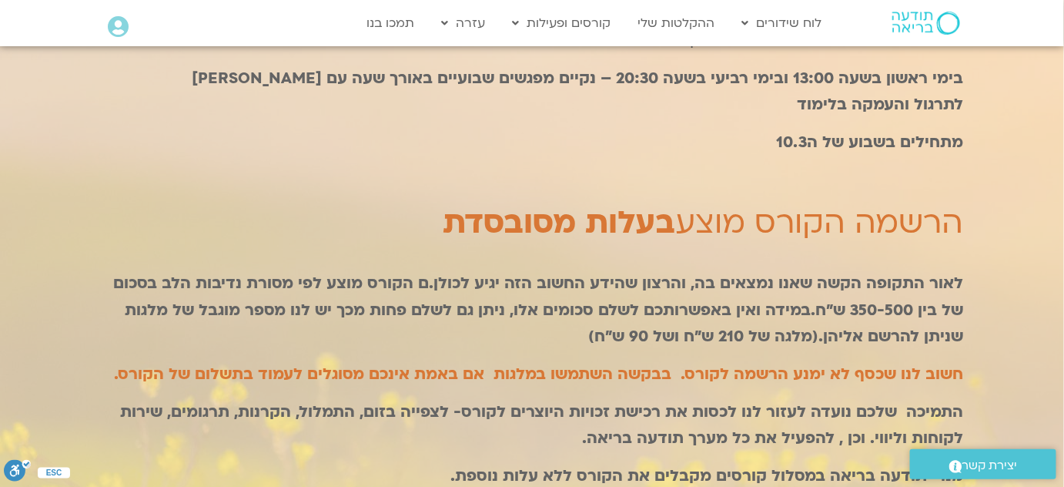
scroll to position [3762, 0]
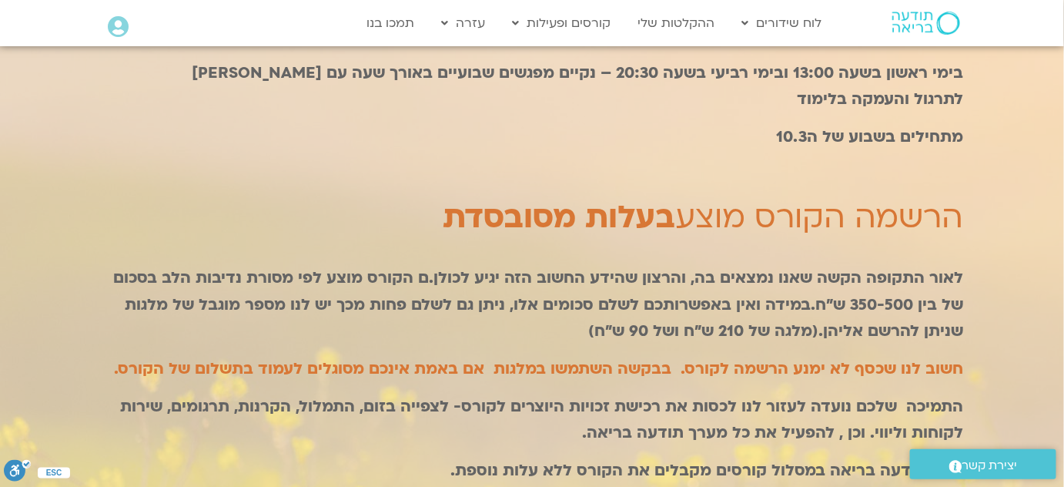
drag, startPoint x: 1002, startPoint y: 168, endPoint x: 993, endPoint y: 236, distance: 68.3
click at [993, 236] on div at bounding box center [532, 130] width 1064 height 852
click at [930, 265] on p "לאור התקופה הקשה שאנו נמצאים בה, והרצון שהידע החשוב הזה יגיע לכולן.ם הקורס מוצע…" at bounding box center [532, 305] width 862 height 80
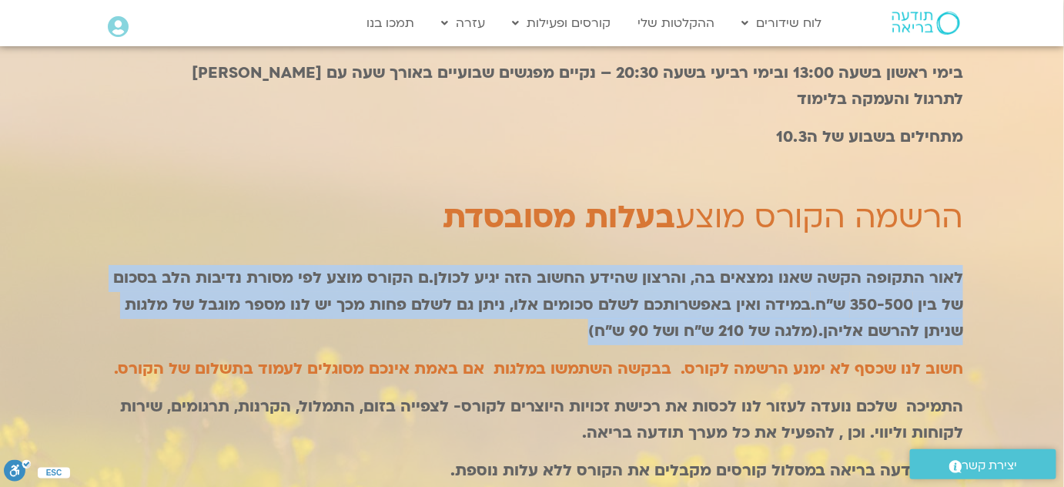
click at [930, 265] on p "לאור התקופה הקשה שאנו נמצאים בה, והרצון שהידע החשוב הזה יגיע לכולן.ם הקורס מוצע…" at bounding box center [532, 305] width 862 height 80
click at [897, 294] on strong "במידה ואין באפשרותכם לשלם סכומים אלו, ניתן גם לשלם פחות מכך יש לנו מספר מוגבל ש…" at bounding box center [544, 318] width 839 height 48
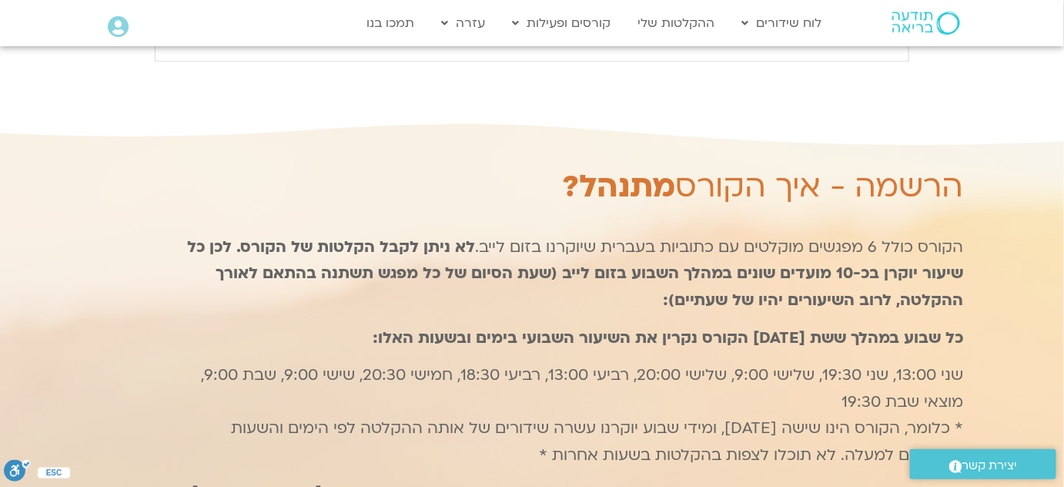
scroll to position [3482, 0]
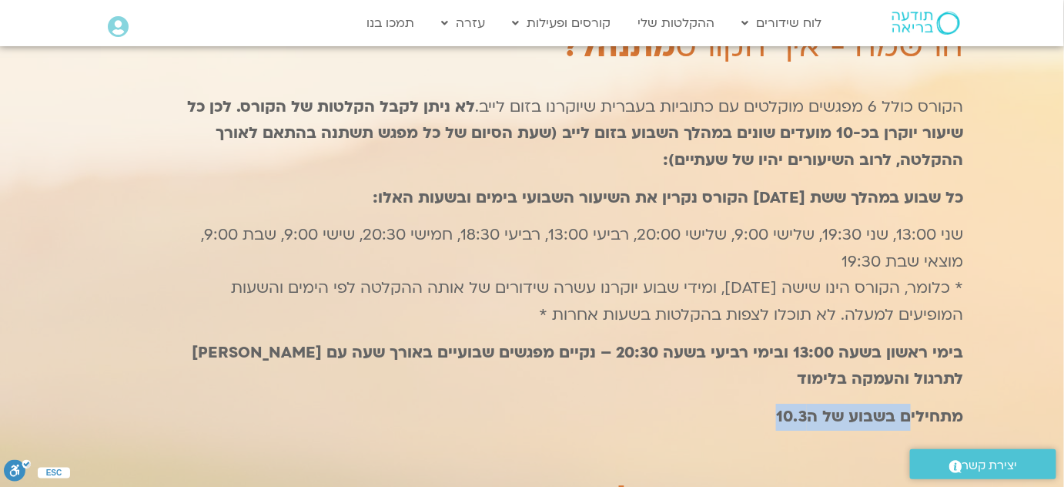
drag, startPoint x: 784, startPoint y: 297, endPoint x: 943, endPoint y: 270, distance: 160.9
click at [943, 270] on div "הקורס כולל 6 מפגשים מוקלטים עם כתוביות בעברית שיוקרנו בזום לייב. לא ניתן לקבל ה…" at bounding box center [571, 262] width 783 height 337
click at [940, 403] on p "מתחילים בשבוע של ה10.3" at bounding box center [571, 416] width 783 height 27
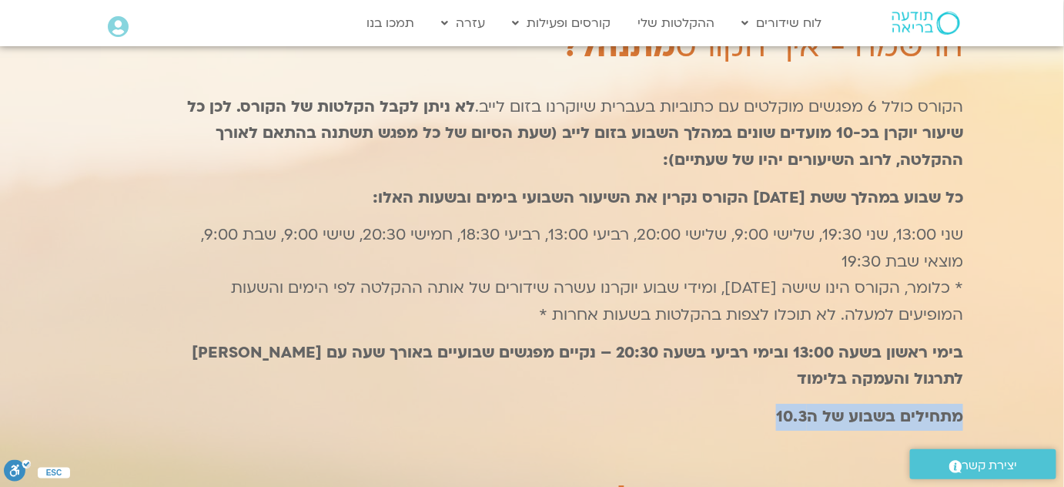
click at [909, 406] on b "מתחילים בשבוע של ה10.3" at bounding box center [869, 416] width 187 height 21
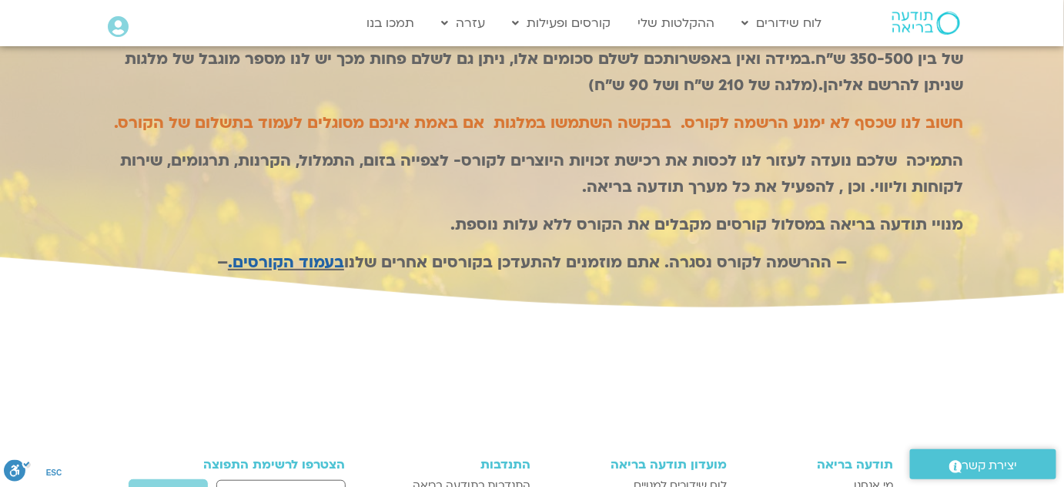
scroll to position [4042, 0]
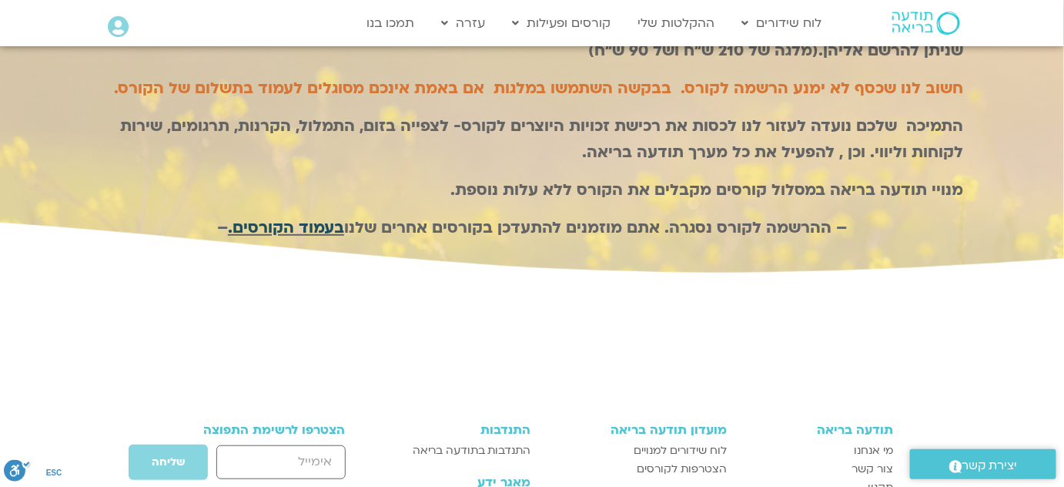
click at [287, 217] on link "בעמוד הקורסים." at bounding box center [286, 227] width 116 height 21
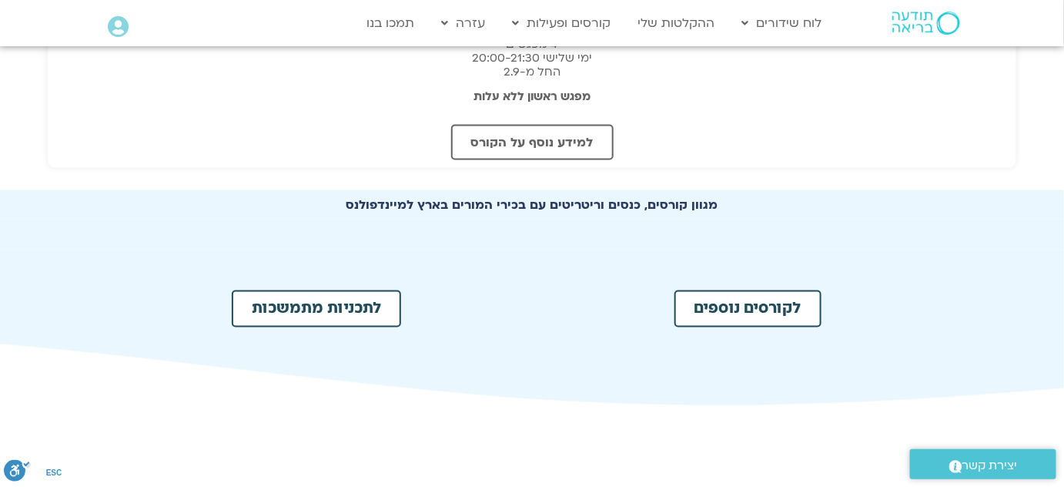
scroll to position [700, 0]
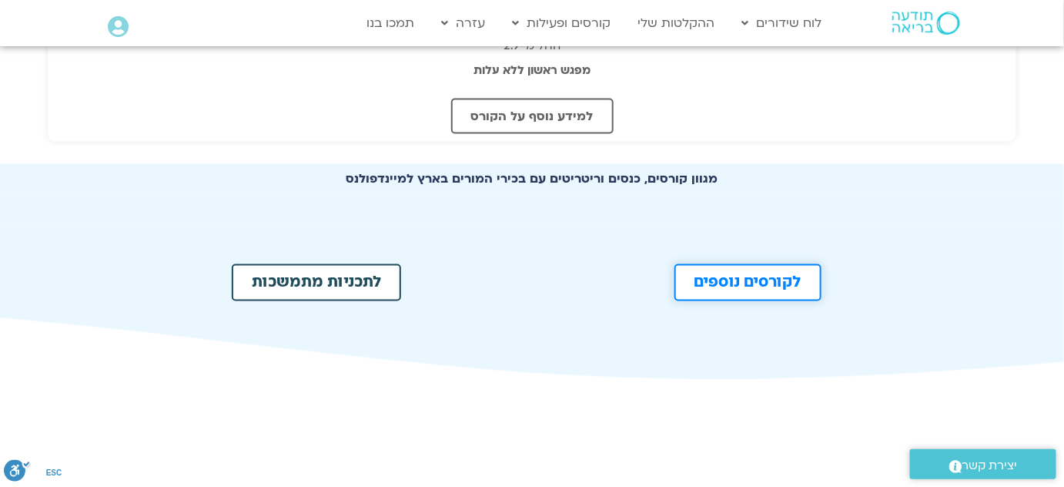
click at [783, 280] on span "לקורסים נוספים" at bounding box center [748, 282] width 107 height 15
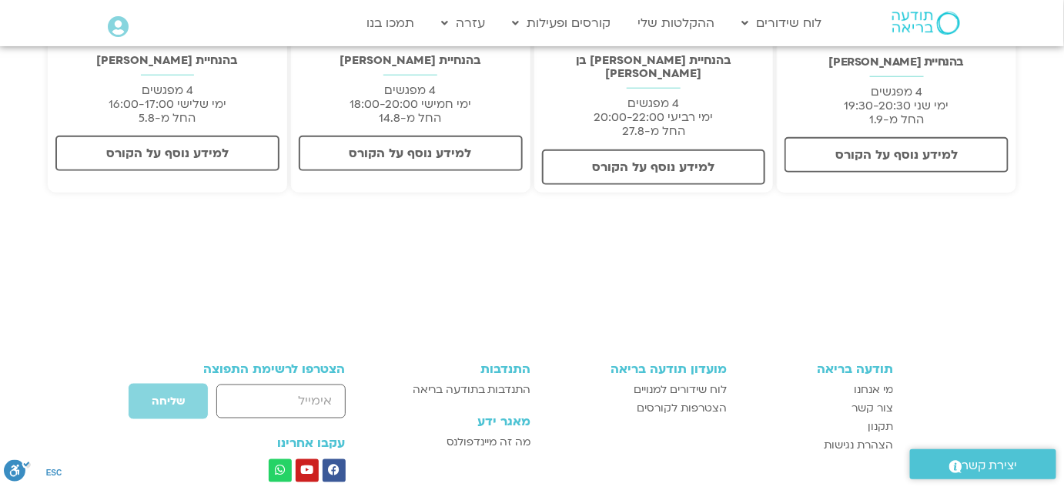
scroll to position [365, 0]
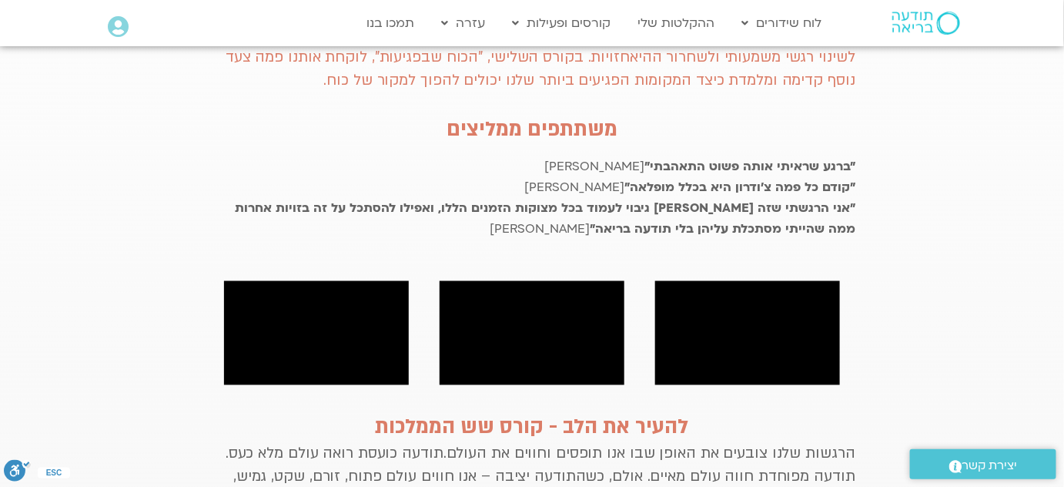
scroll to position [800, 0]
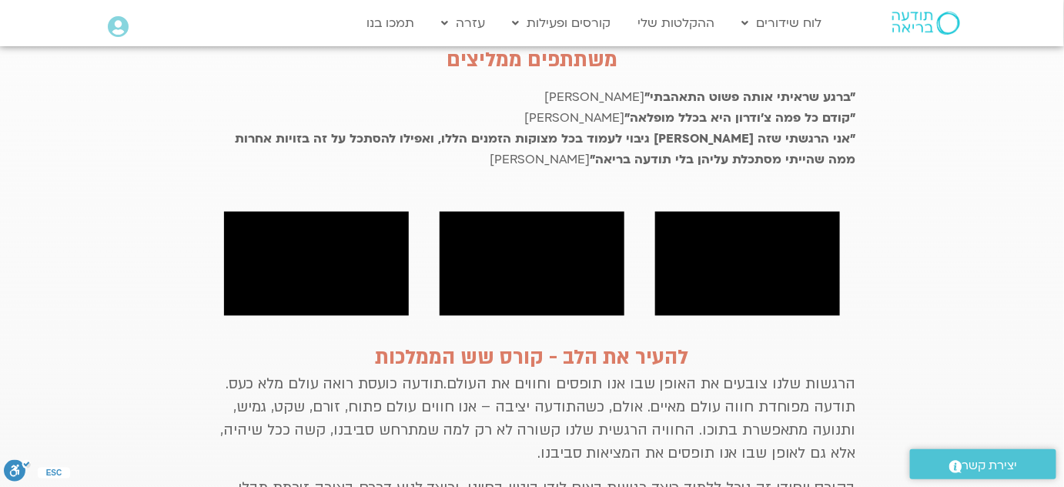
click at [933, 219] on section "מועדון פמה צ׳ודרון מזמין אותך להצטרף לתוכנית ייחודית סדרה של שלושה קורסים מוקלט…" at bounding box center [532, 196] width 1064 height 1214
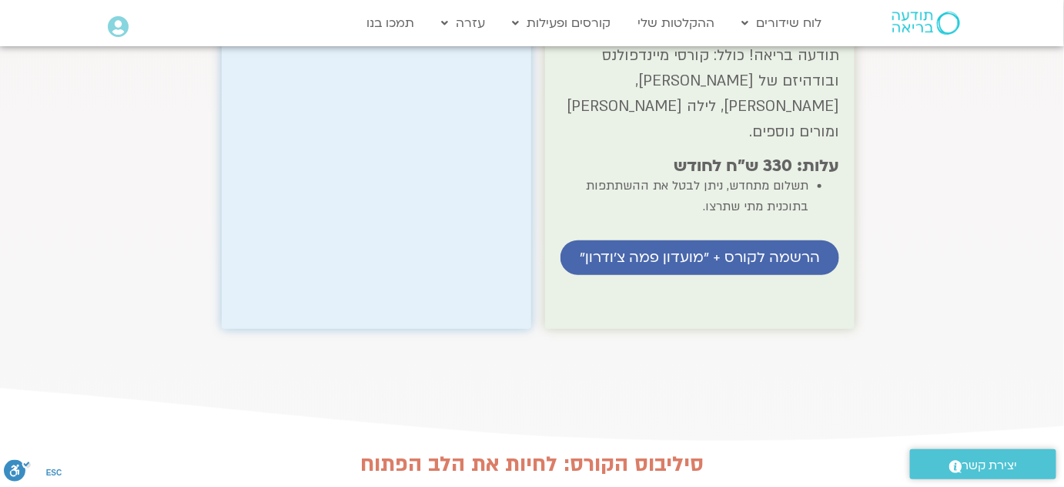
scroll to position [2435, 0]
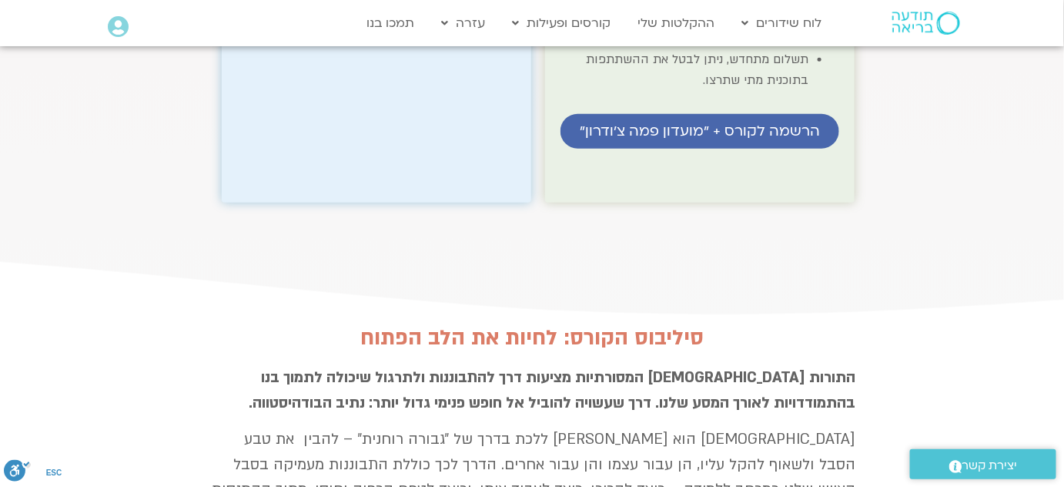
click at [1013, 317] on icon at bounding box center [532, 342] width 3194 height 50
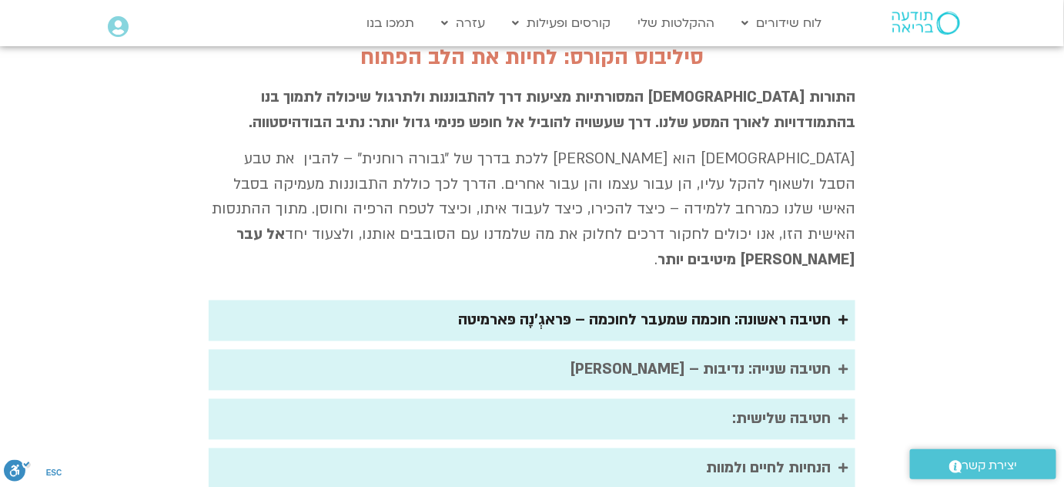
click at [803, 308] on div "חטיבה ראשונה: חוכמה שמעבר לחוכמה – פּראגְ'נָה פּארמיטה" at bounding box center [644, 320] width 373 height 25
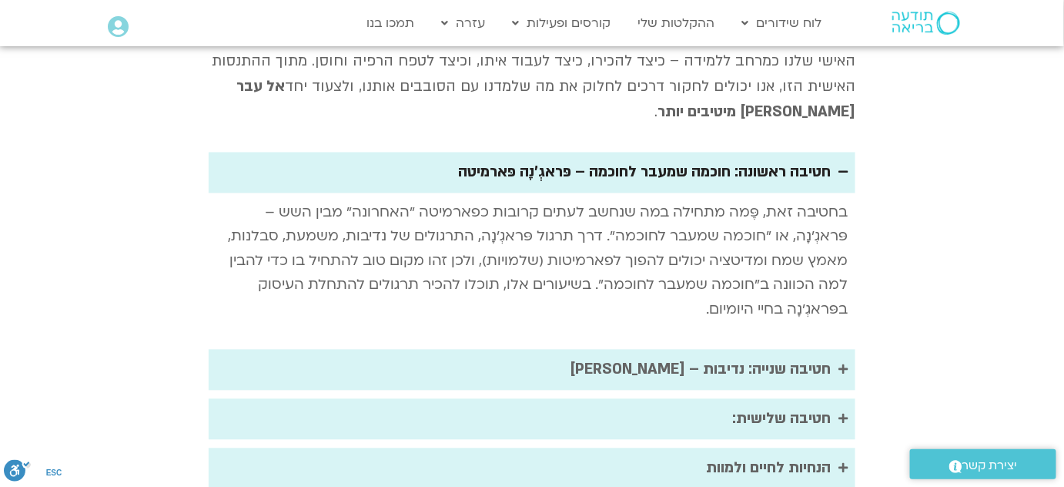
scroll to position [2723, 0]
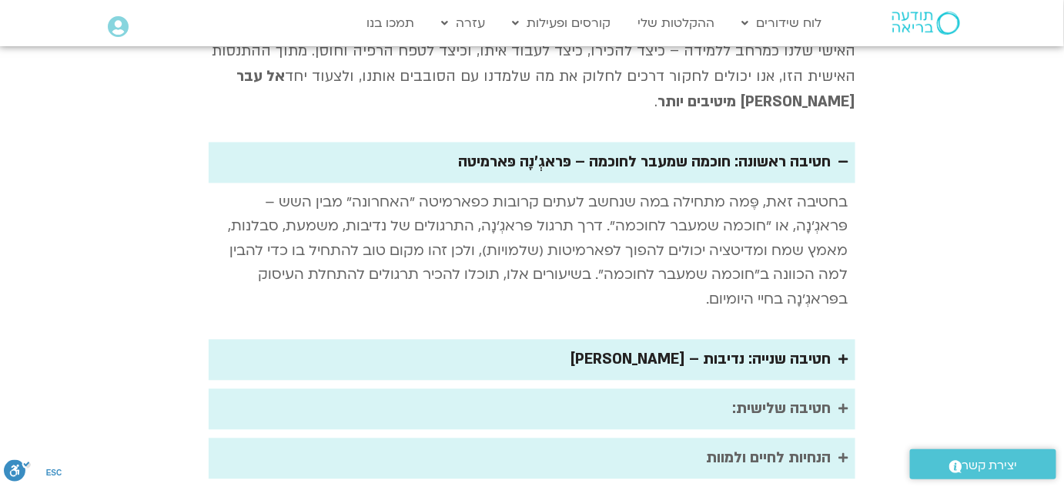
click at [772, 347] on div "חטיבה שנייה: נדיבות – דאנה פארמיטה" at bounding box center [700, 359] width 261 height 25
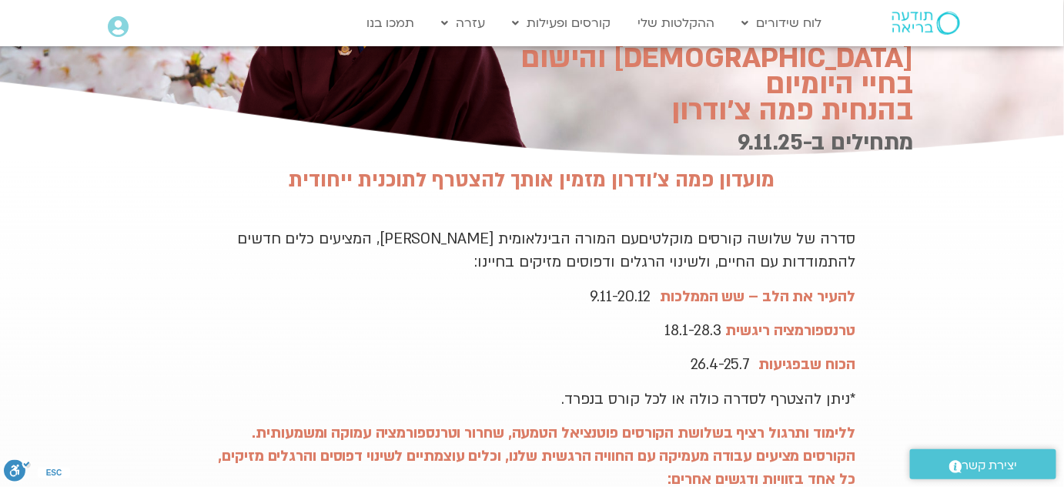
scroll to position [0, 0]
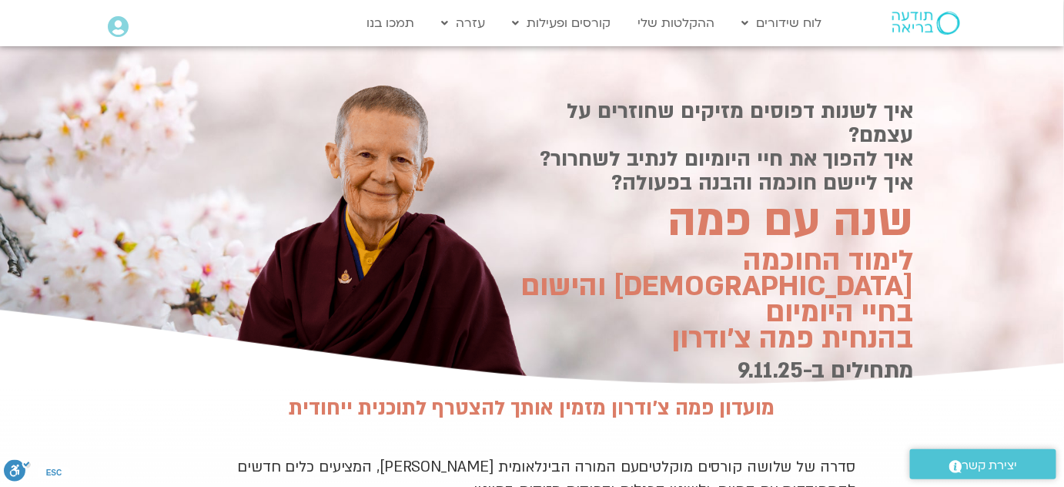
click at [952, 17] on img at bounding box center [926, 23] width 68 height 23
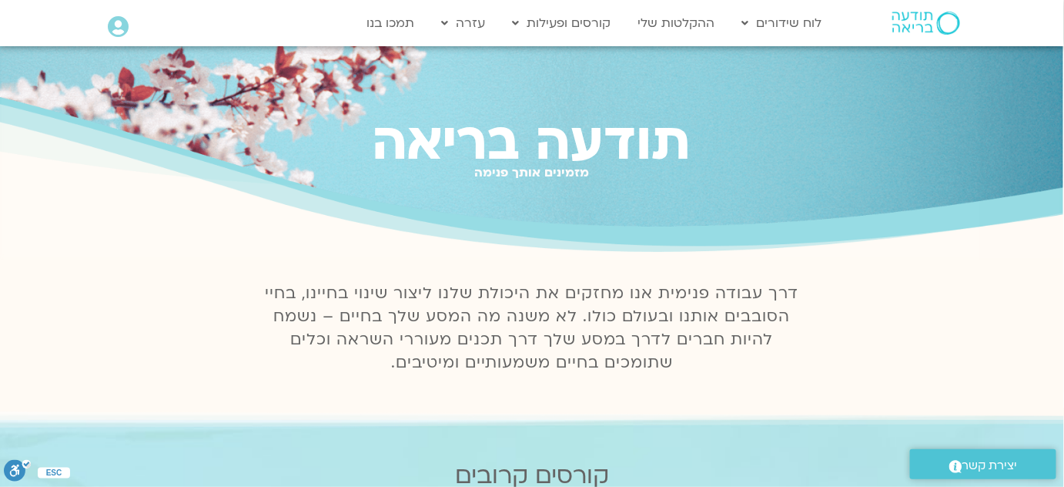
click at [742, 310] on p "דרך עבודה פנימית אנו מחזקים את היכולת שלנו ליצור שינוי בחיינו, בחיי הסובבים אות…" at bounding box center [531, 328] width 551 height 92
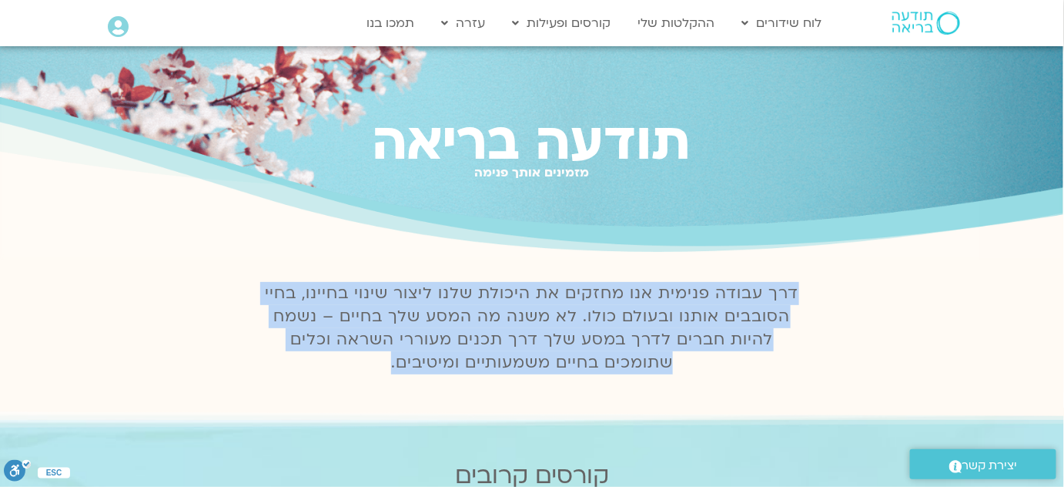
drag, startPoint x: 742, startPoint y: 310, endPoint x: 769, endPoint y: 308, distance: 27.8
click at [742, 310] on p "דרך עבודה פנימית אנו מחזקים את היכולת שלנו ליצור שינוי בחיינו, בחיי הסובבים אות…" at bounding box center [531, 328] width 551 height 92
click at [778, 308] on p "דרך עבודה פנימית אנו מחזקים את היכולת שלנו ליצור שינוי בחיינו, בחיי הסובבים אות…" at bounding box center [531, 328] width 551 height 92
drag, startPoint x: 798, startPoint y: 295, endPoint x: 411, endPoint y: 366, distance: 393.0
click at [411, 366] on p "דרך עבודה פנימית אנו מחזקים את היכולת שלנו ליצור שינוי בחיינו, בחיי הסובבים אות…" at bounding box center [531, 328] width 551 height 92
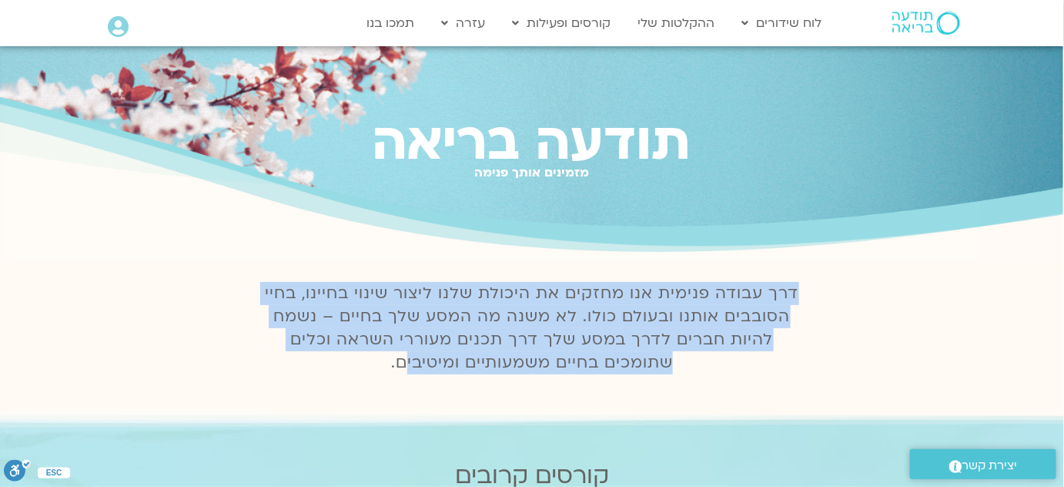
click at [444, 348] on p "דרך עבודה פנימית אנו מחזקים את היכולת שלנו ליצור שינוי בחיינו, בחיי הסובבים אות…" at bounding box center [531, 328] width 551 height 92
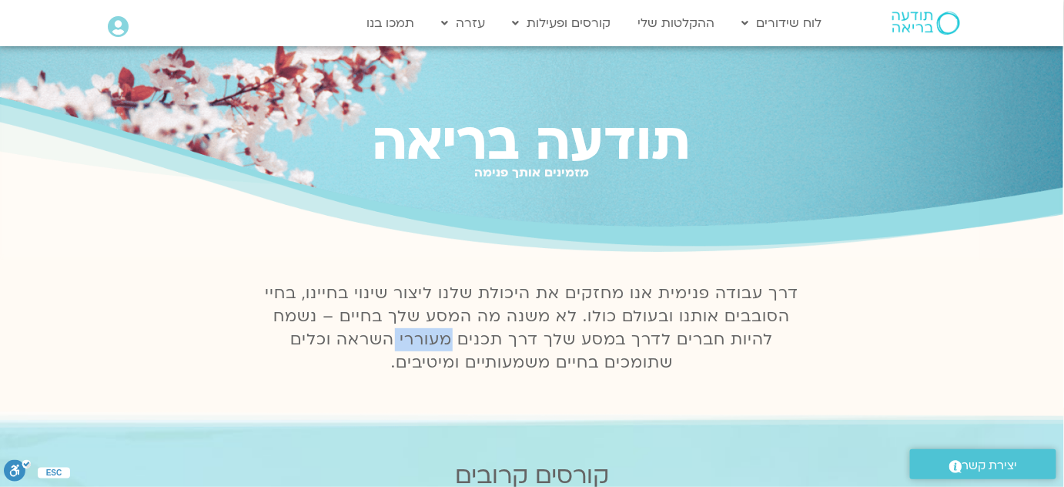
click at [444, 348] on p "דרך עבודה פנימית אנו מחזקים את היכולת שלנו ליצור שינוי בחיינו, בחיי הסובבים אות…" at bounding box center [531, 328] width 551 height 92
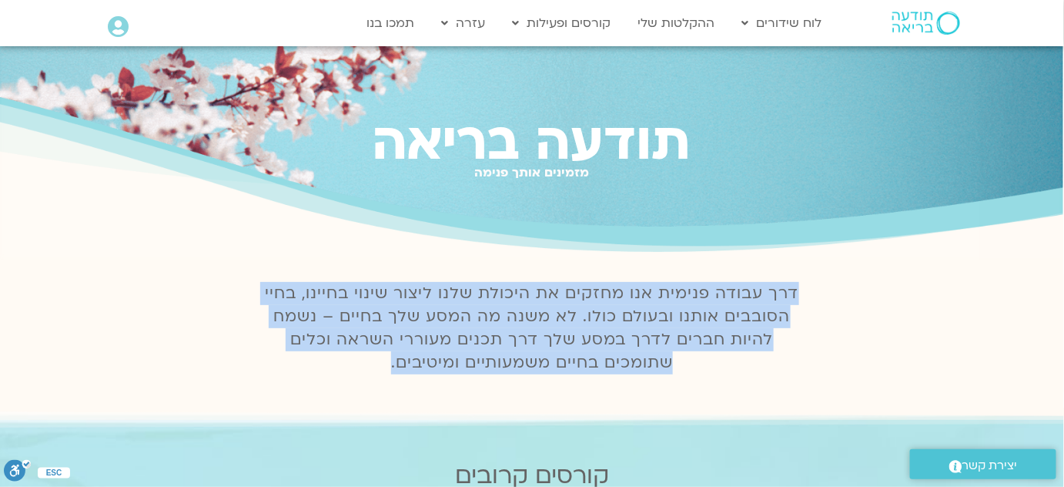
click at [444, 348] on p "דרך עבודה פנימית אנו מחזקים את היכולת שלנו ליצור שינוי בחיינו, בחיי הסובבים אות…" at bounding box center [531, 328] width 551 height 92
click at [535, 334] on p "דרך עבודה פנימית אנו מחזקים את היכולת שלנו ליצור שינוי בחיינו, בחיי הסובבים אות…" at bounding box center [531, 328] width 551 height 92
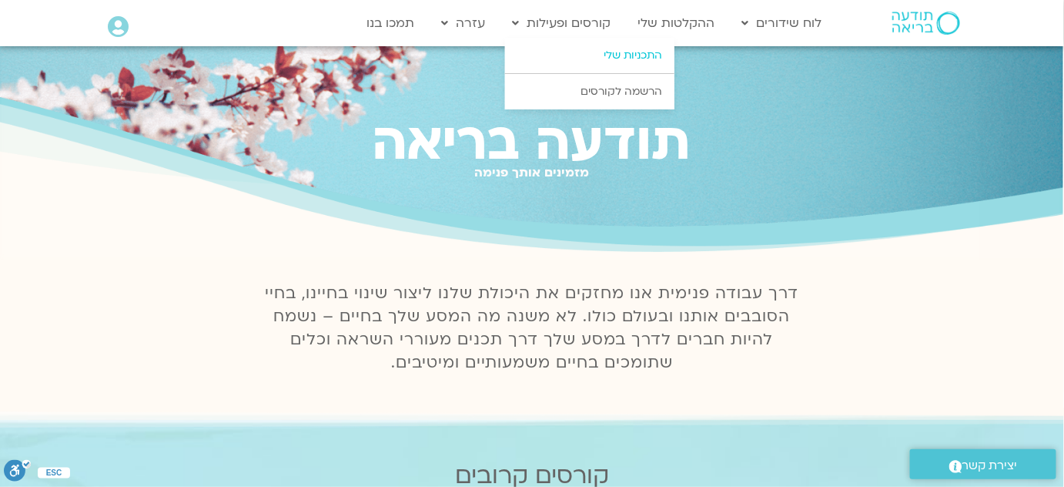
click at [645, 56] on link "התכניות שלי" at bounding box center [589, 55] width 169 height 35
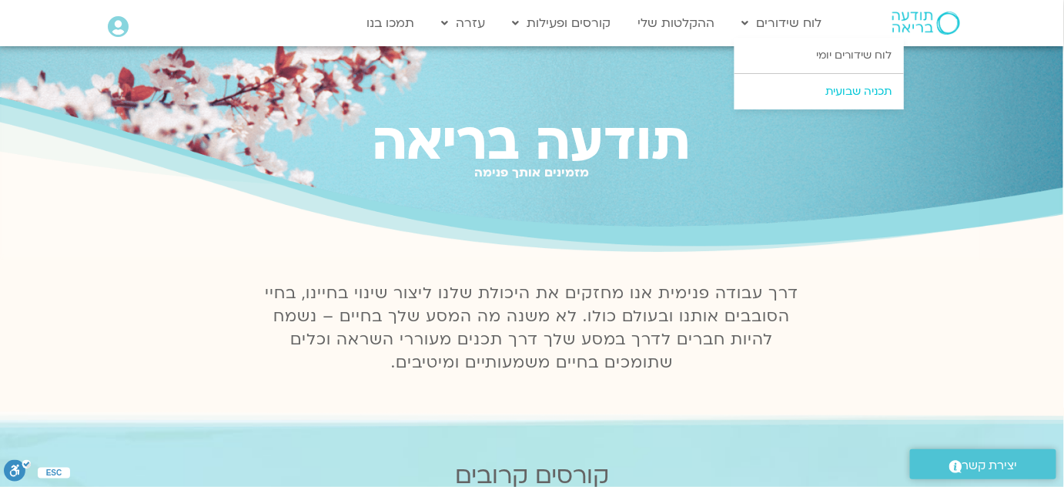
click at [872, 85] on link "תכניה שבועית" at bounding box center [819, 91] width 169 height 35
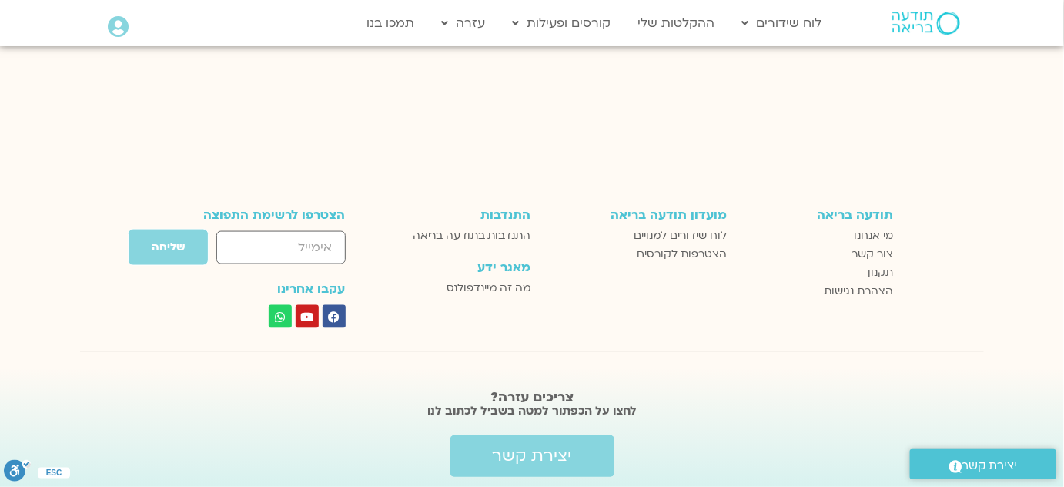
scroll to position [2600, 0]
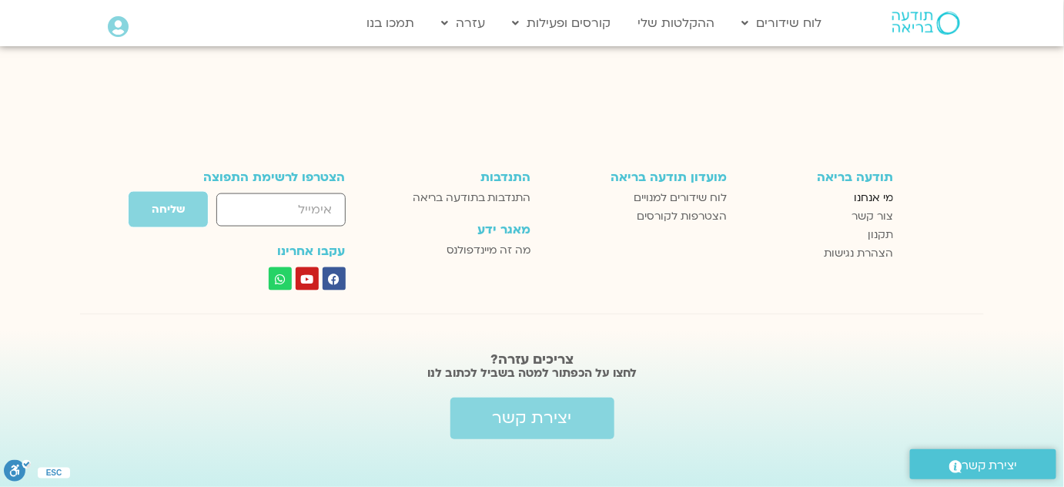
click at [879, 189] on span "מי אנחנו" at bounding box center [873, 198] width 39 height 18
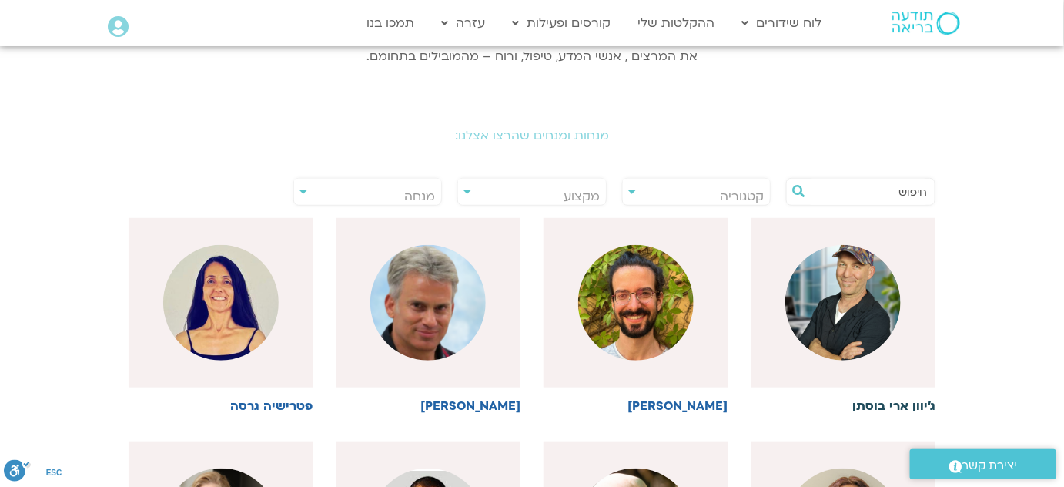
scroll to position [280, 0]
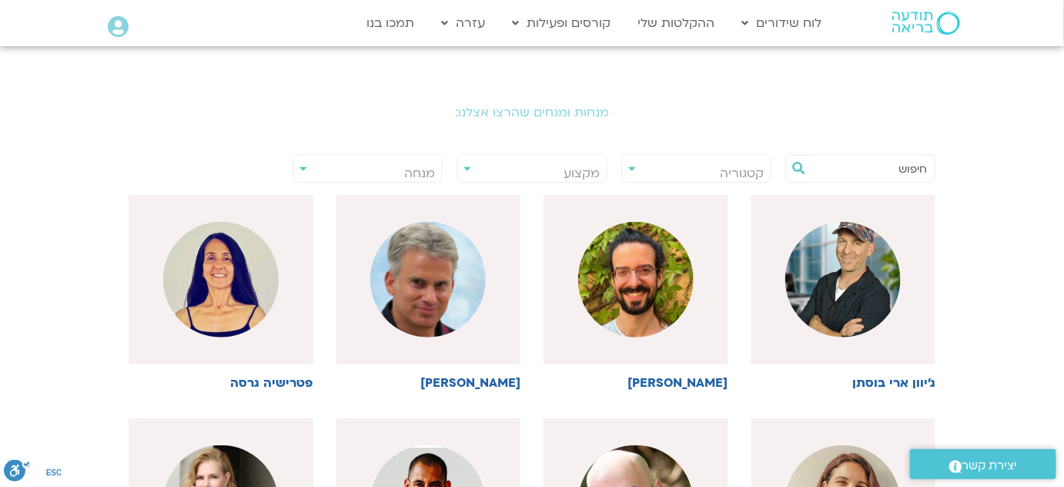
click at [401, 169] on span "מנחה" at bounding box center [368, 173] width 148 height 35
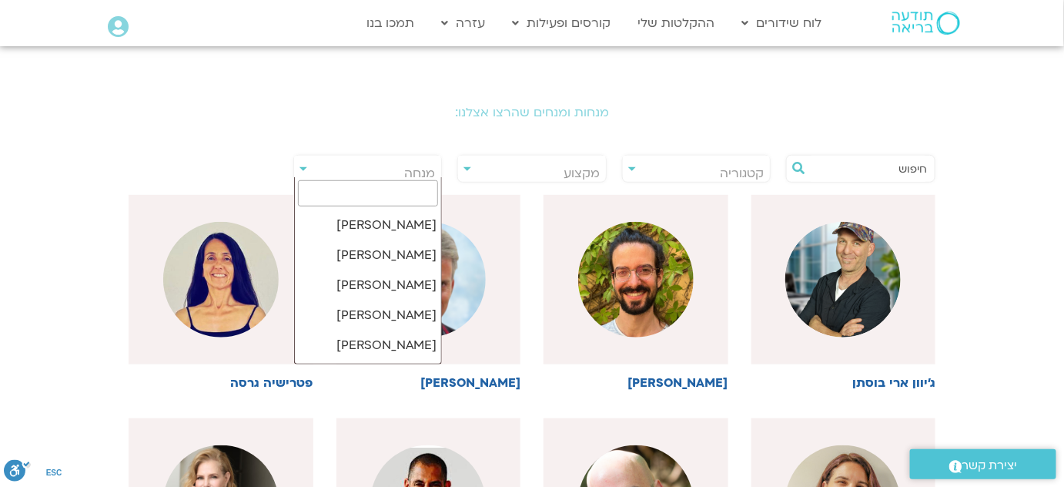
scroll to position [839, 0]
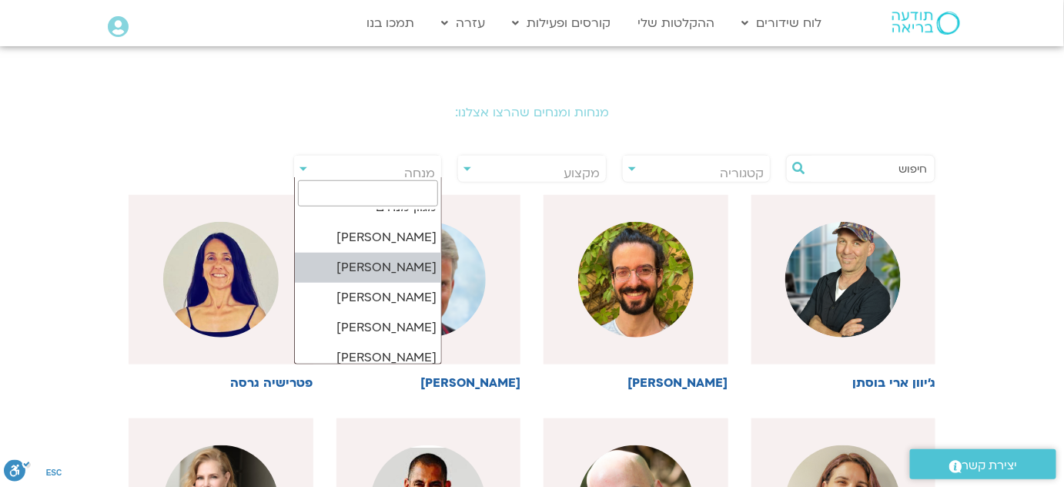
click at [387, 192] on input "search" at bounding box center [368, 193] width 140 height 26
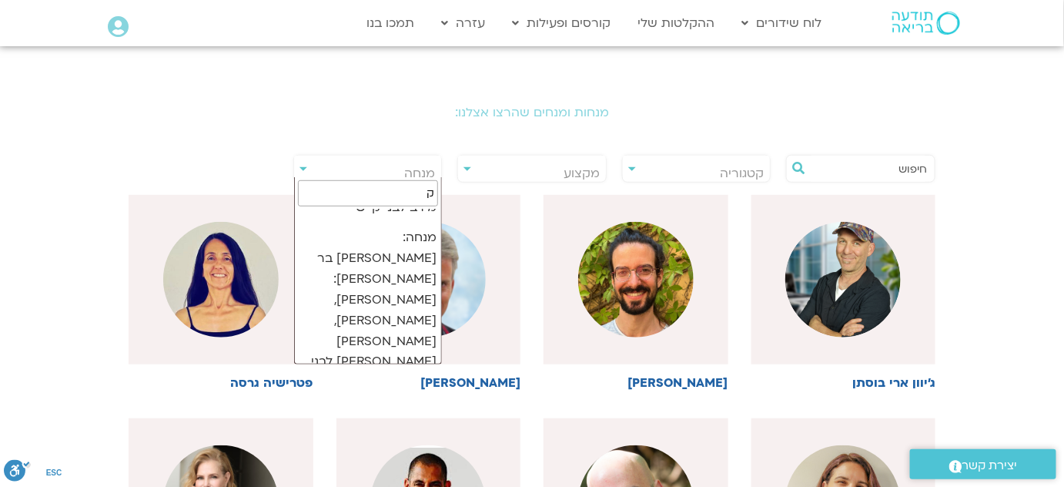
scroll to position [0, 0]
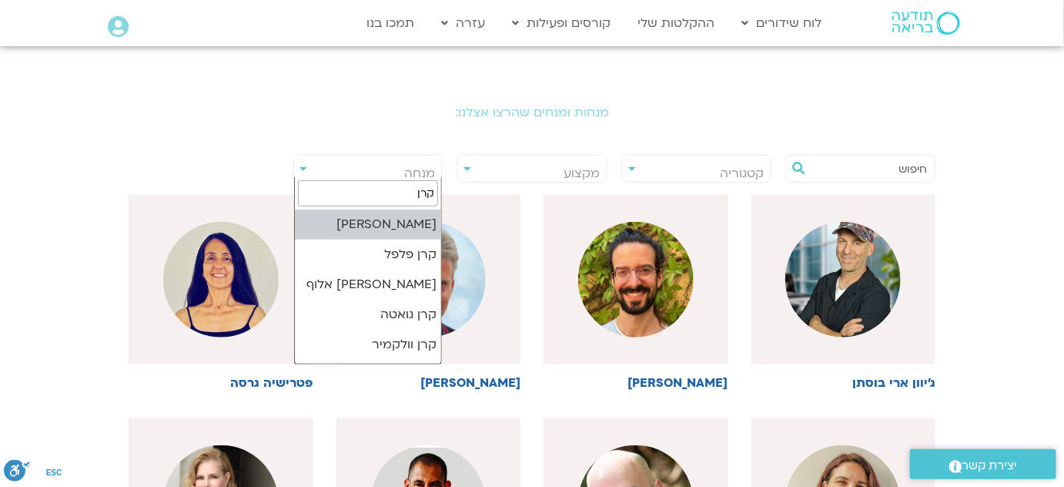
type input "קרן"
select select "******"
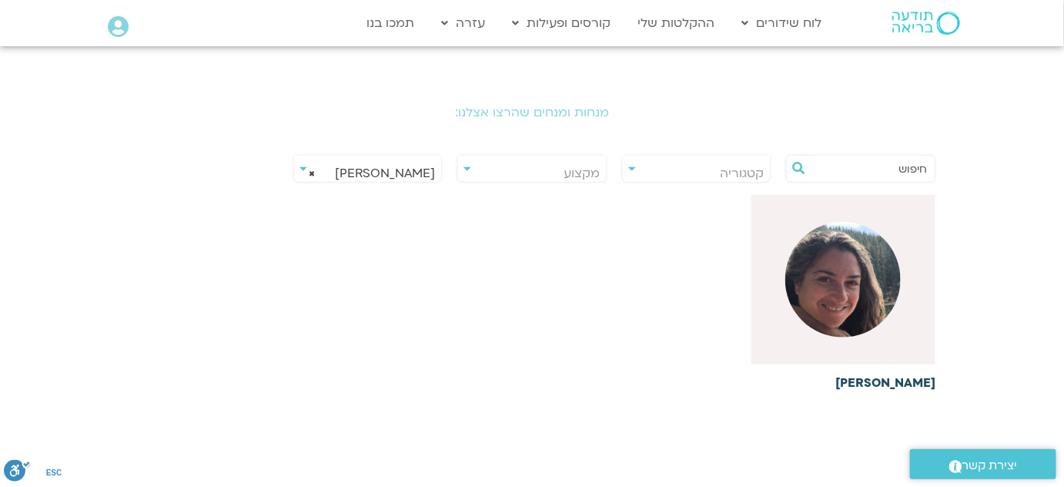
click at [879, 330] on div at bounding box center [844, 279] width 185 height 169
click at [921, 379] on h6 "[PERSON_NAME]" at bounding box center [844, 383] width 185 height 14
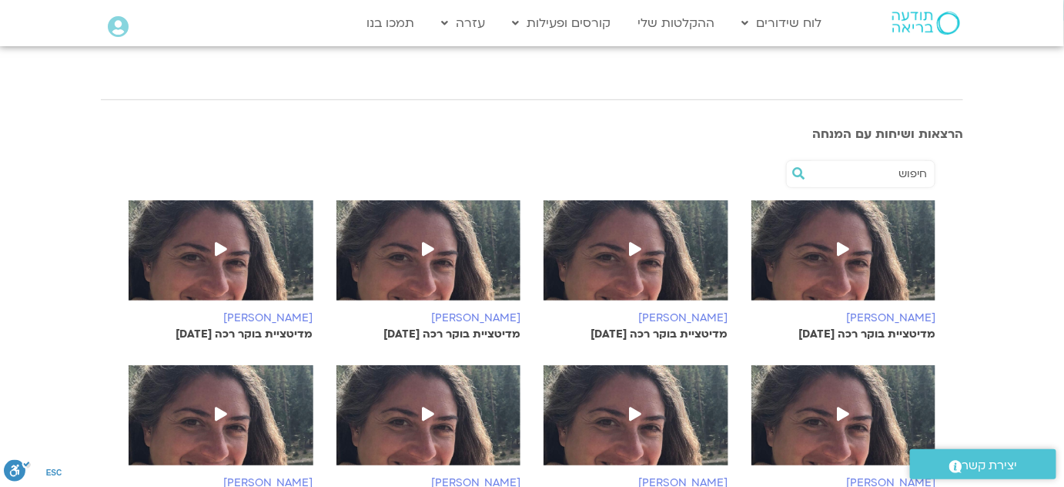
scroll to position [280, 0]
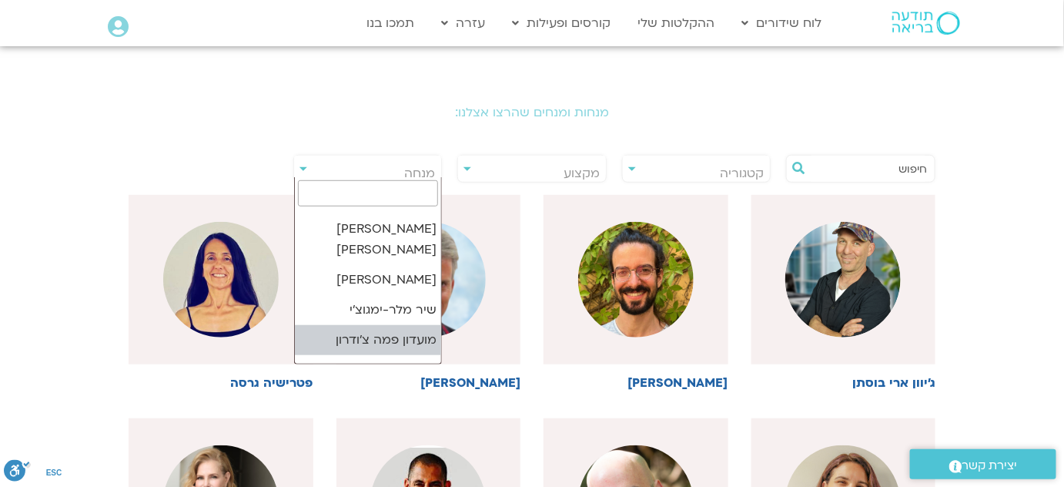
scroll to position [1020, 0]
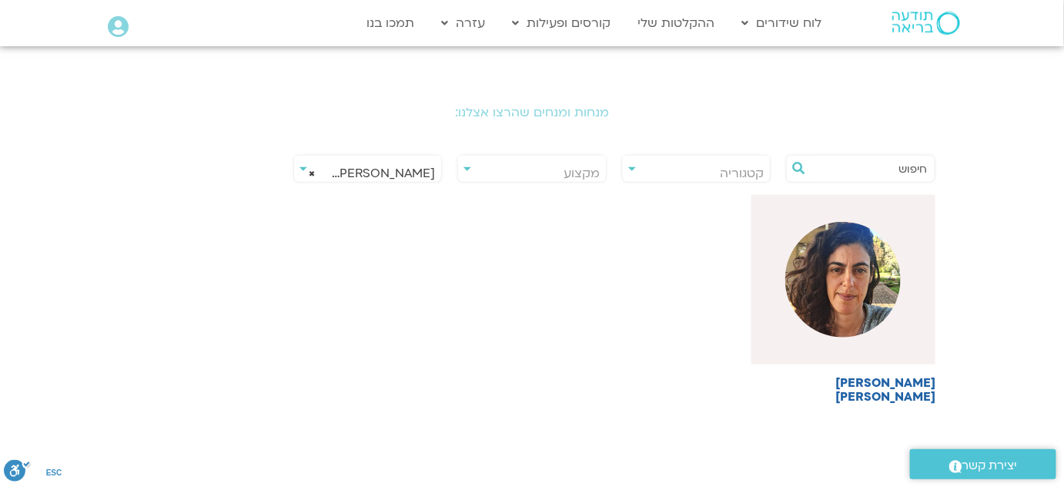
click at [368, 182] on body "דלג לתוכן Main Menu לוח שידורים לוח שידורים יומי תכניה שבועית ההקלטות שלי קורסי…" at bounding box center [532, 317] width 1064 height 1195
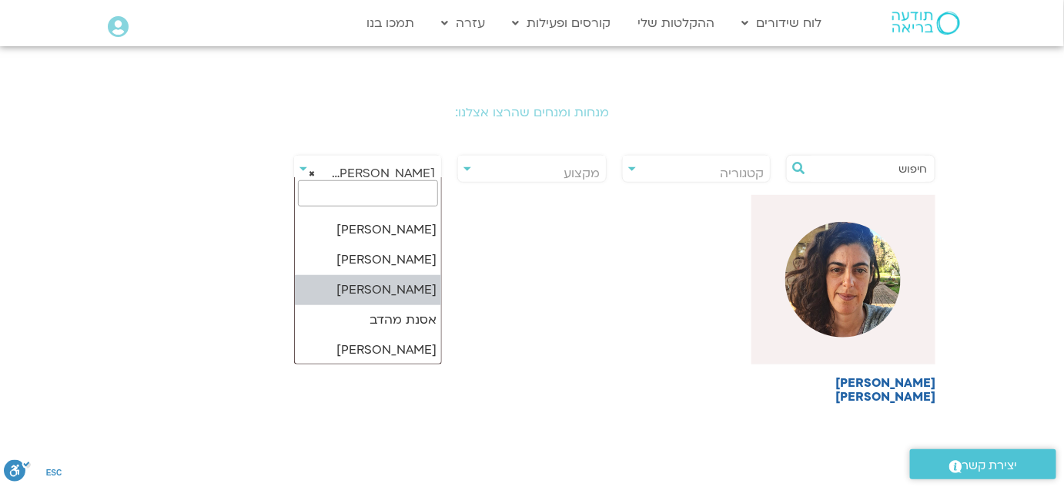
scroll to position [2901, 0]
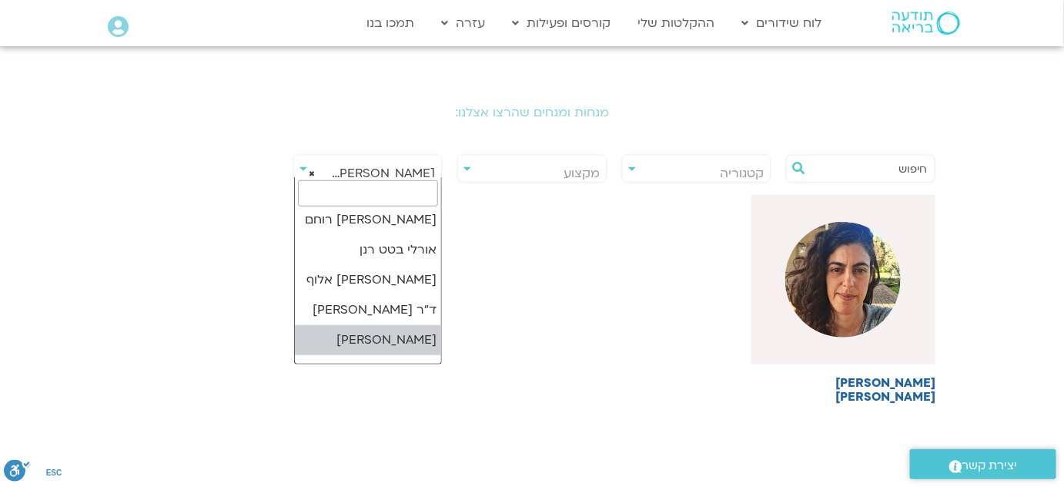
select select "*****"
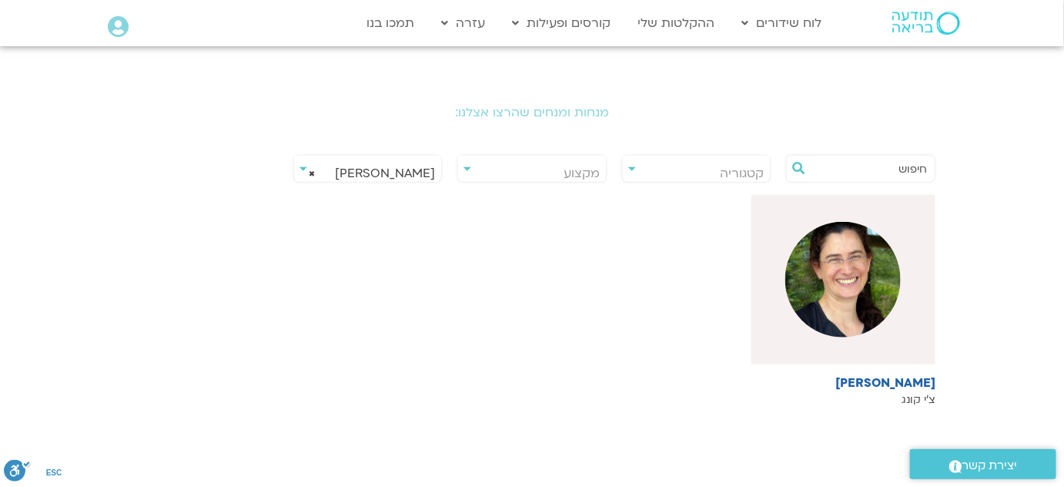
click at [392, 165] on span "× רונית מלכין" at bounding box center [368, 173] width 148 height 35
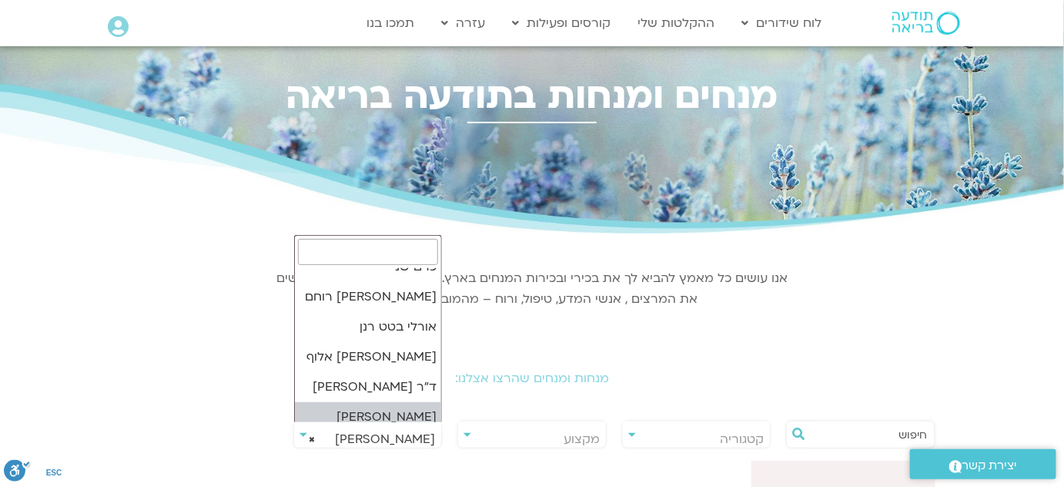
scroll to position [0, 0]
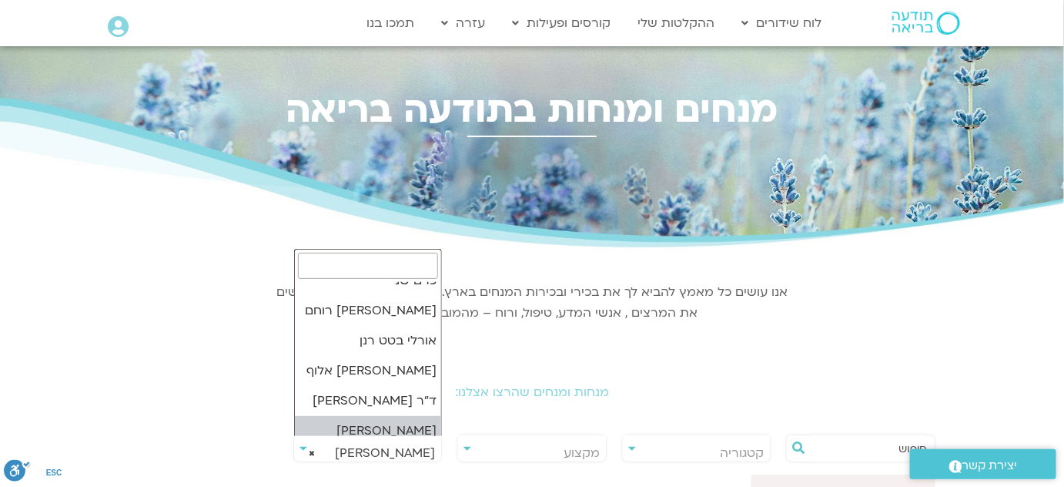
click at [513, 344] on div "אנו עושים כל מאמץ להביא לך את בכירי ובכירות המנחים בארץ. בכל תחום ותחום אנו מחפ…" at bounding box center [531, 301] width 531 height 92
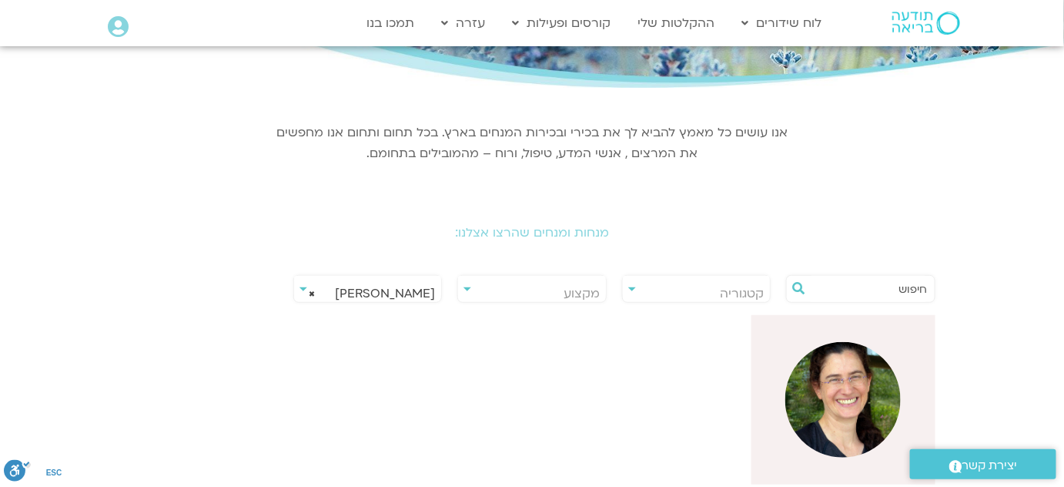
scroll to position [280, 0]
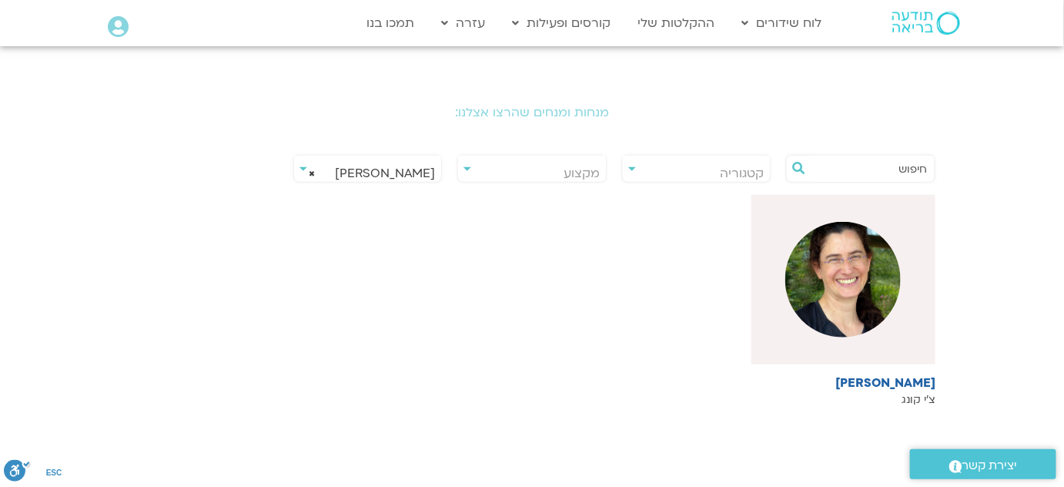
click at [388, 178] on body "דלג לתוכן Main Menu לוח שידורים לוח שידורים יומי תכניה שבועית ההקלטות שלי קורסי…" at bounding box center [532, 317] width 1064 height 1194
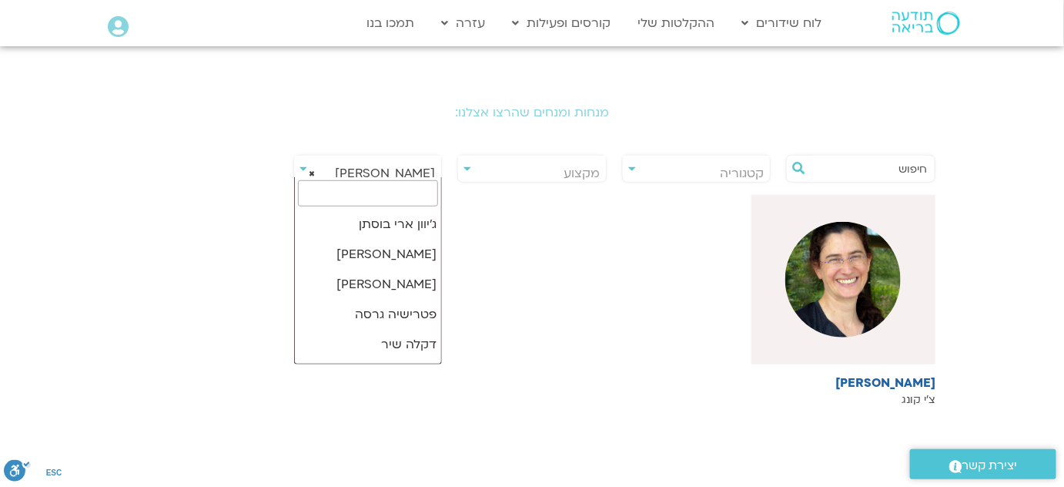
scroll to position [2883, 0]
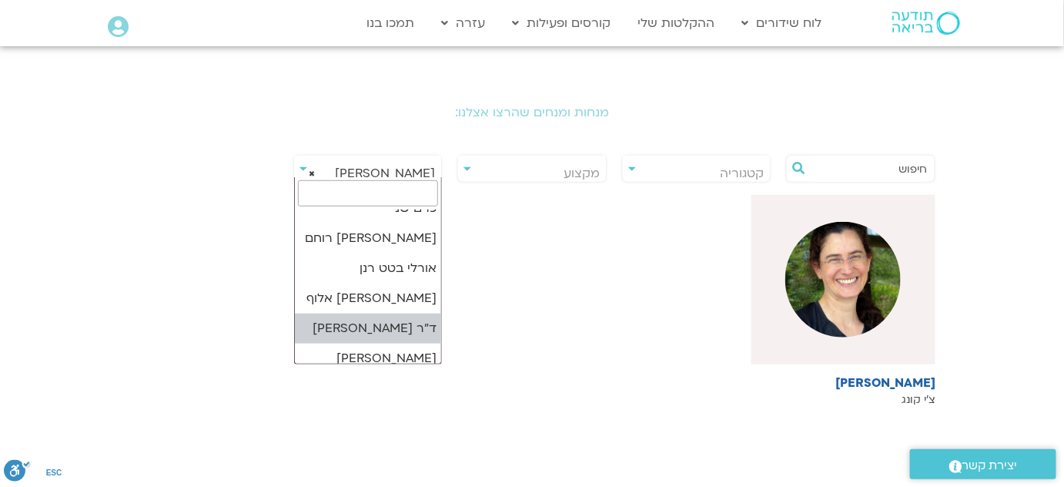
select select
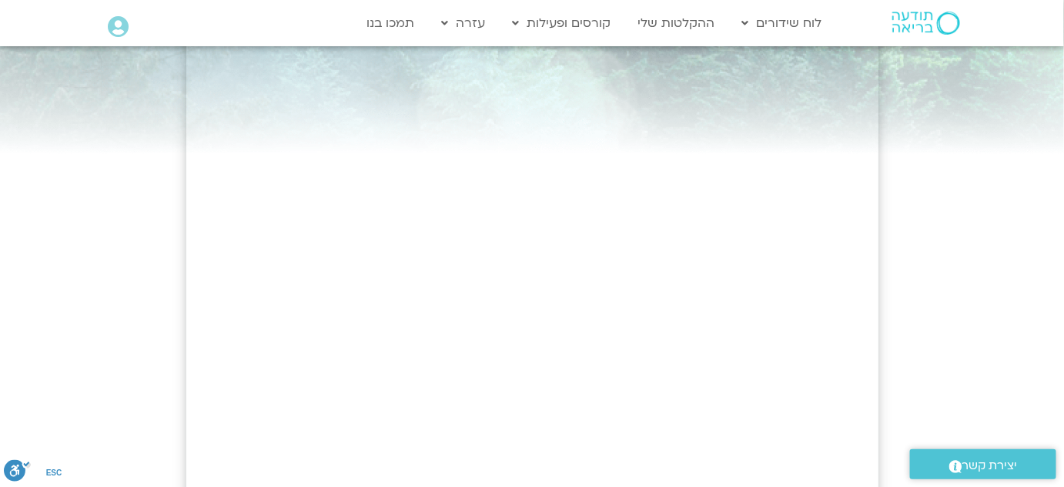
scroll to position [13, 0]
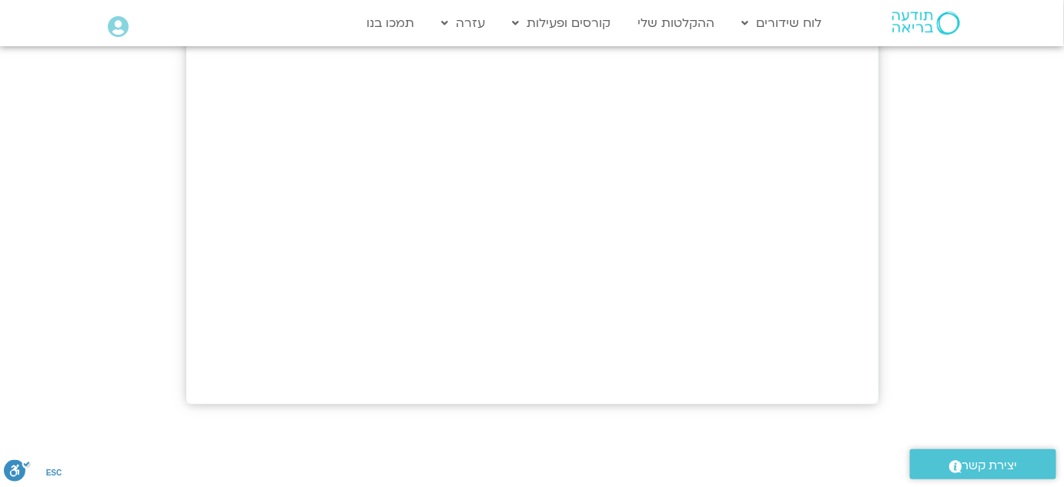
scroll to position [685, 0]
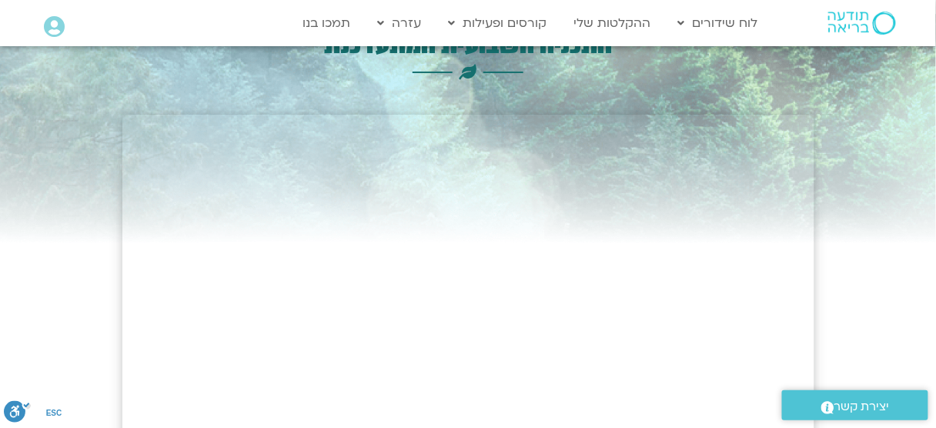
scroll to position [40, 0]
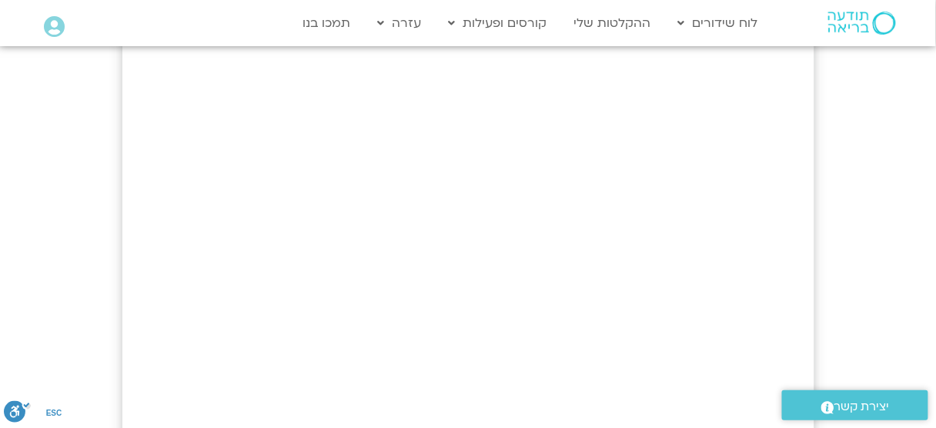
scroll to position [286, 0]
click at [817, 254] on div at bounding box center [468, 296] width 936 height 1072
